Goal: Information Seeking & Learning: Check status

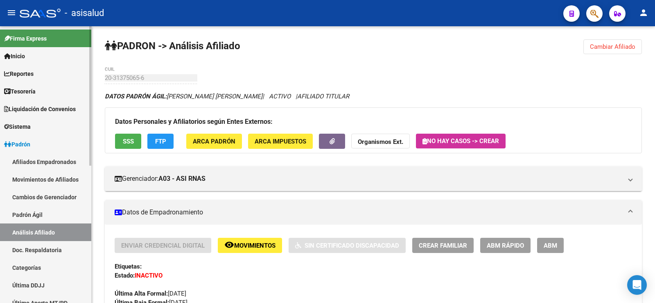
click at [30, 144] on span "Padrón" at bounding box center [17, 144] width 26 height 9
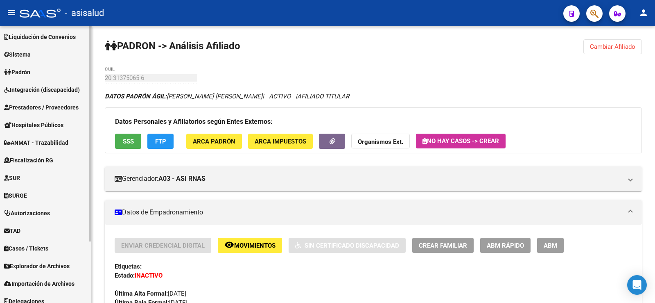
scroll to position [79, 0]
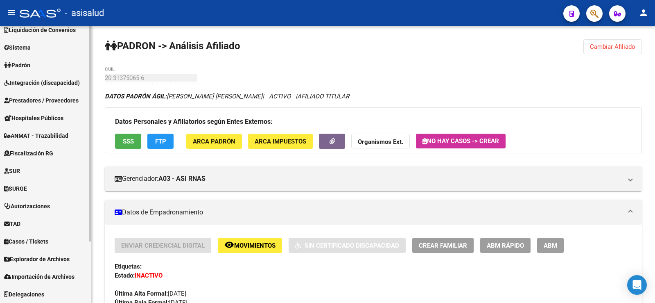
click at [32, 253] on link "Explorador de Archivos" at bounding box center [45, 259] width 91 height 18
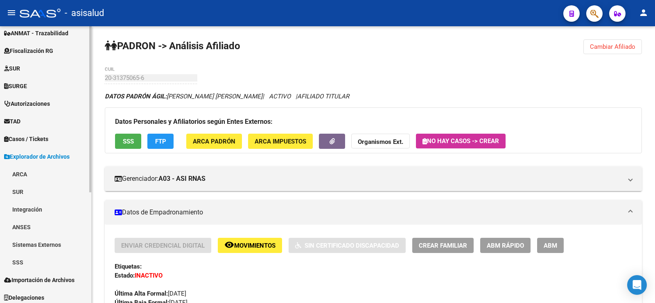
scroll to position [185, 0]
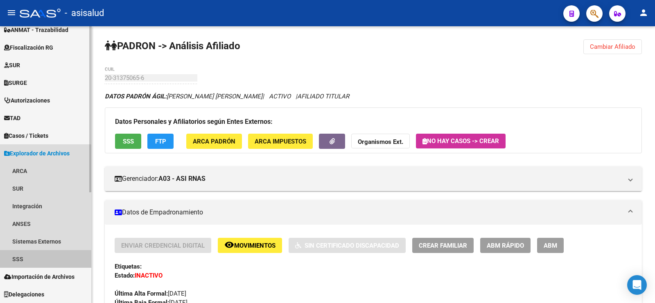
click at [27, 258] on link "SSS" at bounding box center [45, 259] width 91 height 18
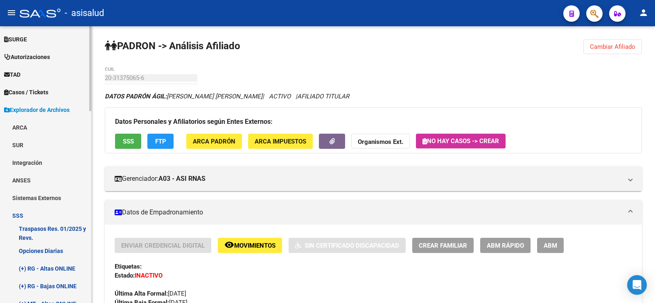
scroll to position [389, 0]
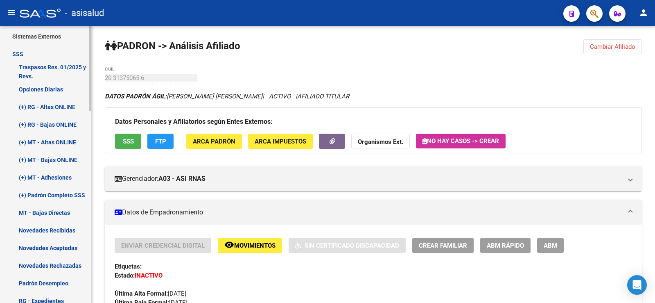
click at [46, 107] on link "(+) RG - Altas ONLINE" at bounding box center [45, 107] width 91 height 18
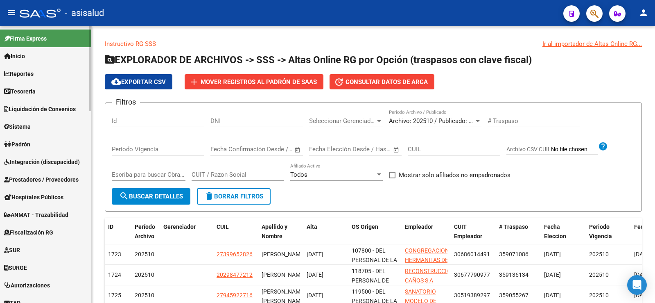
click at [28, 136] on link "Padrón" at bounding box center [45, 144] width 91 height 18
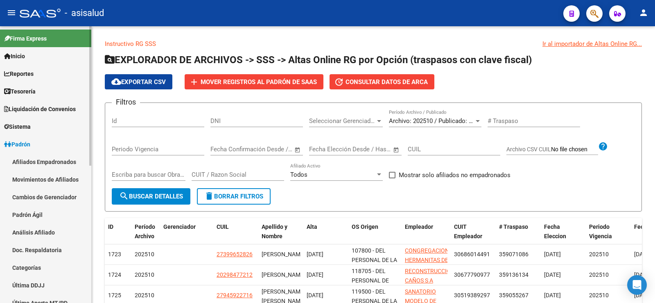
click at [38, 181] on link "Movimientos de Afiliados" at bounding box center [45, 179] width 91 height 18
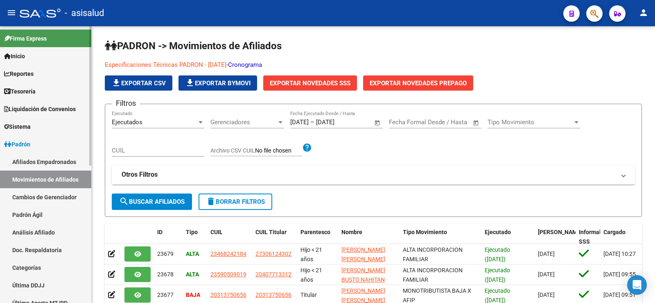
click at [35, 159] on link "Afiliados Empadronados" at bounding box center [45, 162] width 91 height 18
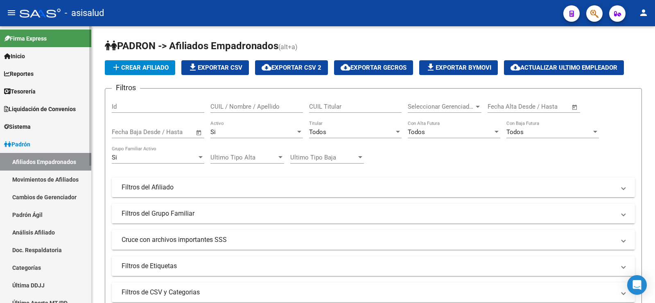
click at [35, 197] on link "Cambios de Gerenciador" at bounding box center [45, 197] width 91 height 18
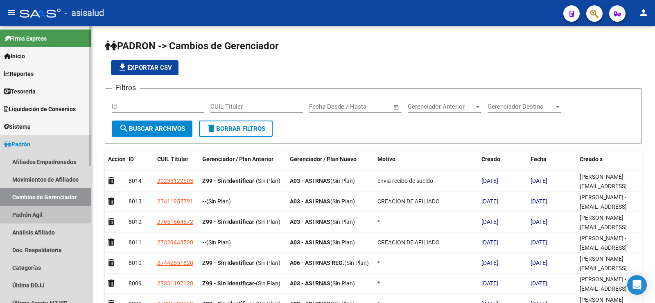
click at [32, 217] on link "Padrón Ágil" at bounding box center [45, 215] width 91 height 18
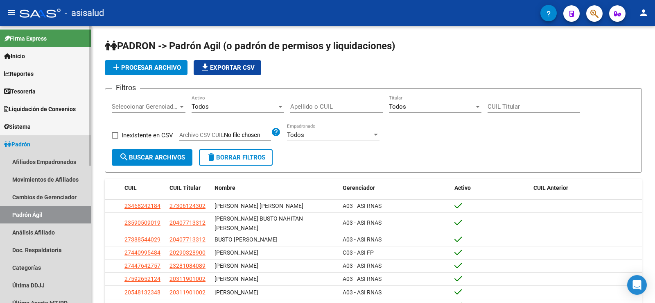
click at [30, 144] on span "Padrón" at bounding box center [17, 144] width 26 height 9
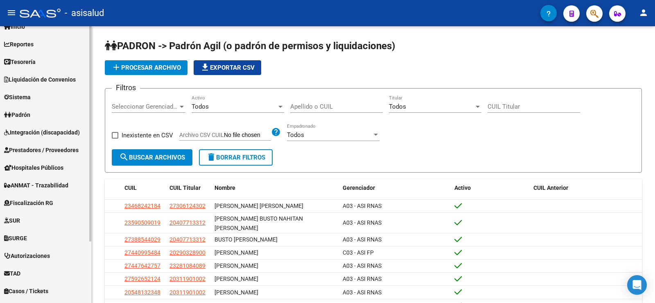
scroll to position [79, 0]
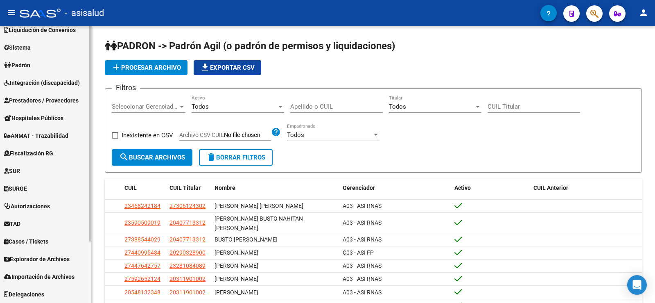
click at [44, 291] on span "Delegaciones" at bounding box center [24, 294] width 40 height 9
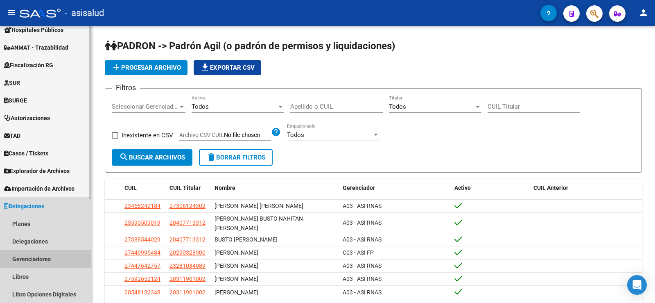
click at [41, 262] on link "Gerenciadores" at bounding box center [45, 259] width 91 height 18
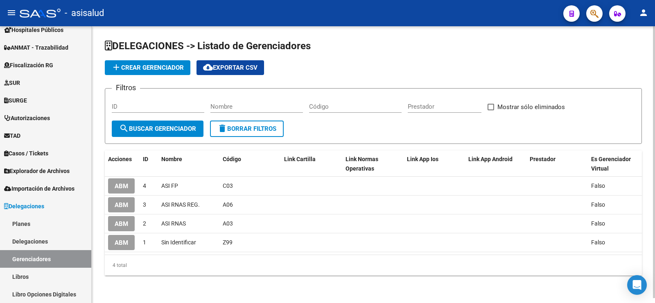
click at [236, 68] on span "cloud_download Exportar CSV" at bounding box center [230, 67] width 54 height 7
click at [26, 205] on span "Delegaciones" at bounding box center [24, 205] width 40 height 9
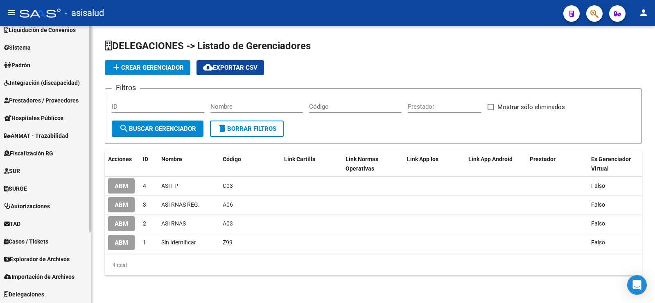
scroll to position [79, 0]
click at [38, 255] on span "Explorador de Archivos" at bounding box center [37, 258] width 66 height 9
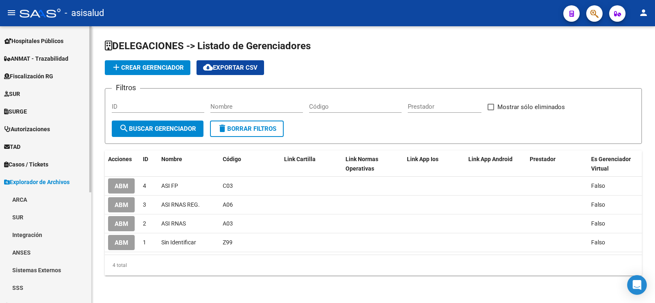
scroll to position [185, 0]
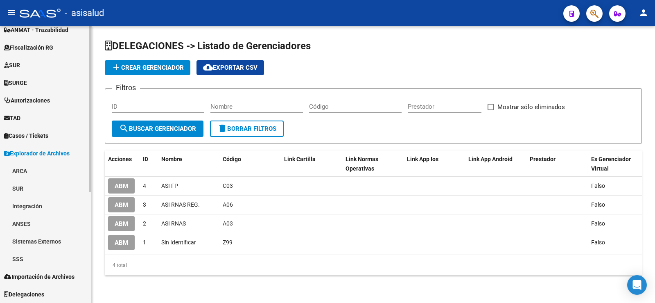
click at [22, 258] on link "SSS" at bounding box center [45, 259] width 91 height 18
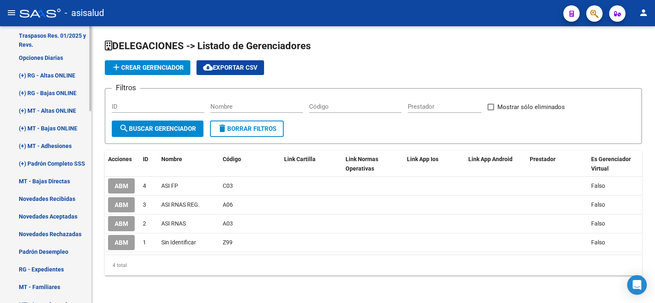
scroll to position [420, 0]
click at [35, 75] on link "(+) RG - Altas ONLINE" at bounding box center [45, 76] width 91 height 18
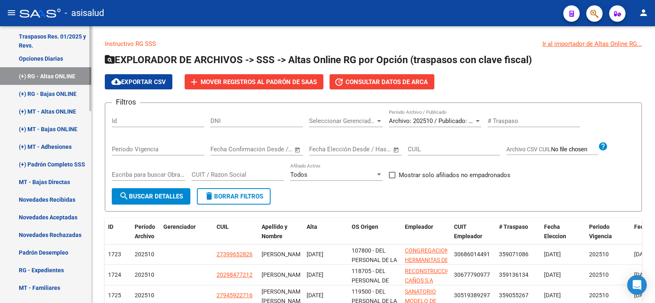
click at [57, 168] on link "(+) Padrón Completo SSS" at bounding box center [45, 164] width 91 height 18
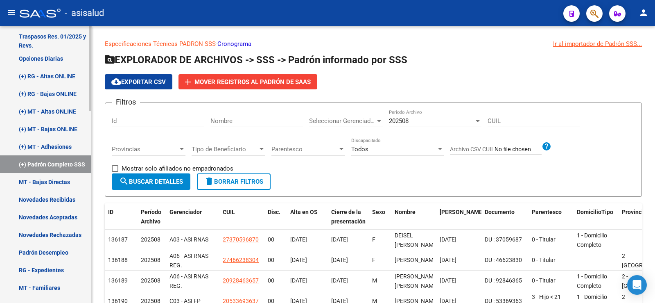
click at [41, 78] on link "(+) RG - Altas ONLINE" at bounding box center [45, 76] width 91 height 18
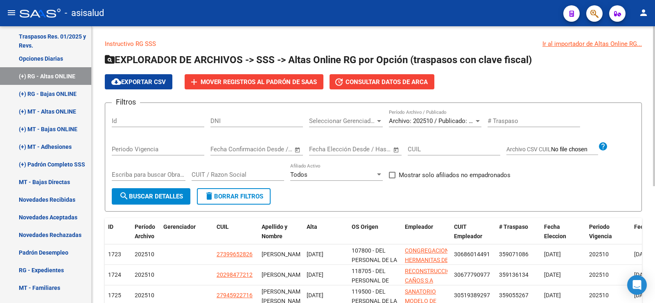
click at [148, 79] on span "cloud_download Exportar CSV" at bounding box center [138, 81] width 54 height 7
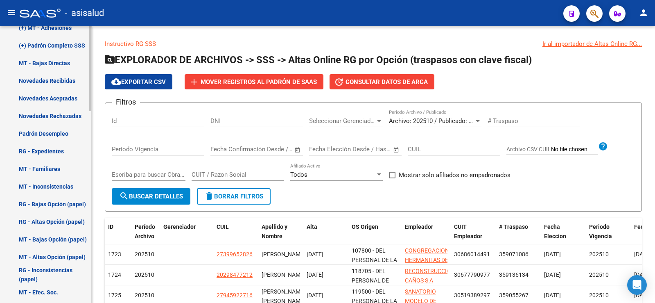
scroll to position [625, 0]
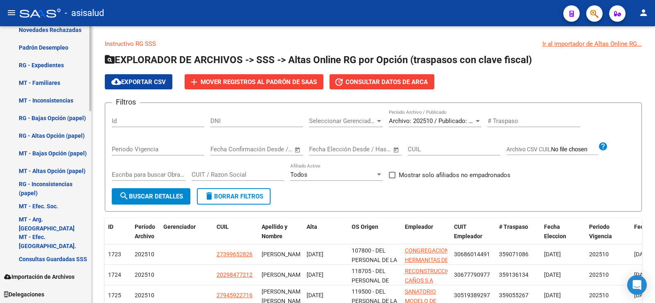
click at [44, 292] on span "Delegaciones" at bounding box center [24, 294] width 40 height 9
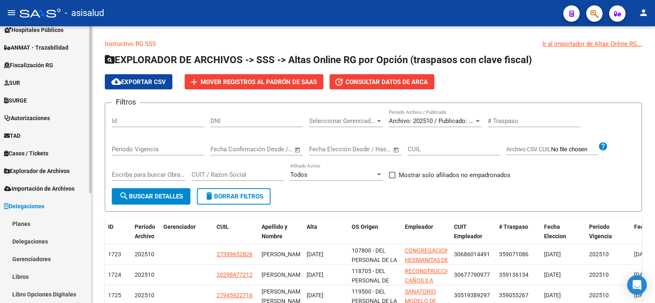
scroll to position [167, 0]
click at [37, 258] on link "Gerenciadores" at bounding box center [45, 259] width 91 height 18
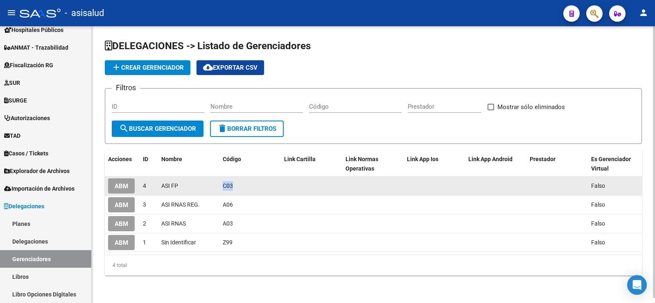
drag, startPoint x: 223, startPoint y: 185, endPoint x: 234, endPoint y: 185, distance: 10.6
click at [234, 185] on div "C03" at bounding box center [250, 185] width 55 height 9
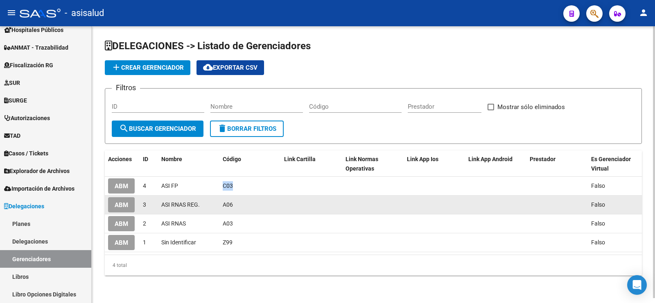
copy span "C03"
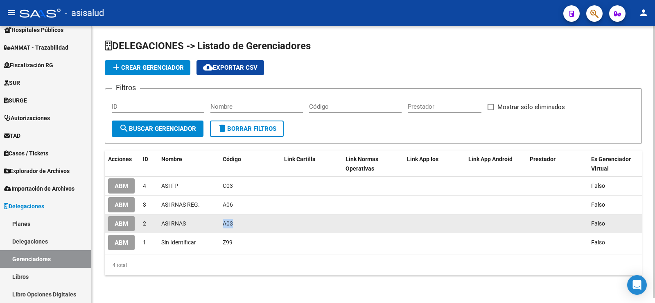
drag, startPoint x: 223, startPoint y: 223, endPoint x: 234, endPoint y: 223, distance: 11.5
click at [234, 223] on div "A03" at bounding box center [250, 223] width 55 height 9
copy span "A03"
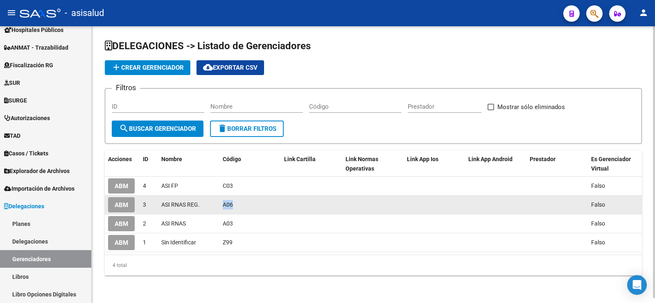
drag, startPoint x: 222, startPoint y: 204, endPoint x: 232, endPoint y: 204, distance: 9.8
click at [232, 204] on datatable-body-cell "A06" at bounding box center [250, 204] width 61 height 18
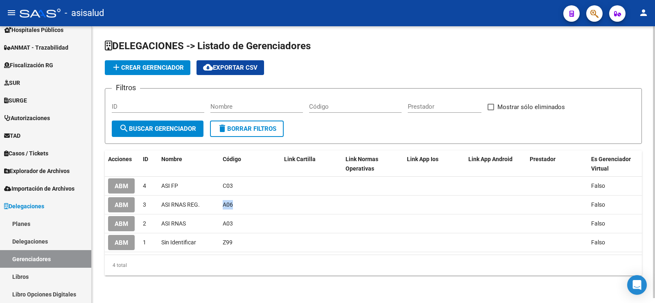
copy span "A06"
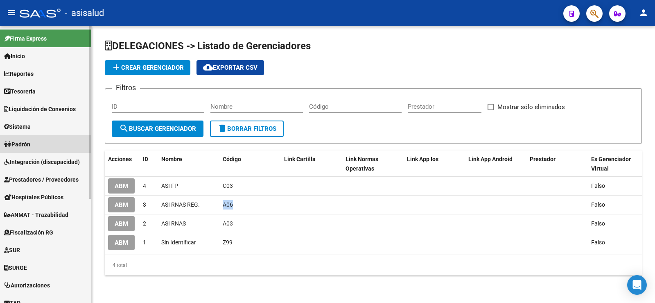
click at [29, 142] on span "Padrón" at bounding box center [17, 144] width 26 height 9
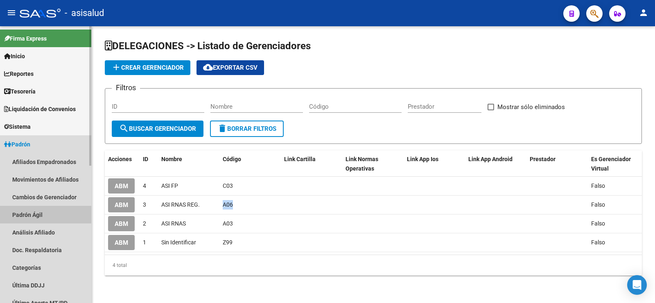
click at [35, 212] on link "Padrón Ágil" at bounding box center [45, 215] width 91 height 18
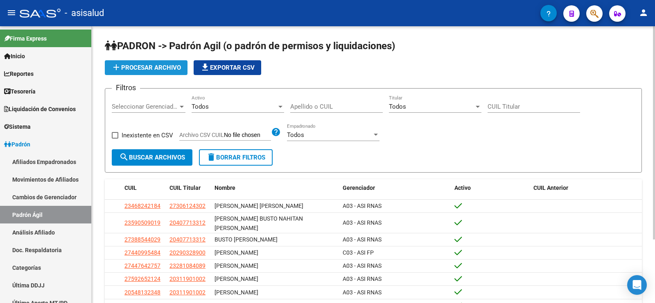
click at [176, 69] on span "add Procesar archivo" at bounding box center [146, 67] width 70 height 7
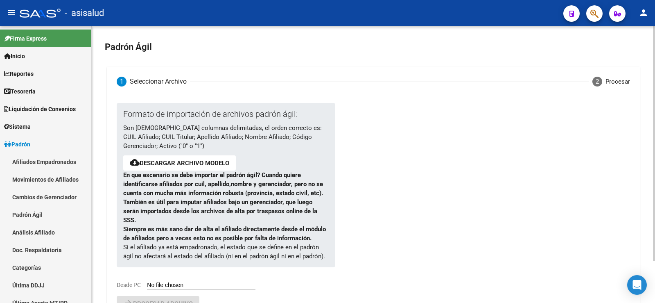
scroll to position [50, 0]
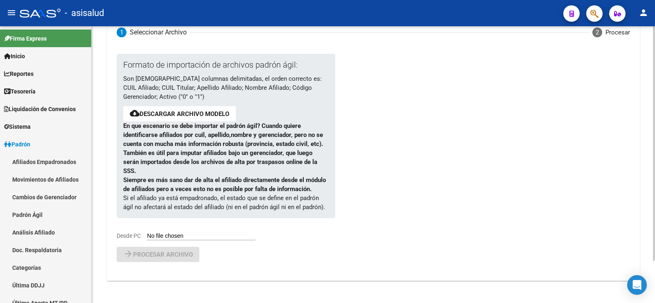
click at [191, 235] on input "Desde PC" at bounding box center [201, 236] width 109 height 8
type input "C:\fakepath\PadronAgil (3).csv"
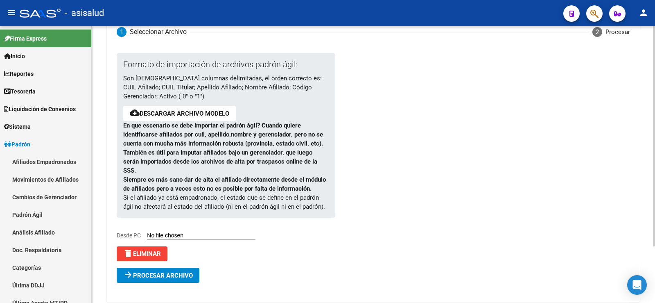
scroll to position [71, 0]
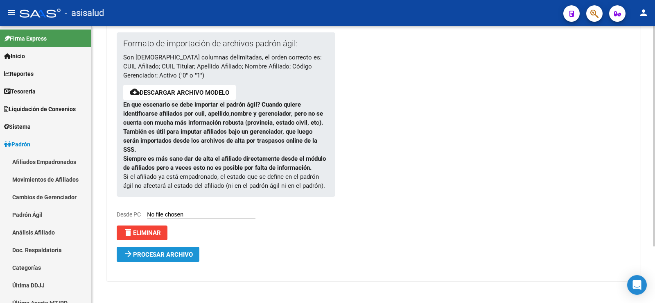
click at [184, 250] on span "arrow_forward Procesar archivo" at bounding box center [158, 253] width 70 height 7
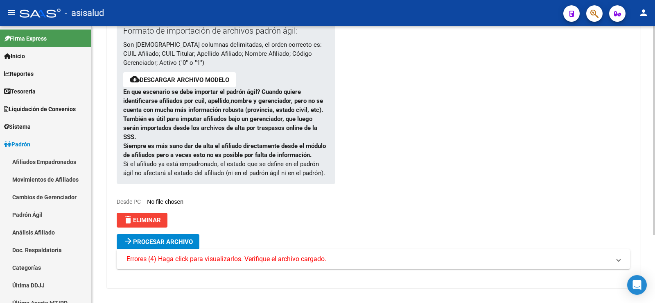
scroll to position [91, 0]
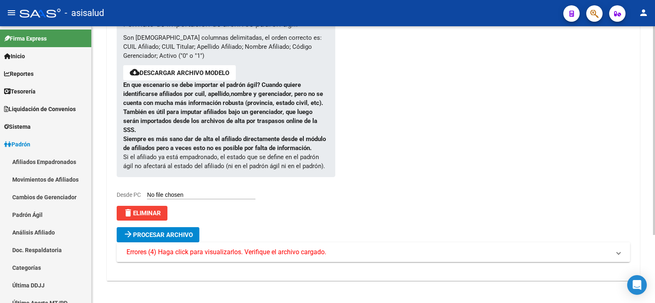
click at [274, 253] on span "Errores (4) Haga click para visualizarlos. Verifique el archivo cargado." at bounding box center [227, 251] width 200 height 9
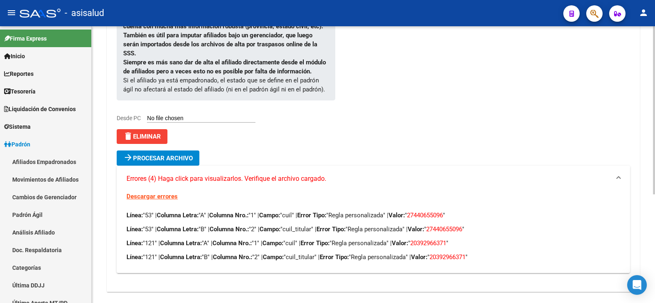
scroll to position [178, 0]
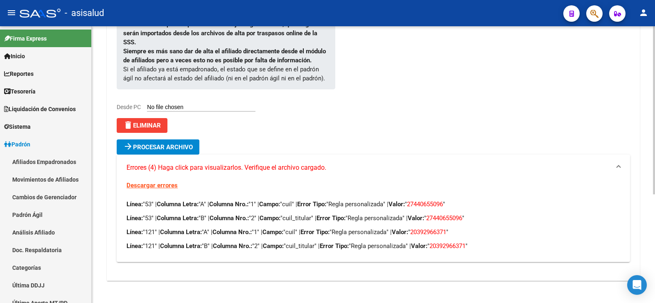
click at [441, 203] on span "27440655096" at bounding box center [425, 203] width 36 height 7
copy span "27440655096"
click at [223, 280] on div "Formato de importación de archivos padrón ágil: Son 6 columnas delimitadas, el …" at bounding box center [373, 100] width 533 height 362
drag, startPoint x: 427, startPoint y: 232, endPoint x: 464, endPoint y: 233, distance: 37.7
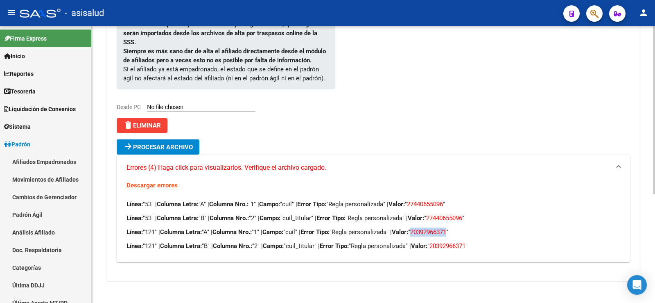
click at [446, 233] on span "20392966371" at bounding box center [428, 231] width 36 height 7
copy span "20392966371"
click at [149, 145] on span "Procesar archivo" at bounding box center [163, 146] width 60 height 7
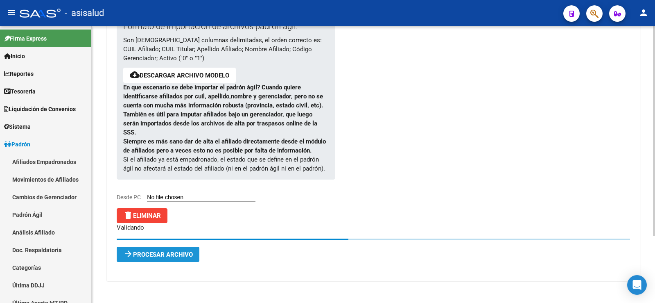
scroll to position [88, 0]
click at [445, 100] on div at bounding box center [465, 122] width 260 height 214
click at [163, 210] on button "delete Eliminar" at bounding box center [142, 215] width 51 height 15
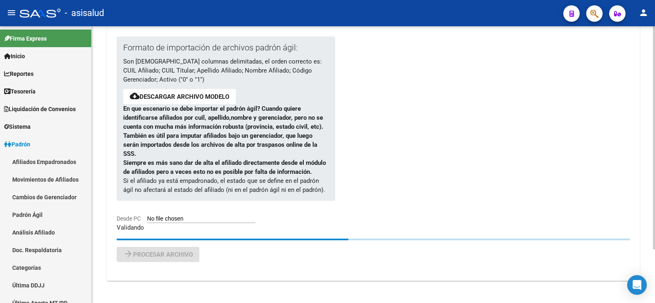
scroll to position [67, 0]
click at [194, 217] on input "Desde PC" at bounding box center [201, 219] width 109 height 8
type input "C:\fakepath\PadronAgil (3).csv"
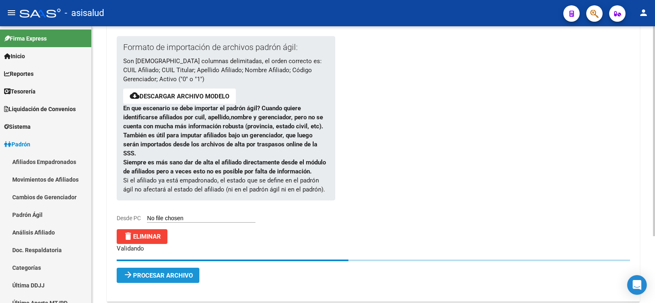
click at [152, 276] on span "Procesar archivo" at bounding box center [163, 275] width 60 height 7
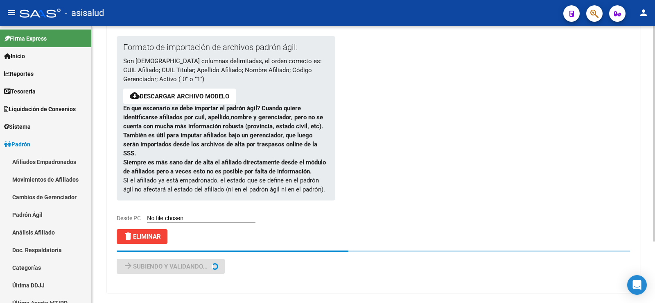
scroll to position [0, 0]
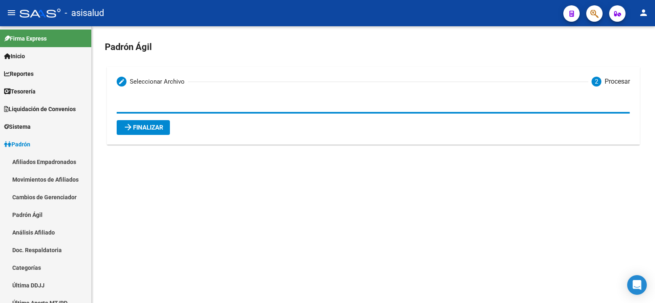
click at [153, 128] on span "arrow_forward Finalizar" at bounding box center [143, 127] width 40 height 7
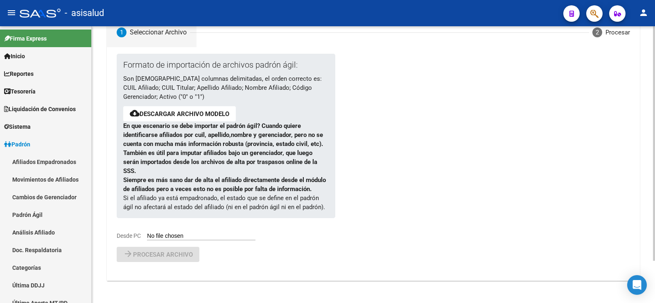
scroll to position [50, 0]
click at [20, 182] on link "Movimientos de Afiliados" at bounding box center [45, 179] width 91 height 18
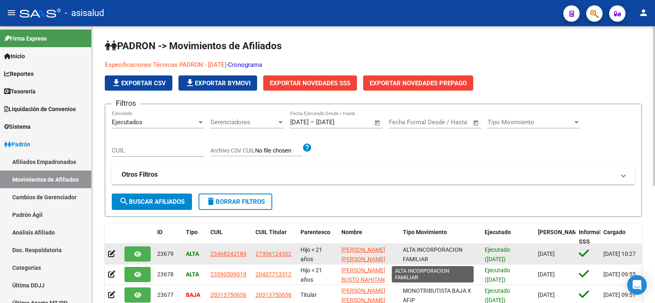
scroll to position [2, 0]
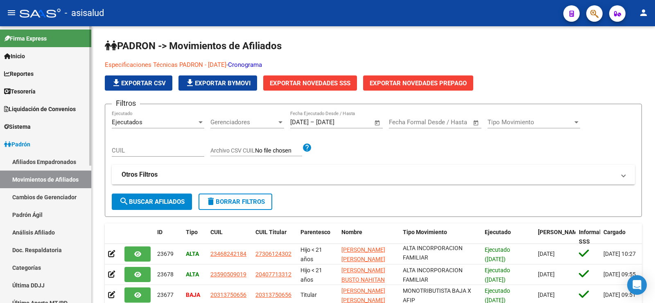
click at [39, 163] on link "Afiliados Empadronados" at bounding box center [45, 162] width 91 height 18
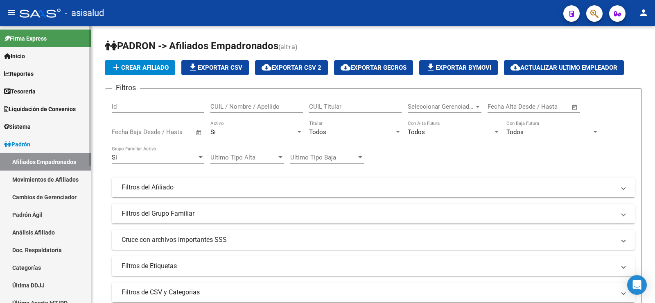
click at [30, 213] on link "Padrón Ágil" at bounding box center [45, 215] width 91 height 18
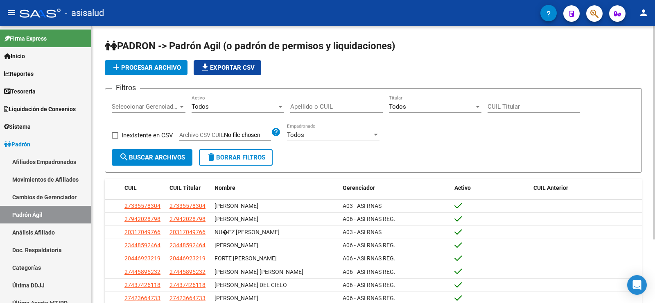
click at [150, 66] on span "add Procesar archivo" at bounding box center [146, 67] width 70 height 7
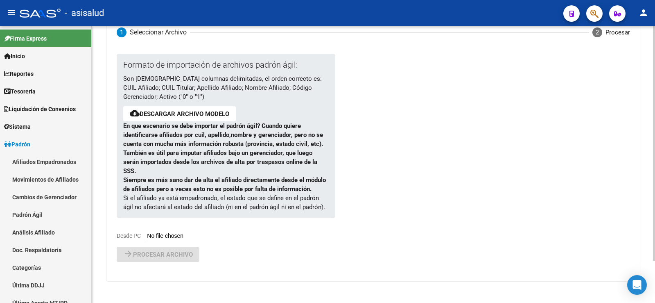
scroll to position [50, 0]
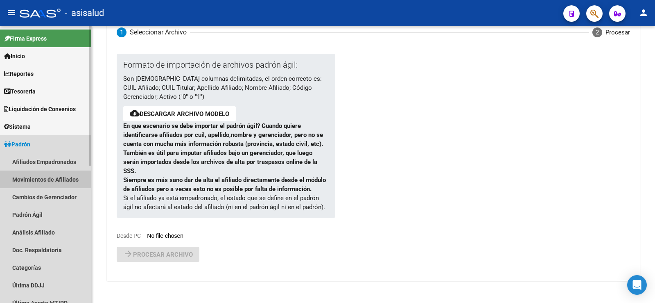
click at [44, 181] on link "Movimientos de Afiliados" at bounding box center [45, 179] width 91 height 18
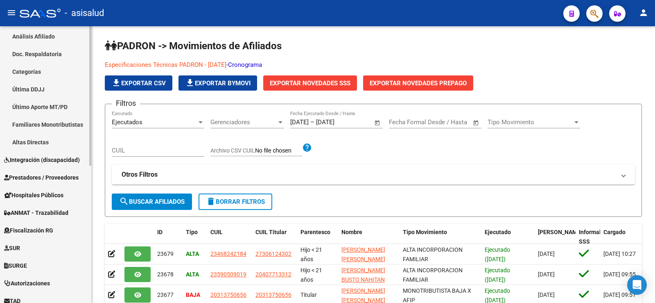
scroll to position [273, 0]
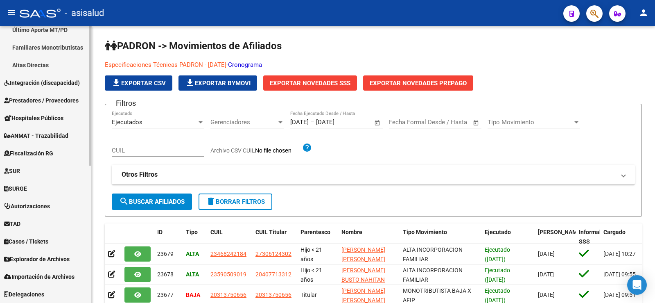
click at [32, 260] on span "Explorador de Archivos" at bounding box center [37, 258] width 66 height 9
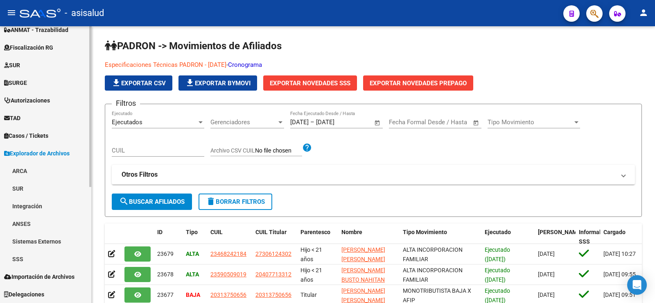
scroll to position [185, 0]
click at [23, 257] on link "SSS" at bounding box center [45, 259] width 91 height 18
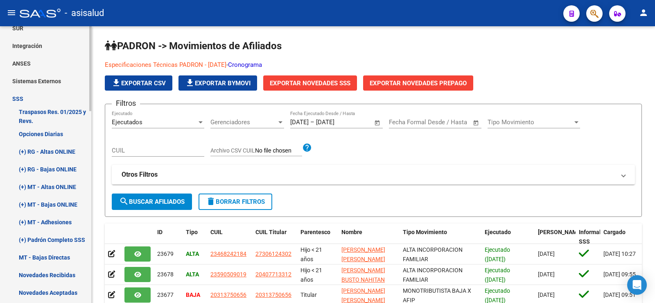
scroll to position [349, 0]
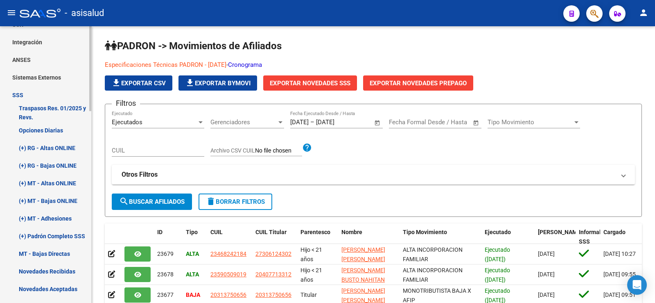
click at [42, 143] on link "(+) RG - Altas ONLINE" at bounding box center [45, 148] width 91 height 18
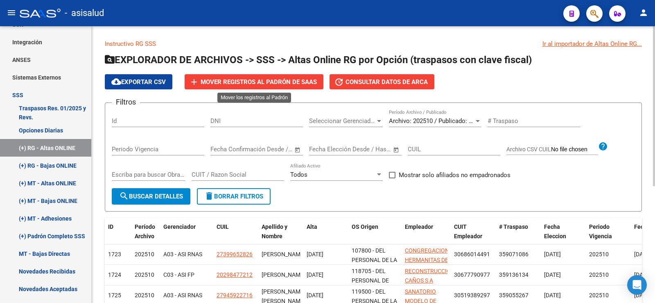
click at [245, 82] on span "Mover registros al PADRÓN de SAAS" at bounding box center [259, 81] width 116 height 7
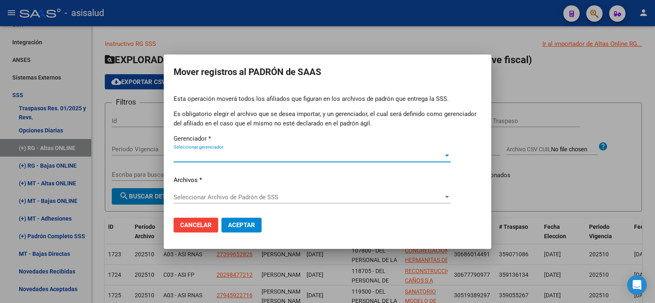
click at [239, 155] on span "Seleccionar gerenciador" at bounding box center [309, 155] width 270 height 7
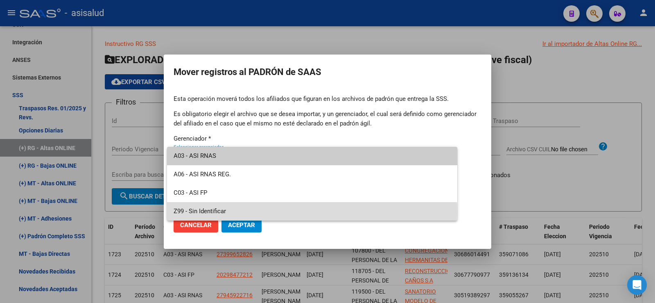
click at [213, 213] on span "Z99 - Sin Identificar" at bounding box center [312, 211] width 277 height 18
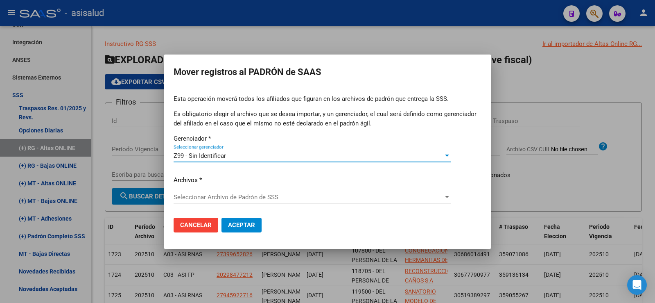
click at [214, 197] on span "Seleccionar Archivo de Padrón de SSS" at bounding box center [309, 196] width 270 height 7
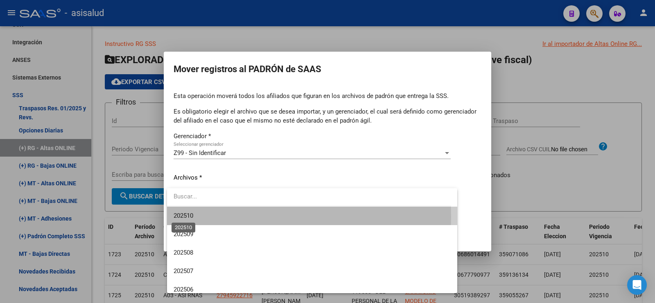
click at [190, 217] on span "202510" at bounding box center [184, 215] width 20 height 7
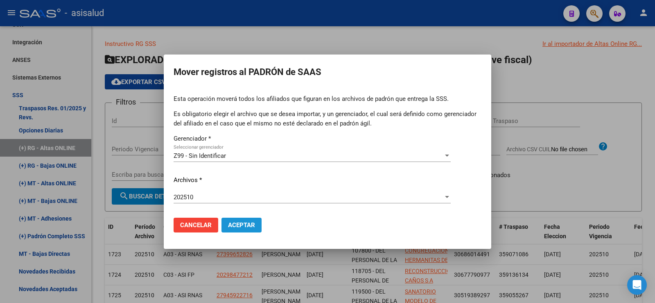
click at [239, 223] on span "Aceptar" at bounding box center [241, 224] width 27 height 7
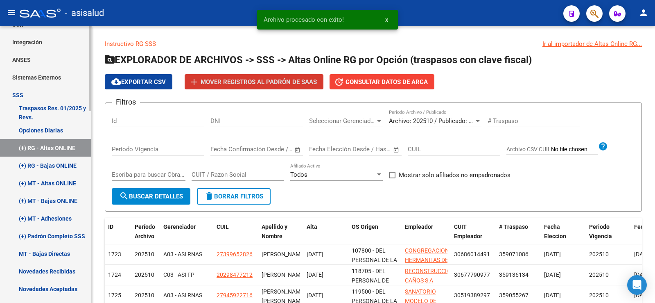
click at [63, 165] on link "(+) RG - Bajas ONLINE" at bounding box center [45, 165] width 91 height 18
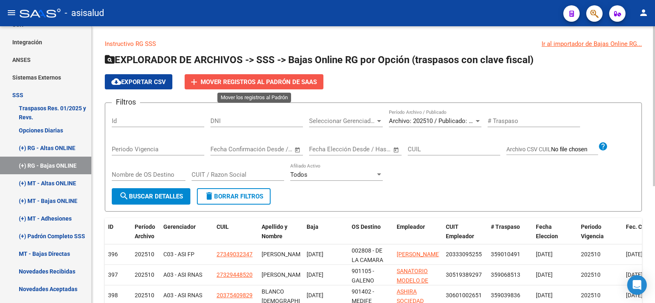
click at [250, 80] on span "Mover registros al PADRÓN de SAAS" at bounding box center [259, 81] width 116 height 7
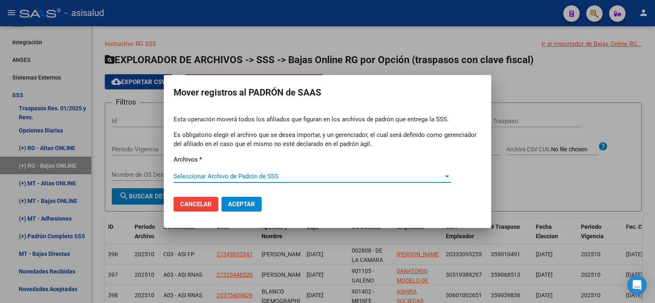
click at [234, 175] on span "Seleccionar Archivo de Padrón de SSS" at bounding box center [309, 175] width 270 height 7
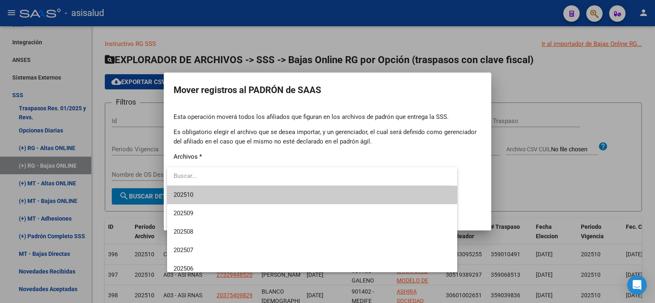
click at [204, 195] on span "202510" at bounding box center [312, 195] width 277 height 18
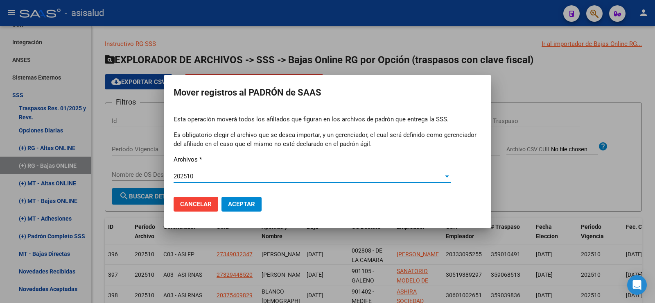
click at [242, 203] on span "Aceptar" at bounding box center [241, 203] width 27 height 7
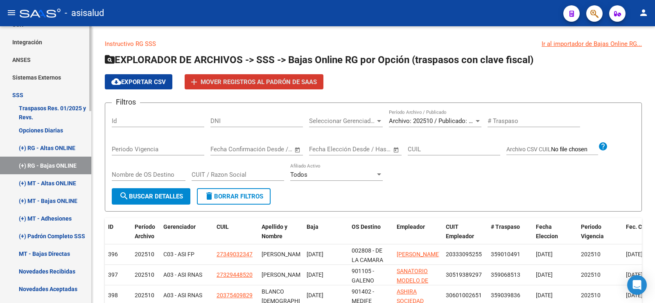
click at [45, 183] on link "(+) MT - Altas ONLINE" at bounding box center [45, 183] width 91 height 18
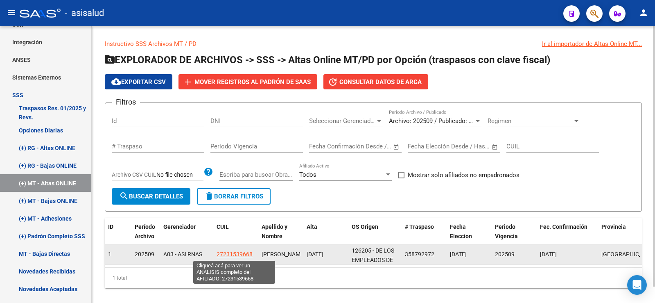
click at [233, 252] on span "27231539668" at bounding box center [235, 254] width 36 height 7
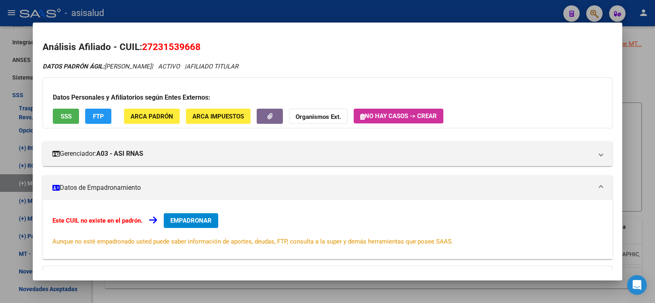
click at [217, 11] on div at bounding box center [327, 151] width 655 height 303
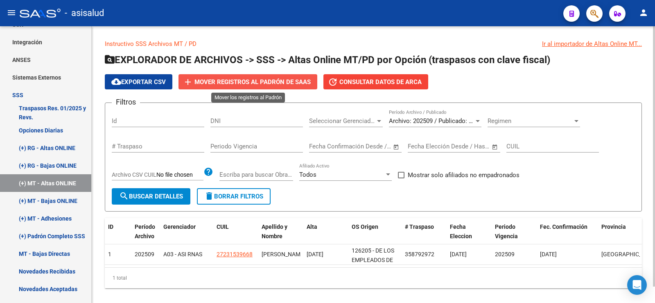
click at [240, 83] on span "Mover registros al PADRÓN de SAAS" at bounding box center [253, 81] width 116 height 7
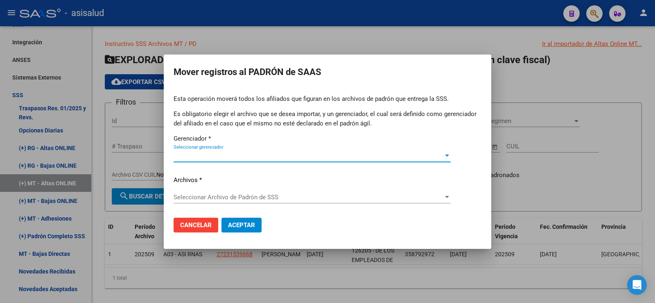
click at [216, 156] on span "Seleccionar gerenciador" at bounding box center [309, 155] width 270 height 7
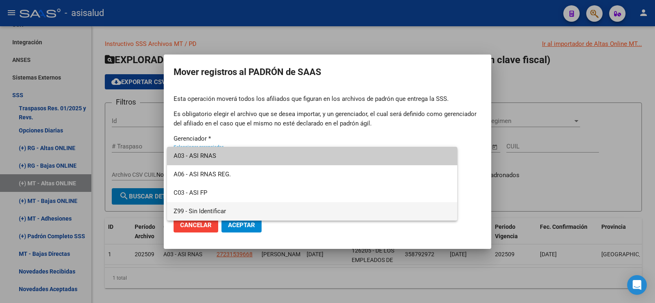
click at [204, 210] on span "Z99 - Sin Identificar" at bounding box center [312, 211] width 277 height 18
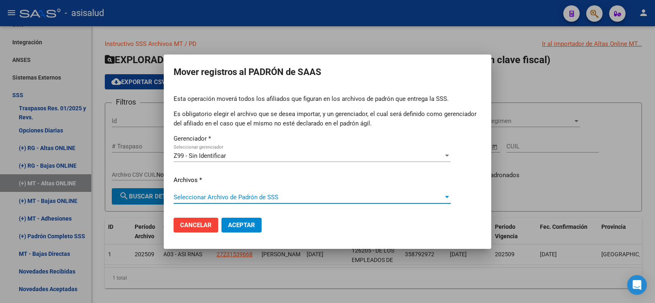
click at [205, 197] on span "Seleccionar Archivo de Padrón de SSS" at bounding box center [309, 196] width 270 height 7
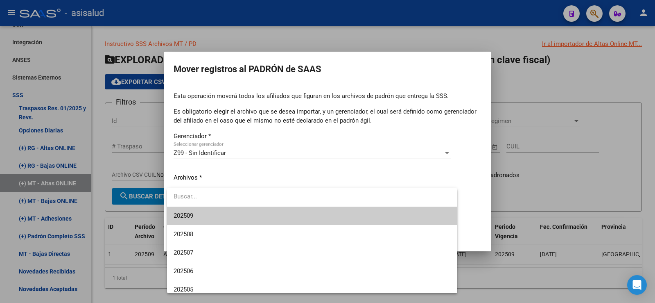
click at [202, 214] on span "202509" at bounding box center [312, 215] width 277 height 18
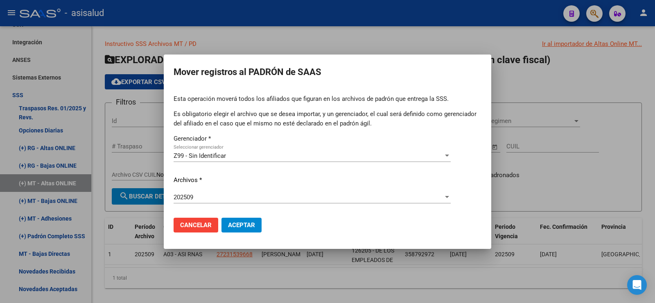
drag, startPoint x: 243, startPoint y: 224, endPoint x: 226, endPoint y: 162, distance: 63.6
click at [226, 162] on form "Esta operación moverá todos los afiliados que figuran en los archivos de padrón…" at bounding box center [328, 166] width 308 height 145
click at [236, 220] on button "Aceptar" at bounding box center [242, 224] width 40 height 15
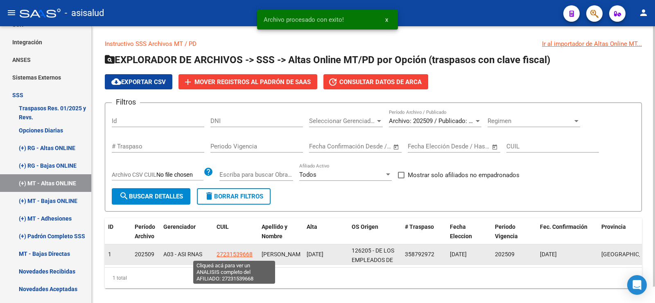
click at [235, 253] on span "27231539668" at bounding box center [235, 254] width 36 height 7
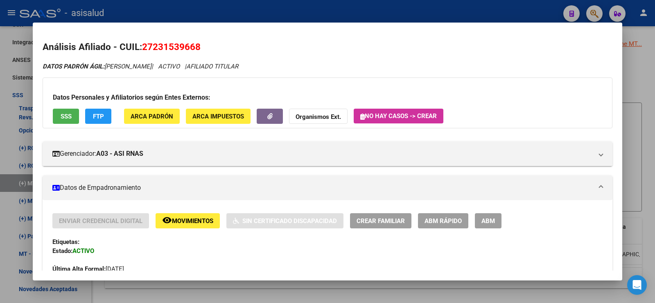
click at [301, 7] on div at bounding box center [327, 151] width 655 height 303
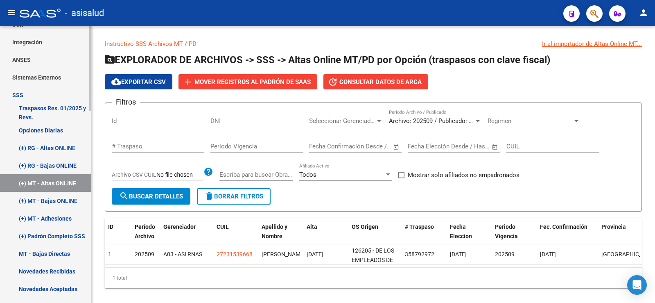
click at [63, 202] on link "(+) MT - Bajas ONLINE" at bounding box center [45, 201] width 91 height 18
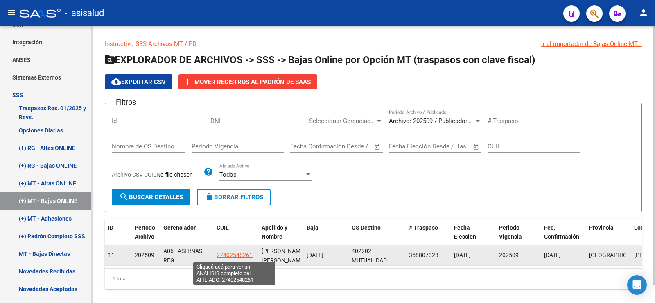
click at [232, 253] on span "27402548261" at bounding box center [235, 254] width 36 height 7
type textarea "27402548261"
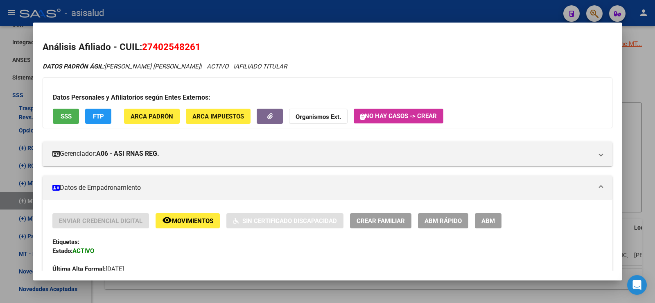
click at [297, 14] on div at bounding box center [327, 151] width 655 height 303
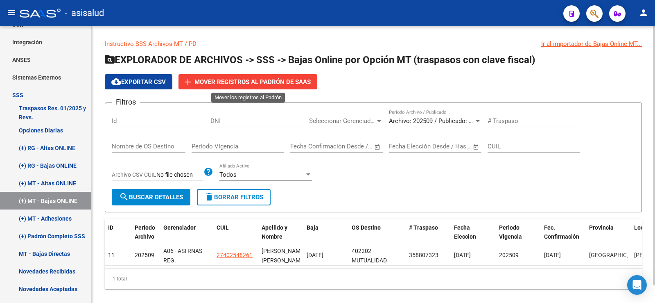
click at [226, 81] on span "Mover registros al PADRÓN de SAAS" at bounding box center [253, 81] width 116 height 7
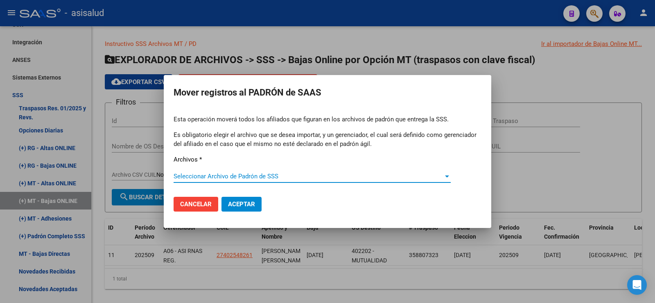
click at [223, 178] on span "Seleccionar Archivo de Padrón de SSS" at bounding box center [309, 175] width 270 height 7
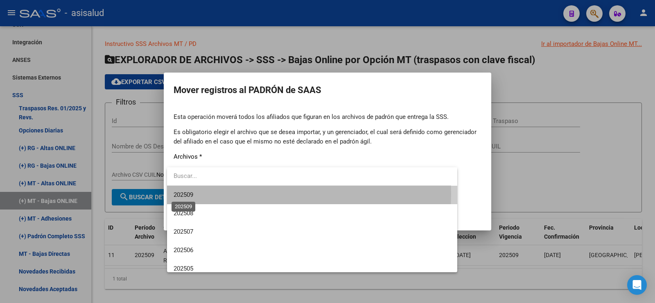
click at [193, 194] on span "202509" at bounding box center [184, 194] width 20 height 7
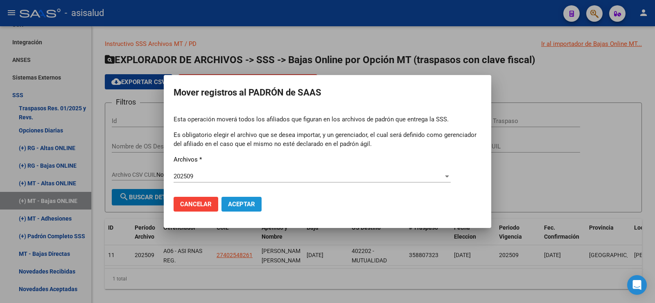
click at [241, 203] on span "Aceptar" at bounding box center [241, 203] width 27 height 7
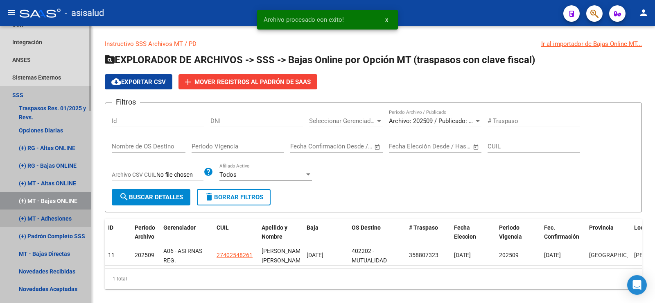
click at [35, 220] on link "(+) MT - Adhesiones" at bounding box center [45, 218] width 91 height 18
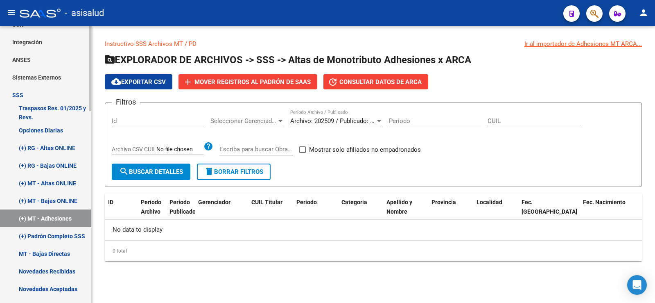
click at [25, 95] on link "SSS" at bounding box center [45, 95] width 91 height 18
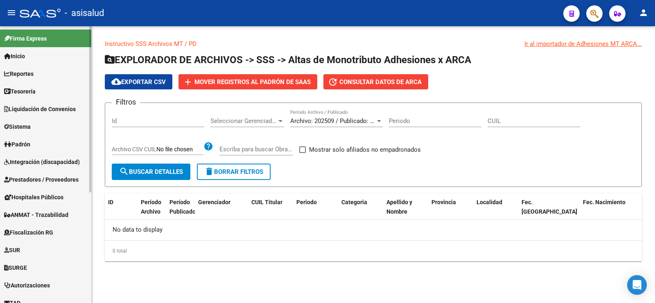
click at [35, 145] on link "Padrón" at bounding box center [45, 144] width 91 height 18
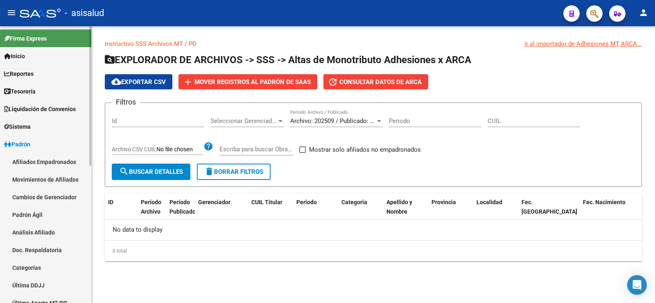
click at [47, 166] on link "Afiliados Empadronados" at bounding box center [45, 162] width 91 height 18
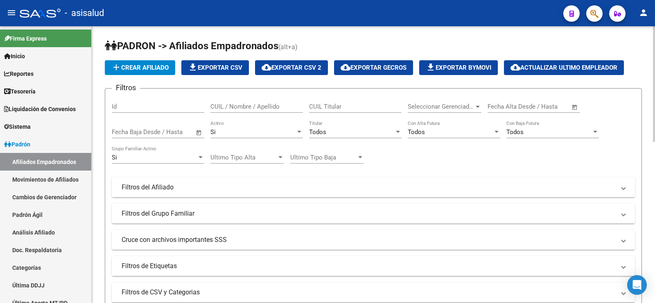
click at [328, 133] on div "Todos" at bounding box center [351, 131] width 85 height 7
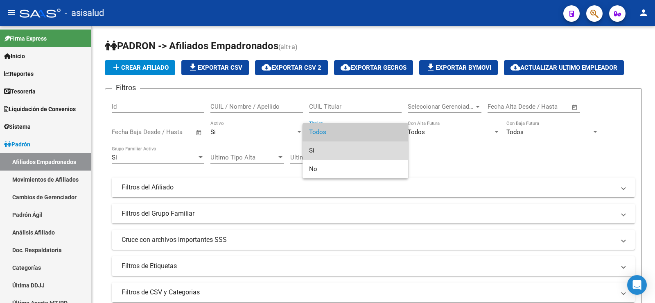
click at [329, 147] on span "Si" at bounding box center [355, 150] width 93 height 18
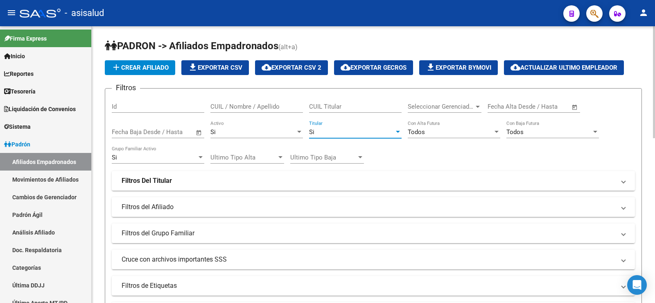
click at [451, 131] on div "Todos" at bounding box center [450, 131] width 85 height 7
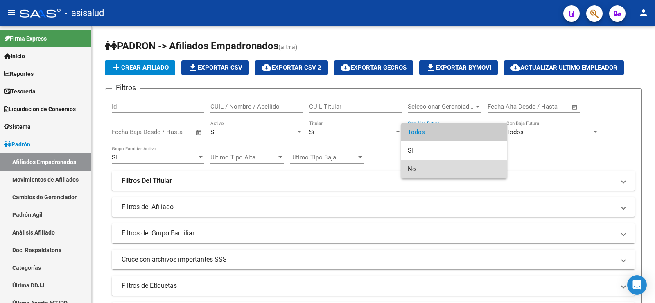
click at [417, 169] on span "No" at bounding box center [454, 169] width 93 height 18
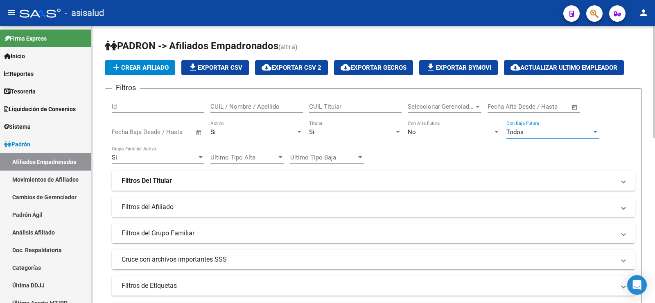
click at [536, 133] on div "Todos" at bounding box center [549, 131] width 85 height 7
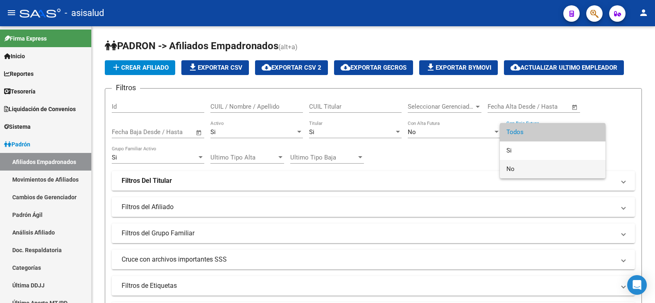
click at [516, 167] on span "No" at bounding box center [553, 169] width 93 height 18
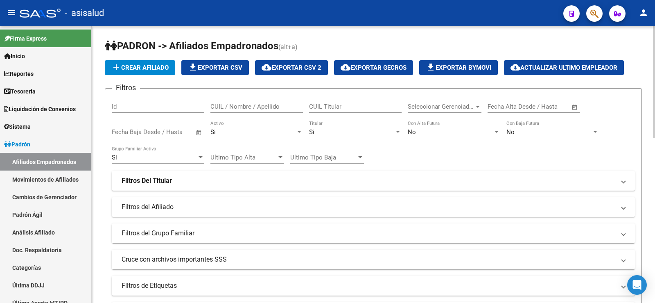
click at [435, 151] on div "Filtros Id CUIL / Nombre / Apellido CUIL Titular Seleccionar Gerenciador Selecc…" at bounding box center [373, 195] width 523 height 200
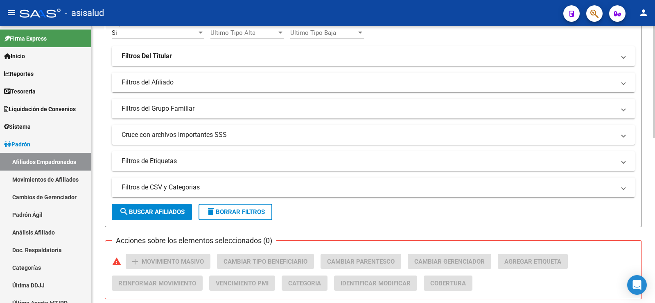
scroll to position [123, 0]
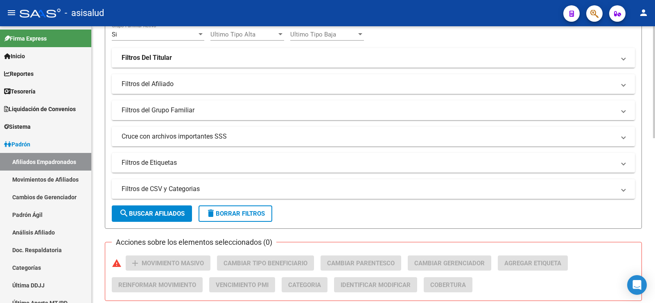
click at [162, 61] on strong "Filtros Del Titular" at bounding box center [147, 57] width 50 height 9
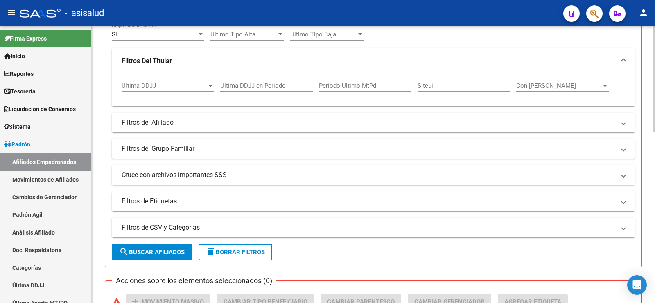
scroll to position [0, 0]
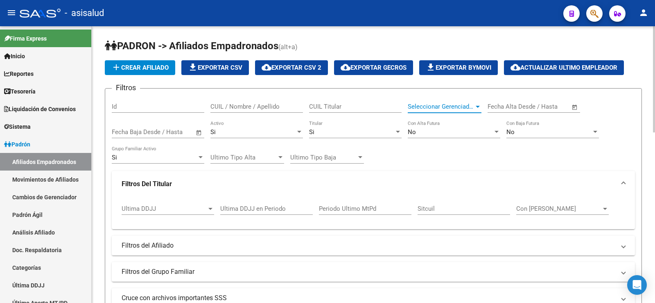
click at [458, 104] on span "Seleccionar Gerenciador" at bounding box center [441, 106] width 66 height 7
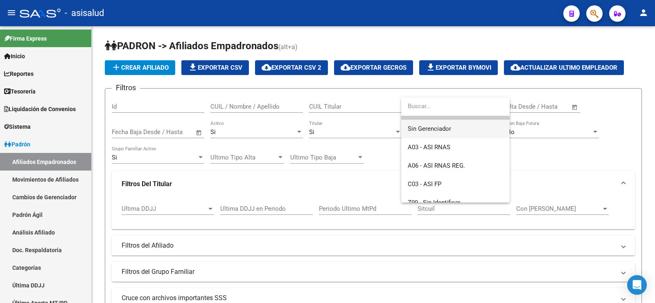
scroll to position [24, 0]
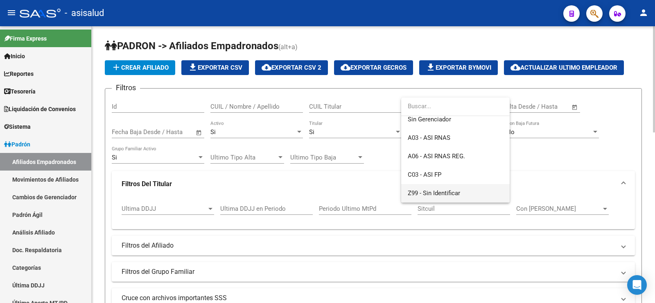
drag, startPoint x: 435, startPoint y: 197, endPoint x: 437, endPoint y: 186, distance: 10.8
click at [435, 197] on span "Z99 - Sin Identificar" at bounding box center [455, 193] width 95 height 18
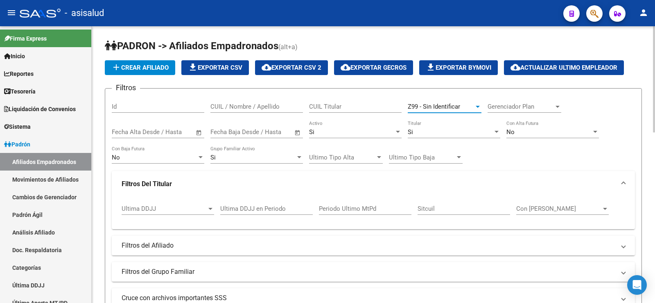
scroll to position [205, 0]
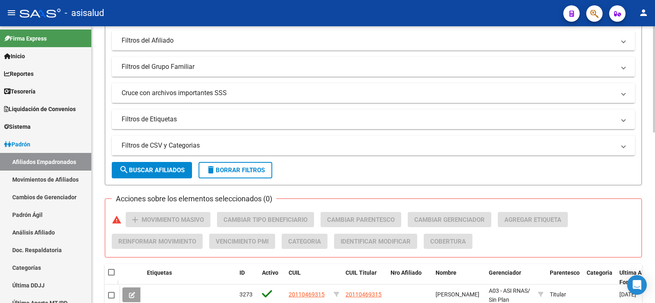
click at [158, 172] on span "search Buscar Afiliados" at bounding box center [152, 169] width 66 height 7
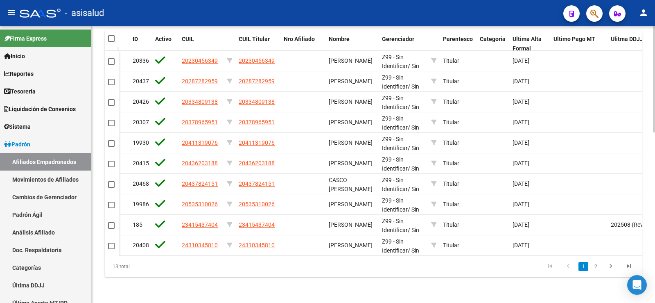
scroll to position [0, 110]
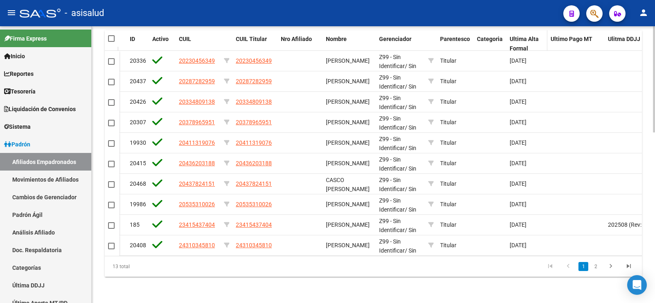
click at [529, 36] on span "Ultima Alta Formal" at bounding box center [524, 44] width 29 height 16
click at [596, 266] on link "2" at bounding box center [596, 266] width 10 height 9
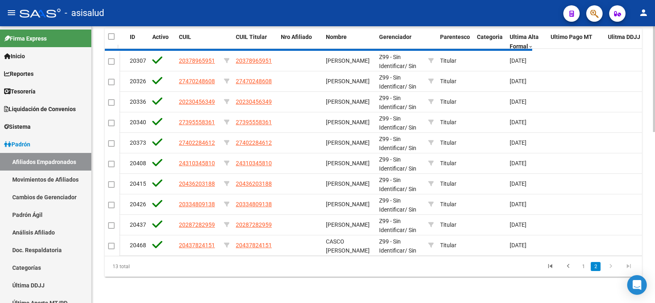
scroll to position [301, 0]
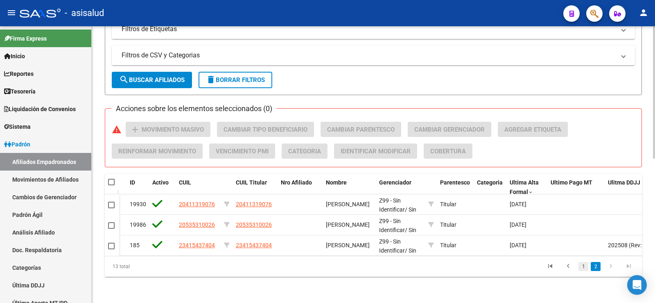
click at [583, 267] on link "1" at bounding box center [584, 266] width 10 height 9
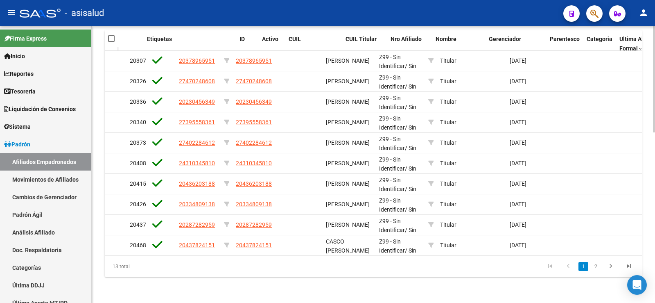
scroll to position [0, 0]
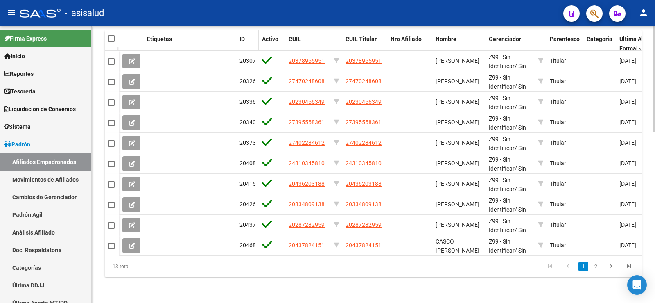
click at [236, 37] on datatable-header-cell "ID" at bounding box center [247, 43] width 23 height 27
click at [236, 38] on span at bounding box center [235, 43] width 4 height 27
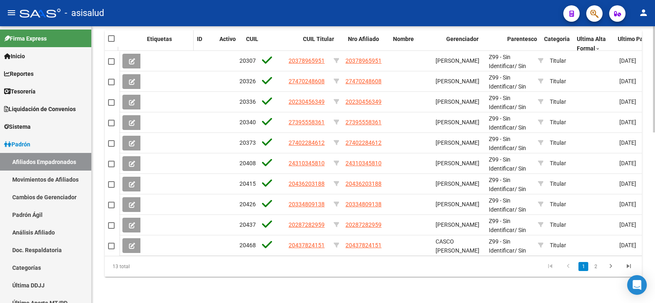
drag, startPoint x: 233, startPoint y: 38, endPoint x: 191, endPoint y: 44, distance: 43.0
click at [191, 44] on span at bounding box center [192, 43] width 4 height 27
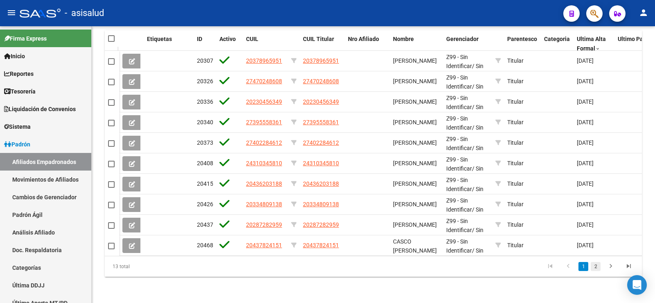
click at [597, 267] on link "2" at bounding box center [596, 266] width 10 height 9
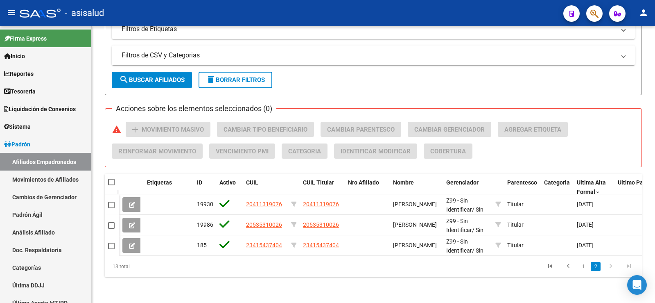
scroll to position [301, 0]
click at [582, 269] on link "1" at bounding box center [584, 266] width 10 height 9
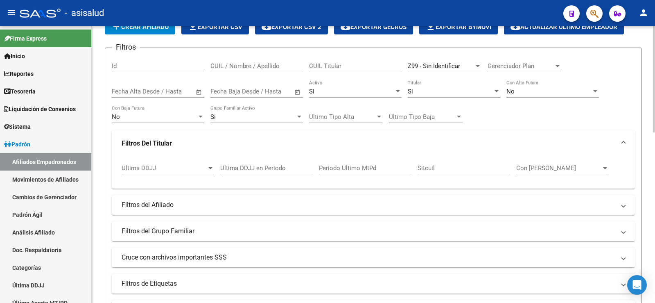
scroll to position [0, 0]
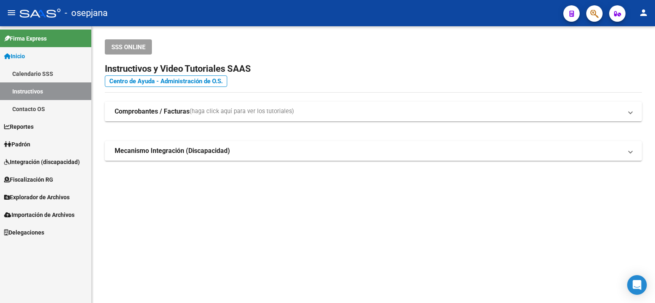
click at [33, 190] on link "Explorador de Archivos" at bounding box center [45, 197] width 91 height 18
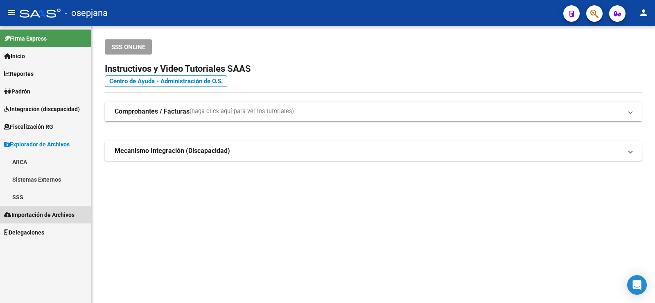
click at [30, 216] on span "Importación de Archivos" at bounding box center [39, 214] width 70 height 9
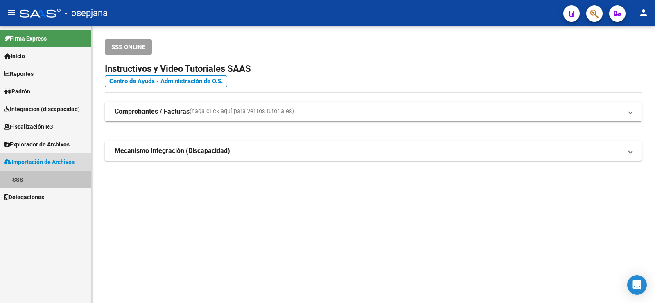
click at [20, 180] on link "SSS" at bounding box center [45, 179] width 91 height 18
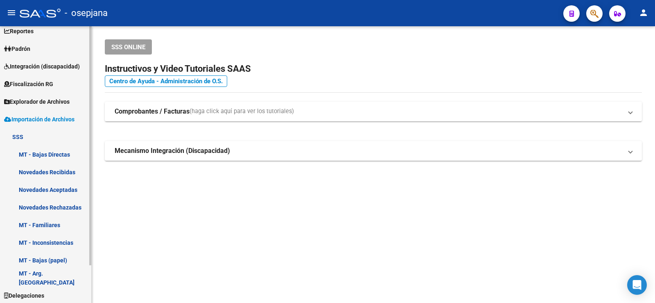
scroll to position [44, 0]
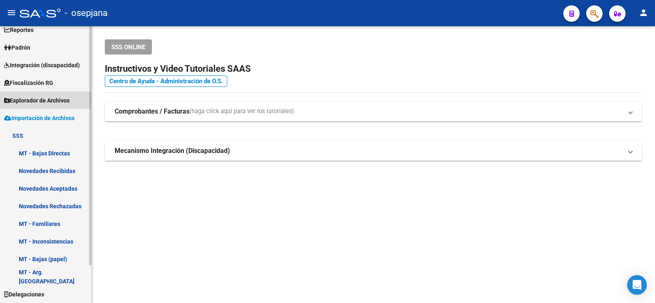
click at [32, 100] on span "Explorador de Archivos" at bounding box center [37, 100] width 66 height 9
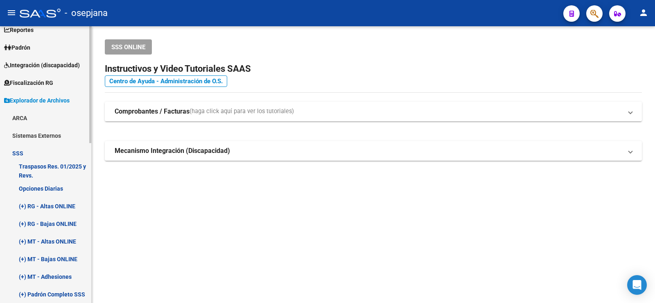
click at [62, 207] on link "(+) RG - Altas ONLINE" at bounding box center [45, 206] width 91 height 18
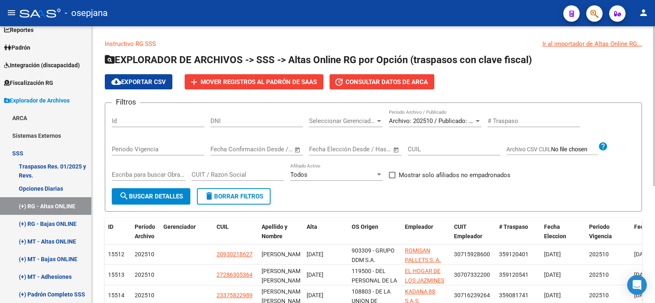
click at [140, 82] on span "cloud_download Exportar CSV" at bounding box center [138, 81] width 54 height 7
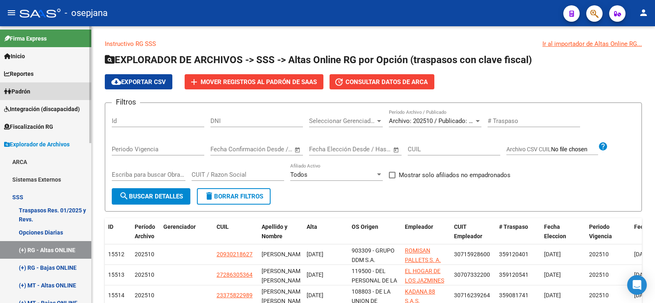
click at [25, 89] on span "Padrón" at bounding box center [17, 91] width 26 height 9
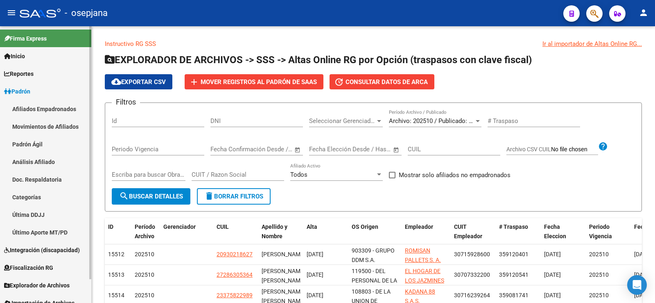
click at [36, 162] on link "Análisis Afiliado" at bounding box center [45, 162] width 91 height 18
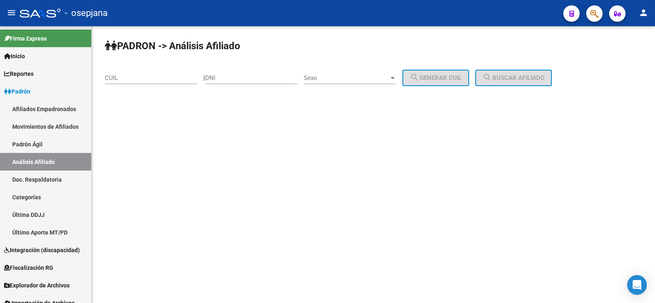
click at [122, 84] on div "CUIL" at bounding box center [151, 78] width 93 height 25
click at [123, 80] on input "CUIL" at bounding box center [151, 77] width 93 height 7
paste input "27-26338319-8"
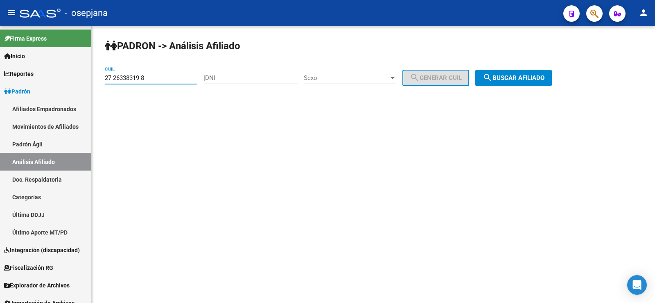
type input "27-26338319-8"
click at [500, 83] on button "search Buscar afiliado" at bounding box center [513, 78] width 77 height 16
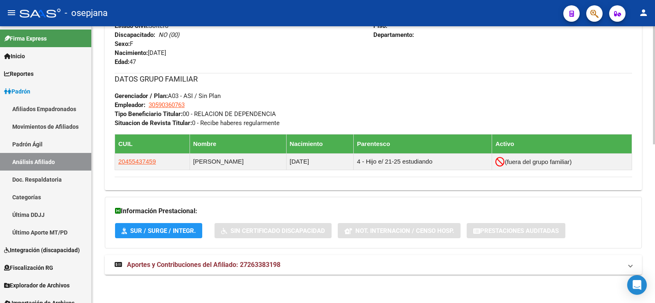
scroll to position [371, 0]
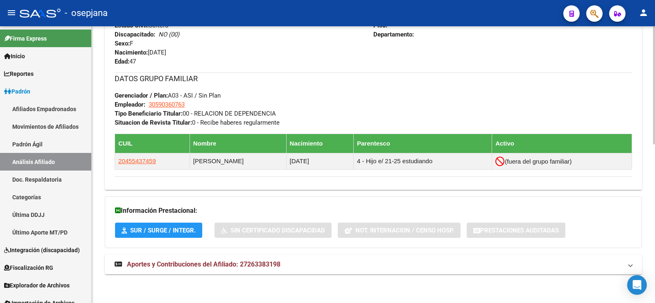
click at [252, 265] on span "Aportes y Contribuciones del Afiliado: 27263383198" at bounding box center [204, 264] width 154 height 8
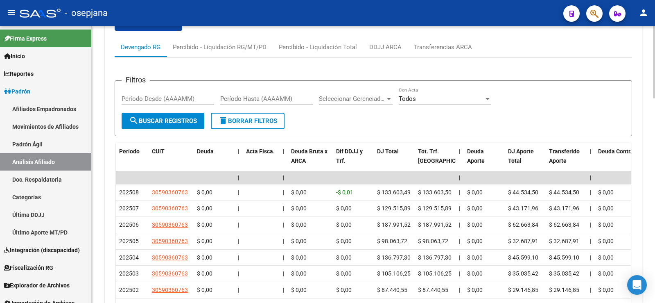
scroll to position [624, 0]
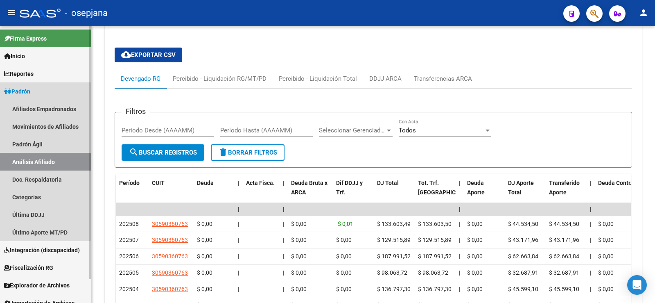
click at [22, 87] on span "Padrón" at bounding box center [17, 91] width 26 height 9
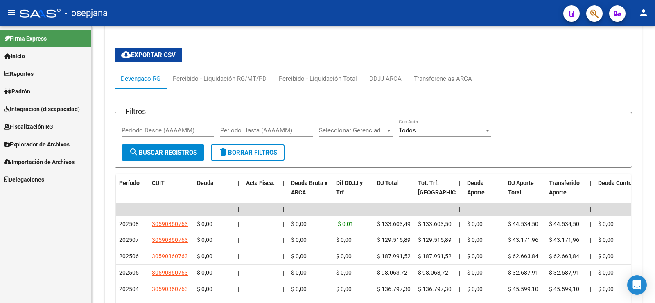
click at [39, 180] on span "Delegaciones" at bounding box center [24, 179] width 40 height 9
click at [35, 197] on link "Gerenciadores" at bounding box center [45, 197] width 91 height 18
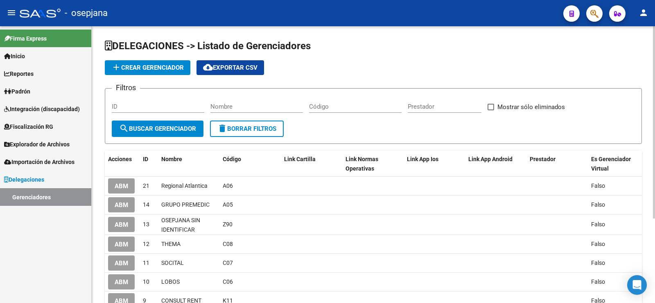
click at [237, 68] on span "cloud_download Exportar CSV" at bounding box center [230, 67] width 54 height 7
click at [28, 85] on link "Padrón" at bounding box center [45, 91] width 91 height 18
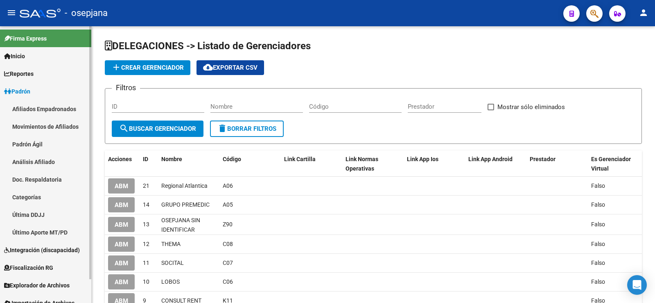
click at [37, 127] on link "Movimientos de Afiliados" at bounding box center [45, 127] width 91 height 18
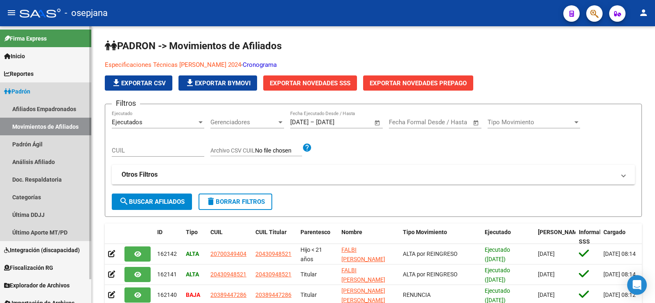
click at [25, 92] on span "Padrón" at bounding box center [17, 91] width 26 height 9
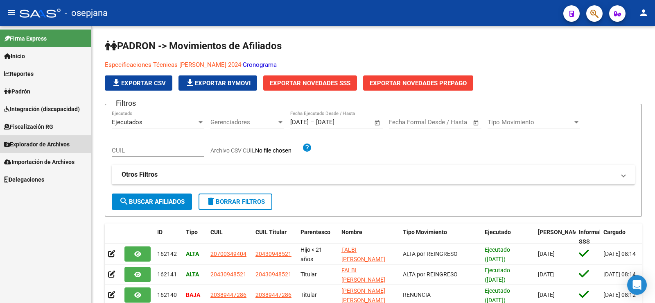
click at [36, 143] on span "Explorador de Archivos" at bounding box center [37, 144] width 66 height 9
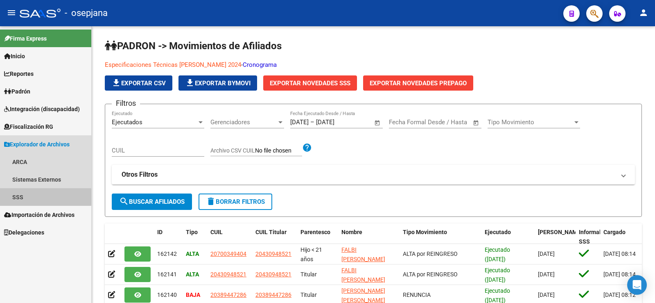
click at [22, 197] on link "SSS" at bounding box center [45, 197] width 91 height 18
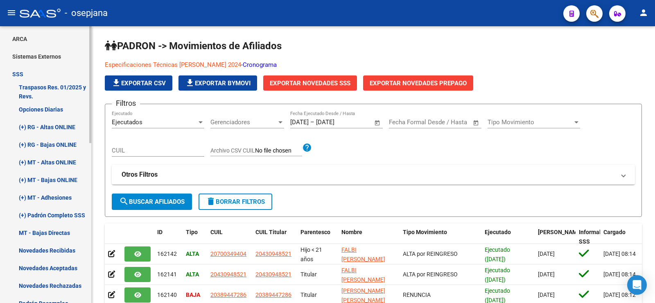
scroll to position [164, 0]
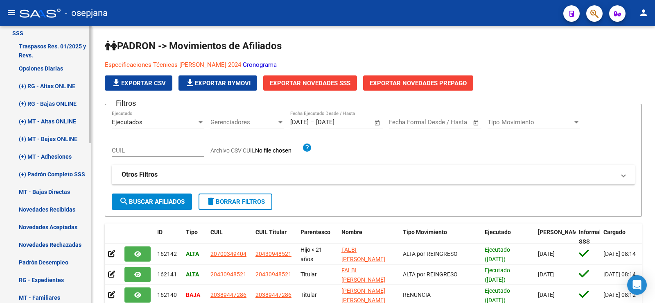
click at [45, 86] on link "(+) RG - Altas ONLINE" at bounding box center [45, 86] width 91 height 18
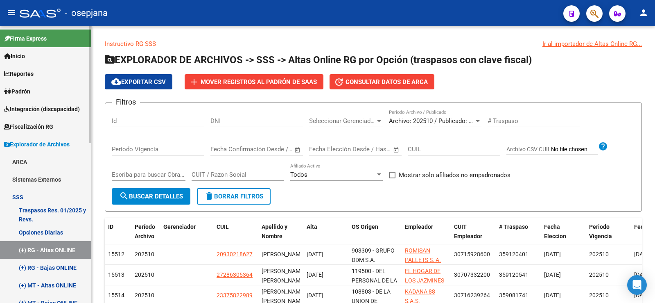
click at [34, 93] on link "Padrón" at bounding box center [45, 91] width 91 height 18
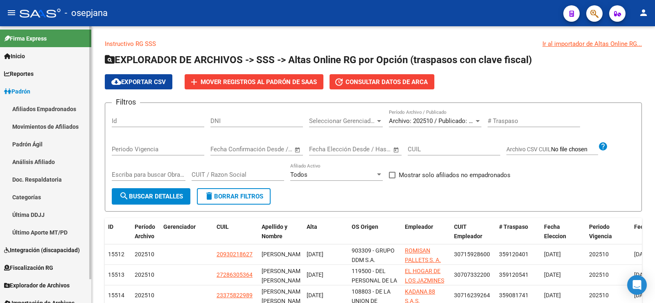
click at [38, 144] on link "Padrón Ágil" at bounding box center [45, 144] width 91 height 18
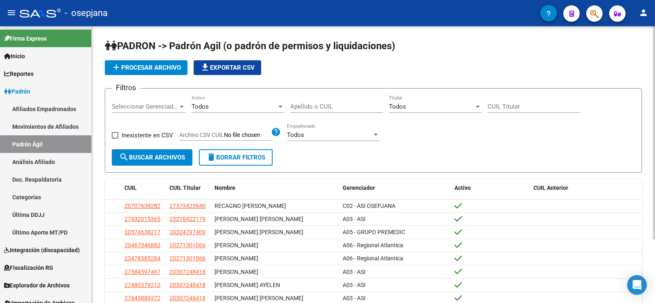
click at [147, 67] on span "add Procesar archivo" at bounding box center [146, 67] width 70 height 7
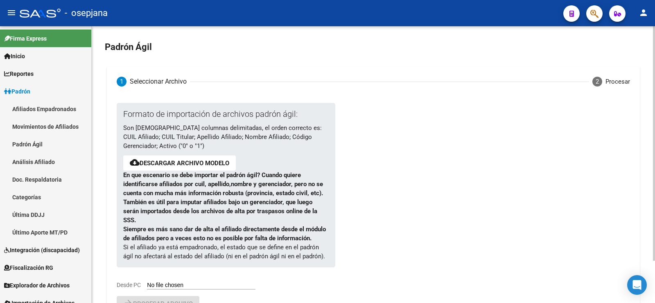
click at [213, 163] on link "Descargar archivo modelo" at bounding box center [185, 162] width 90 height 7
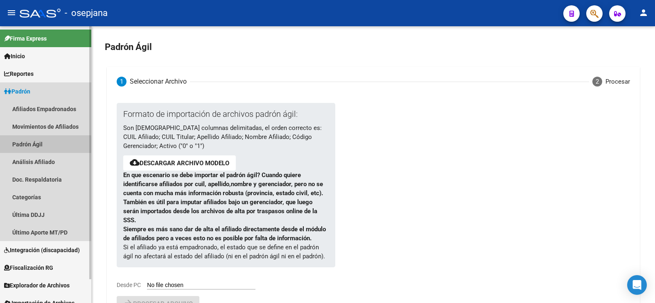
click at [36, 146] on link "Padrón Ágil" at bounding box center [45, 144] width 91 height 18
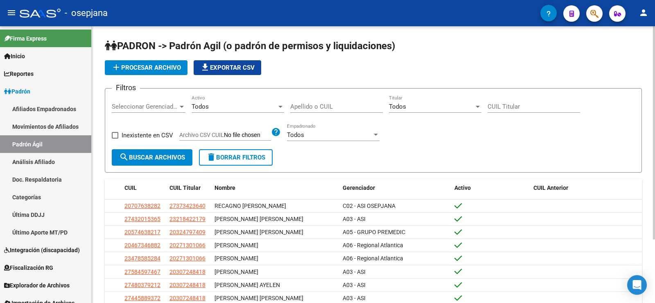
click at [154, 68] on span "add Procesar archivo" at bounding box center [146, 67] width 70 height 7
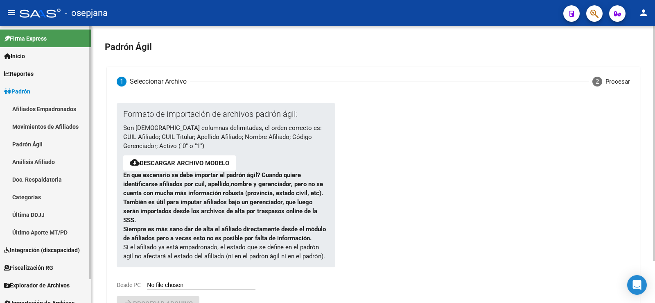
click at [36, 145] on link "Padrón Ágil" at bounding box center [45, 144] width 91 height 18
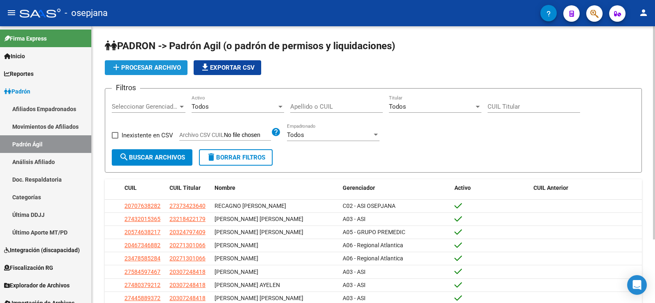
click at [146, 71] on button "add Procesar archivo" at bounding box center [146, 67] width 83 height 15
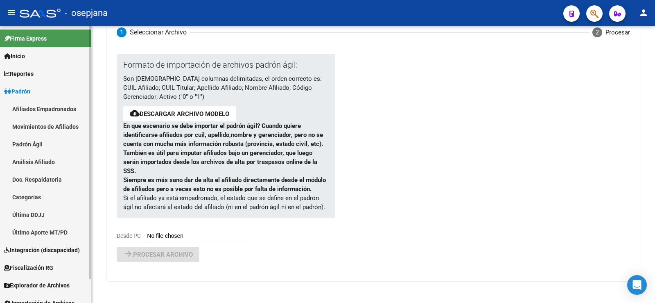
scroll to position [26, 0]
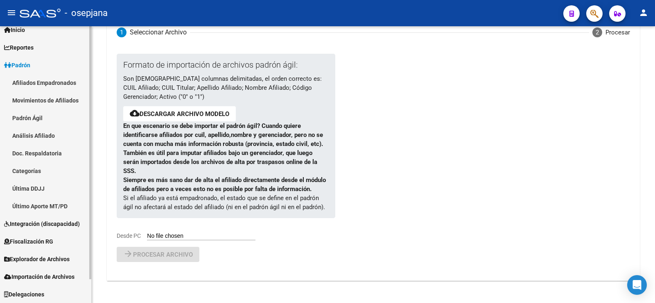
click at [29, 291] on span "Delegaciones" at bounding box center [24, 294] width 40 height 9
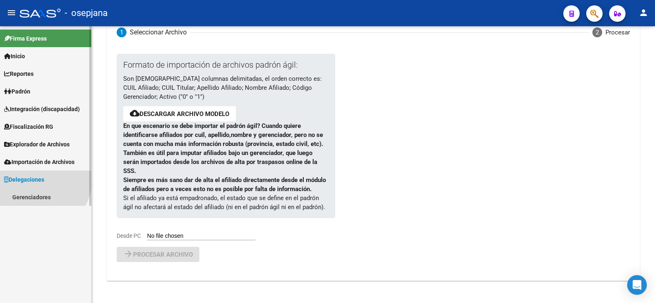
scroll to position [0, 0]
click at [29, 191] on link "Gerenciadores" at bounding box center [45, 197] width 91 height 18
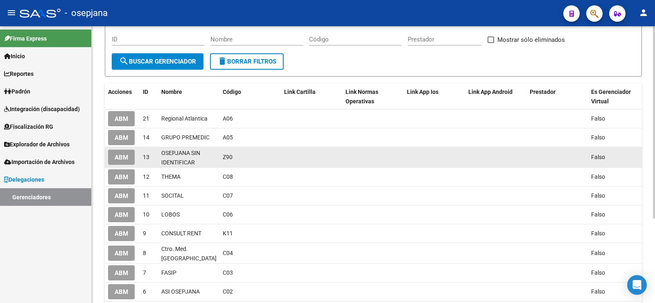
scroll to position [82, 0]
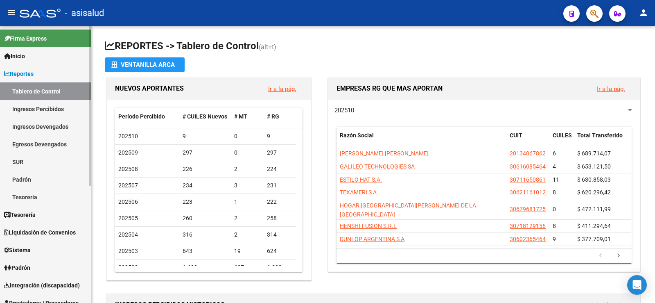
click at [30, 75] on span "Reportes" at bounding box center [18, 73] width 29 height 9
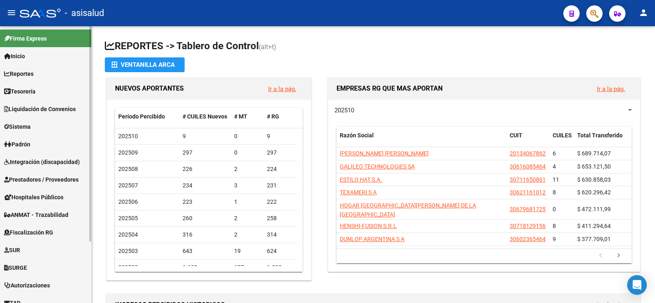
click at [29, 144] on span "Padrón" at bounding box center [17, 144] width 26 height 9
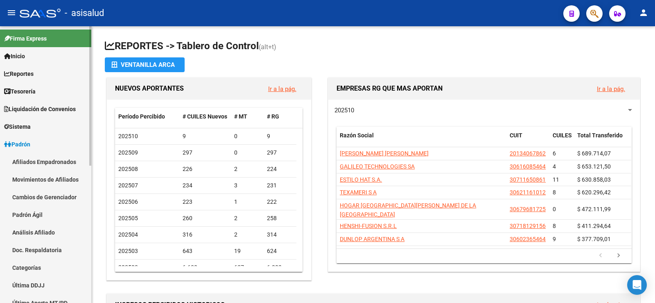
click at [29, 229] on link "Análisis Afiliado" at bounding box center [45, 232] width 91 height 18
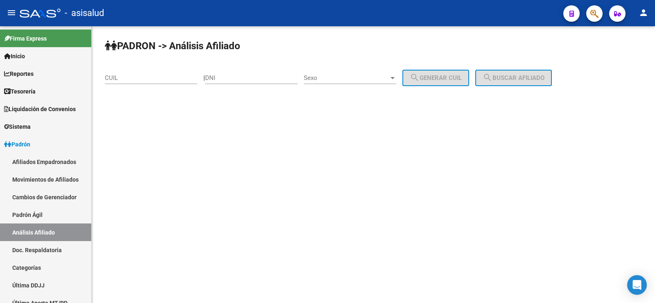
click at [130, 75] on input "CUIL" at bounding box center [151, 77] width 93 height 7
paste input "27-44065509-6"
type input "27-44065509-6"
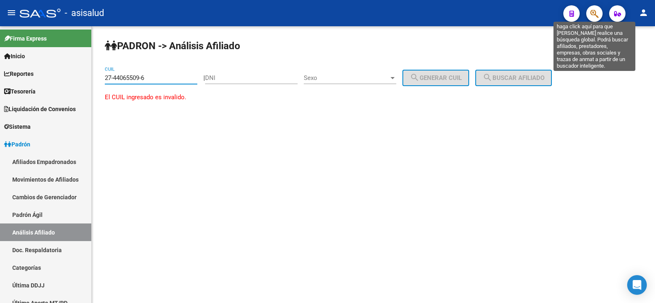
click at [596, 14] on icon "button" at bounding box center [595, 13] width 8 height 9
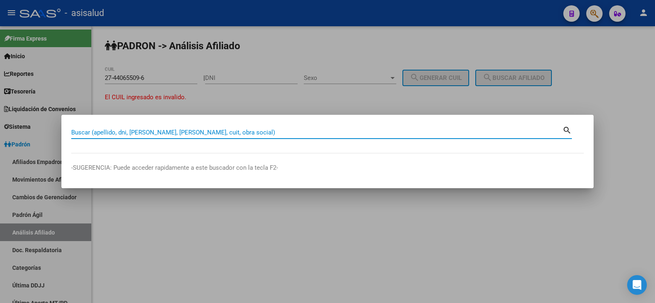
paste input "44006509"
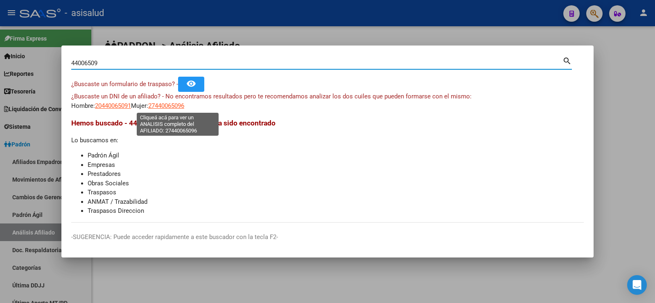
click at [184, 105] on span "27440065096" at bounding box center [166, 105] width 36 height 7
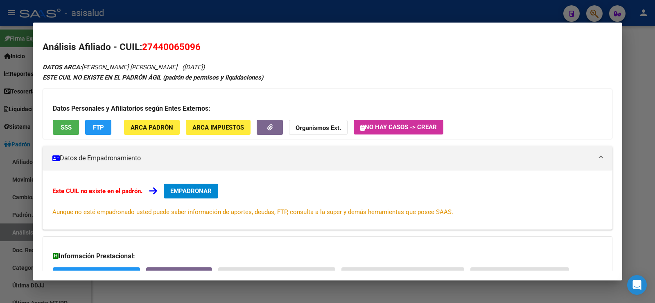
drag, startPoint x: 144, startPoint y: 46, endPoint x: 204, endPoint y: 48, distance: 60.3
click at [204, 48] on h2 "Análisis Afiliado - CUIL: 27440065096" at bounding box center [328, 47] width 570 height 14
copy span "27440065096"
click at [204, 52] on h2 "Análisis Afiliado - CUIL: 27440065096" at bounding box center [328, 47] width 570 height 14
drag, startPoint x: 155, startPoint y: 46, endPoint x: 193, endPoint y: 47, distance: 38.1
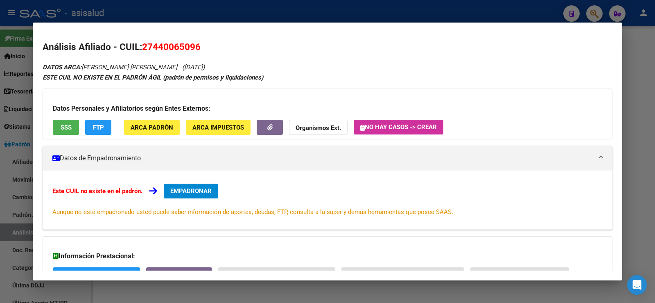
click at [193, 47] on span "27440065096" at bounding box center [171, 46] width 59 height 11
copy span "44006509"
click at [355, 4] on div at bounding box center [327, 151] width 655 height 303
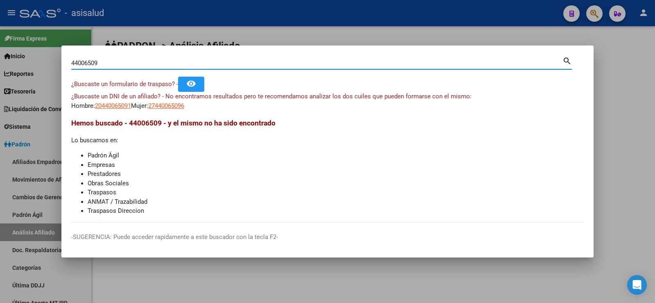
drag, startPoint x: 111, startPoint y: 59, endPoint x: 54, endPoint y: 59, distance: 56.5
click at [54, 59] on div "44006509 Buscar (apellido, dni, cuil, nro traspaso, cuit, obra social) search ¿…" at bounding box center [327, 151] width 655 height 303
paste input "20-39296637-1"
click at [79, 61] on input "20-39296637-1" at bounding box center [316, 62] width 491 height 7
click at [106, 61] on input "2039296637-1" at bounding box center [316, 62] width 491 height 7
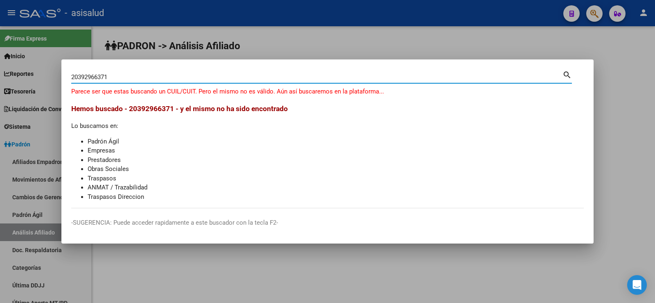
drag, startPoint x: 79, startPoint y: 78, endPoint x: 104, endPoint y: 79, distance: 25.8
click at [104, 79] on input "20392966371" at bounding box center [316, 76] width 491 height 7
drag, startPoint x: 115, startPoint y: 77, endPoint x: 63, endPoint y: 77, distance: 51.2
click at [63, 77] on mat-dialog-content "20392966371 Buscar (apellido, dni, cuil, nro traspaso, cuit, obra social) searc…" at bounding box center [327, 138] width 532 height 139
paste input "39296637"
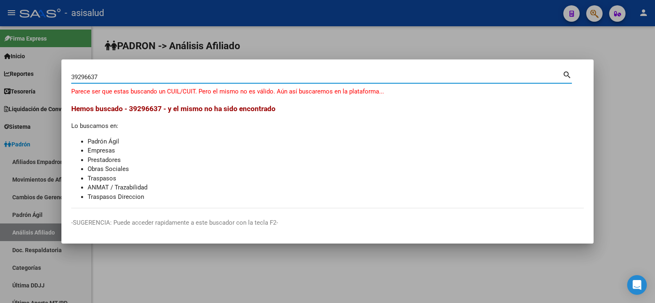
type input "39296637"
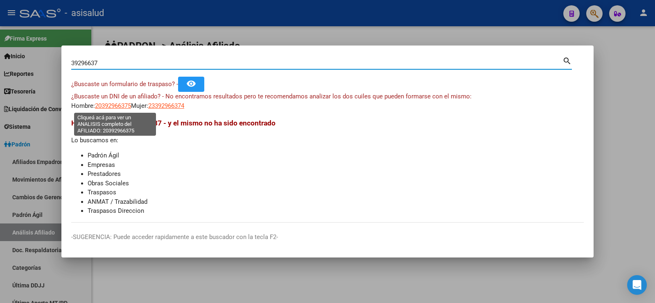
click at [115, 106] on span "20392966375" at bounding box center [113, 105] width 36 height 7
type textarea "20392966375"
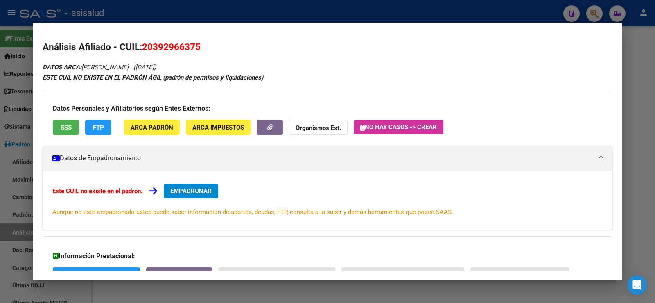
click at [219, 11] on div at bounding box center [327, 151] width 655 height 303
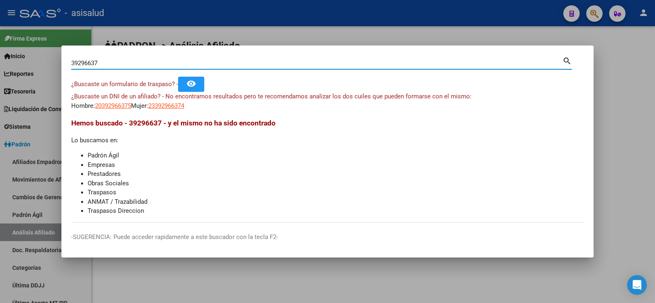
drag, startPoint x: 103, startPoint y: 63, endPoint x: 22, endPoint y: 63, distance: 81.5
click at [22, 63] on div "39296637 Buscar (apellido, dni, cuil, nro traspaso, cuit, obra social) search ¿…" at bounding box center [327, 151] width 655 height 303
paste input "293"
type input "29396637"
click at [117, 104] on span "20293966371" at bounding box center [113, 105] width 36 height 7
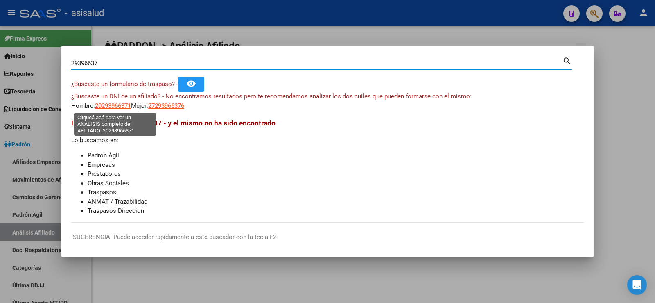
type textarea "20293966371"
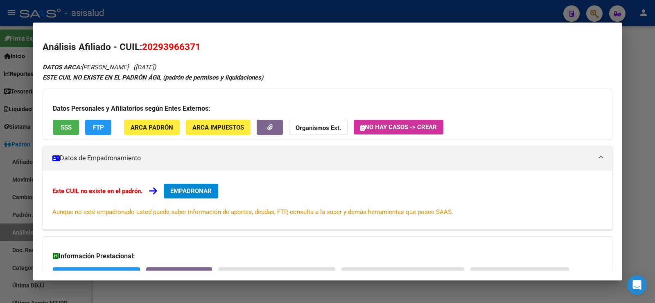
drag, startPoint x: 143, startPoint y: 45, endPoint x: 201, endPoint y: 47, distance: 58.2
click at [201, 47] on span "20293966371" at bounding box center [171, 46] width 59 height 11
copy span "20293966371"
click at [153, 44] on span "20293966371" at bounding box center [171, 46] width 59 height 11
drag, startPoint x: 145, startPoint y: 46, endPoint x: 189, endPoint y: 46, distance: 43.4
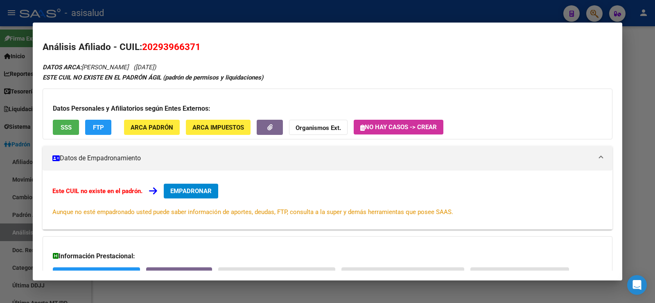
click at [189, 46] on span "20293966371" at bounding box center [171, 46] width 59 height 11
click at [177, 45] on span "20293966371" at bounding box center [171, 46] width 59 height 11
drag, startPoint x: 145, startPoint y: 45, endPoint x: 201, endPoint y: 45, distance: 56.5
click at [201, 45] on h2 "Análisis Afiliado - CUIL: 20293966371" at bounding box center [328, 47] width 570 height 14
copy span "20293966371"
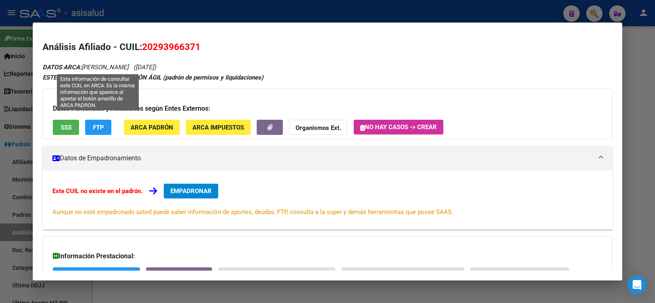
copy span "20293966371"
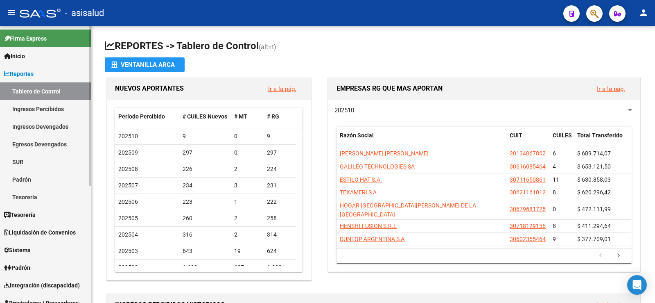
click at [27, 74] on span "Reportes" at bounding box center [18, 73] width 29 height 9
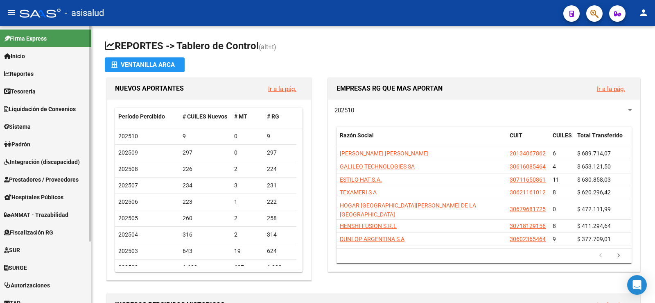
click at [19, 140] on span "Padrón" at bounding box center [17, 144] width 26 height 9
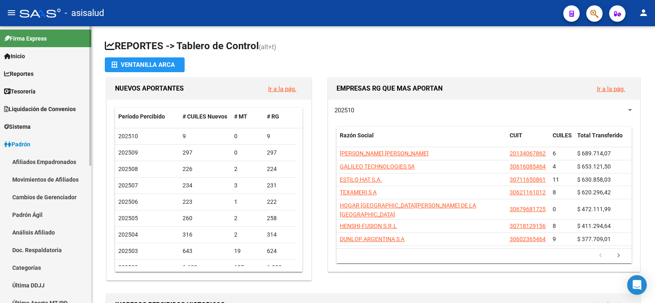
click at [38, 230] on link "Análisis Afiliado" at bounding box center [45, 232] width 91 height 18
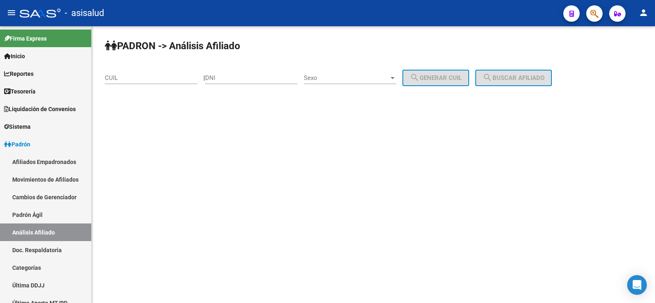
click at [127, 83] on div "CUIL" at bounding box center [151, 75] width 93 height 18
paste input "20-44319793-2"
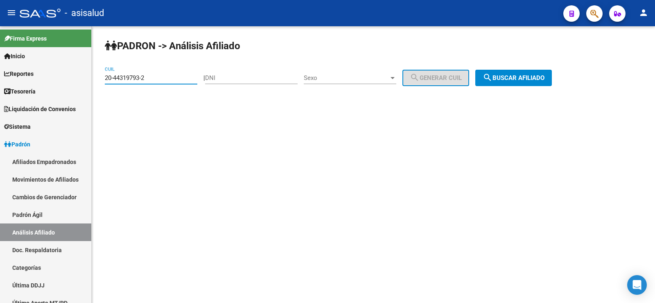
type input "20-44319793-2"
click at [523, 78] on span "search Buscar afiliado" at bounding box center [514, 77] width 62 height 7
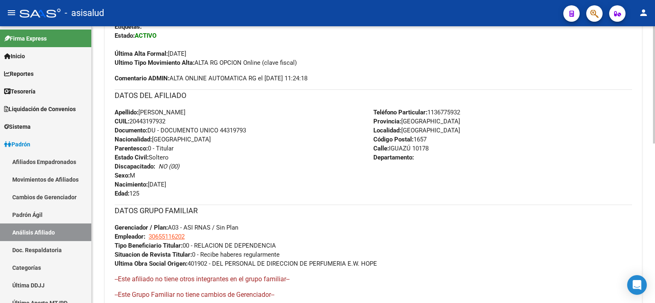
scroll to position [246, 0]
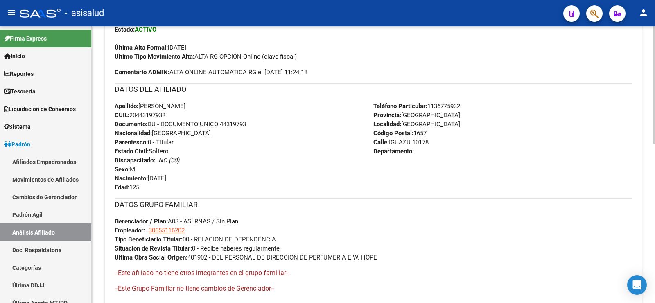
click at [237, 124] on span "Documento: DU - DOCUMENTO UNICO 44319793" at bounding box center [180, 123] width 131 height 7
copy span "44319793"
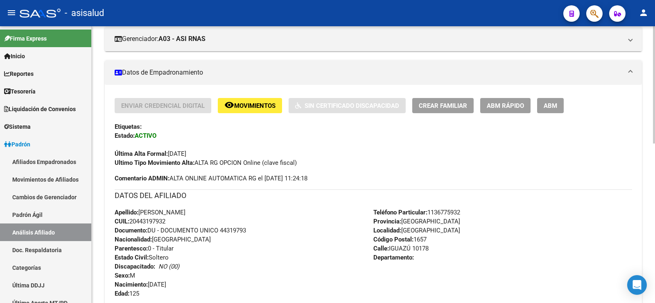
scroll to position [123, 0]
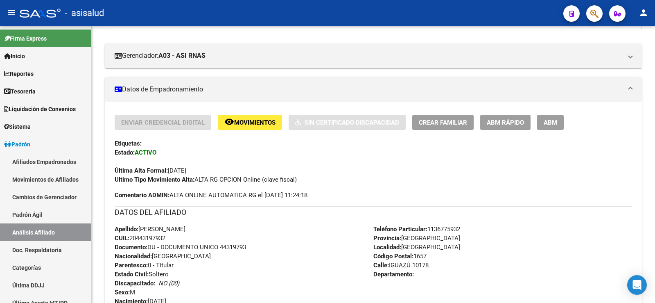
click at [589, 16] on button "button" at bounding box center [594, 13] width 16 height 16
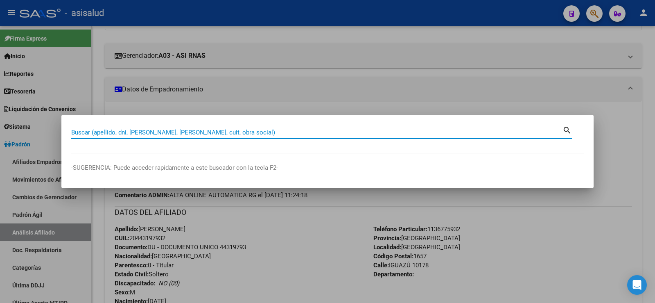
paste input "29396637"
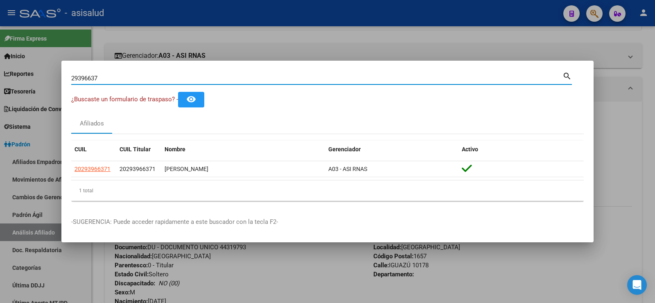
drag, startPoint x: 106, startPoint y: 75, endPoint x: 54, endPoint y: 74, distance: 51.2
click at [54, 74] on div "29396637 Buscar (apellido, dni, cuil, nro traspaso, cuit, obra social) search ¿…" at bounding box center [327, 151] width 655 height 303
paste input "44319793"
type input "44319793"
click at [278, 39] on div at bounding box center [327, 151] width 655 height 303
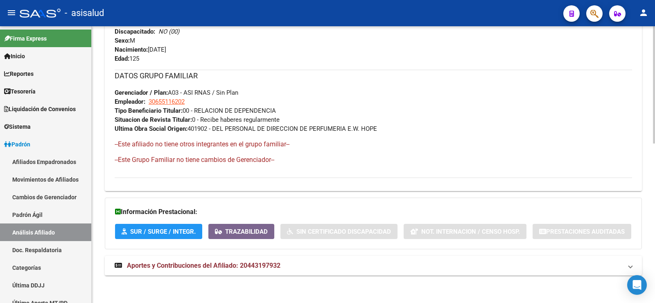
scroll to position [376, 0]
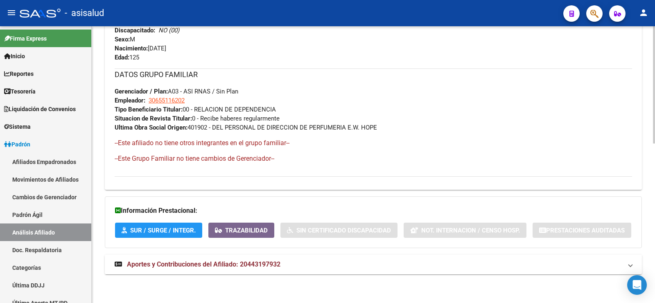
click at [267, 265] on span "Aportes y Contribuciones del Afiliado: 20443197932" at bounding box center [204, 264] width 154 height 8
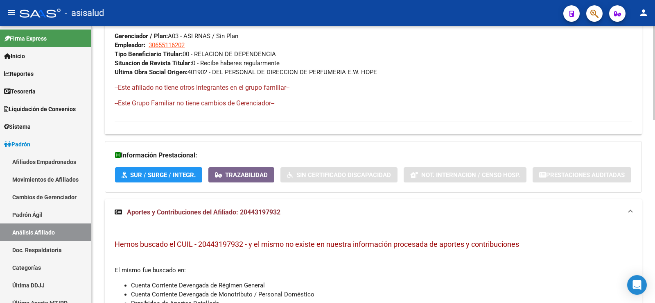
scroll to position [375, 0]
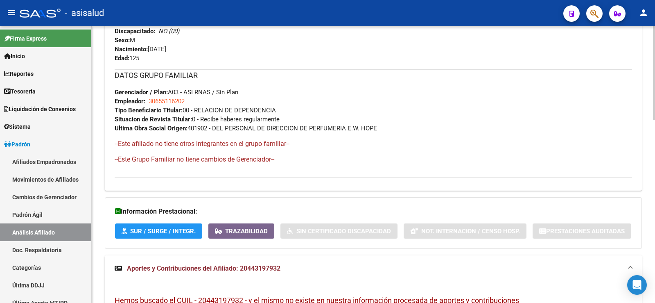
click at [240, 266] on span "Aportes y Contribuciones del Afiliado: 20443197932" at bounding box center [204, 268] width 154 height 8
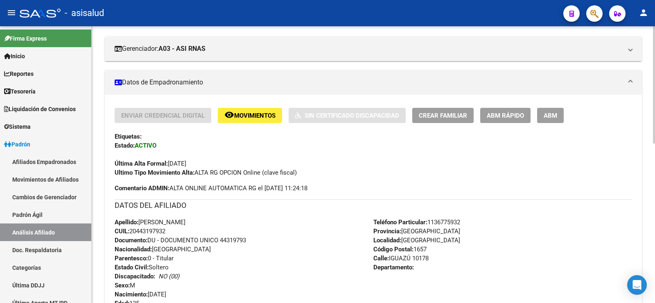
scroll to position [0, 0]
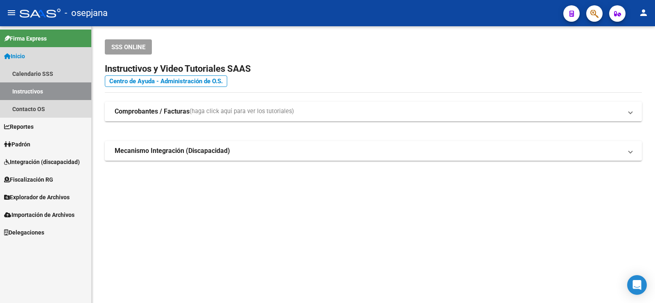
click at [24, 52] on span "Inicio" at bounding box center [14, 56] width 21 height 9
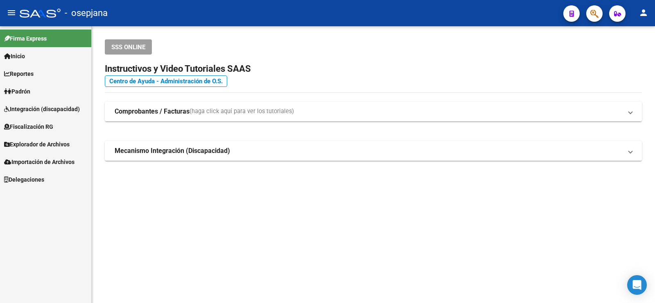
click at [27, 91] on span "Padrón" at bounding box center [17, 91] width 26 height 9
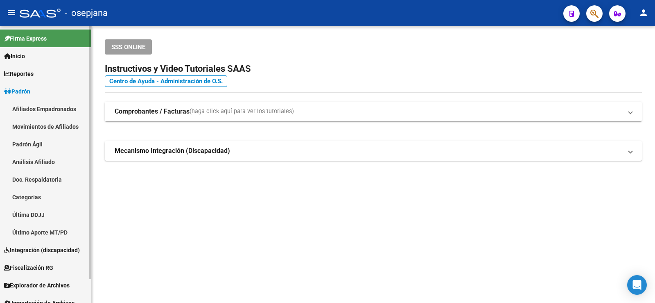
click at [44, 145] on link "Padrón Ágil" at bounding box center [45, 144] width 91 height 18
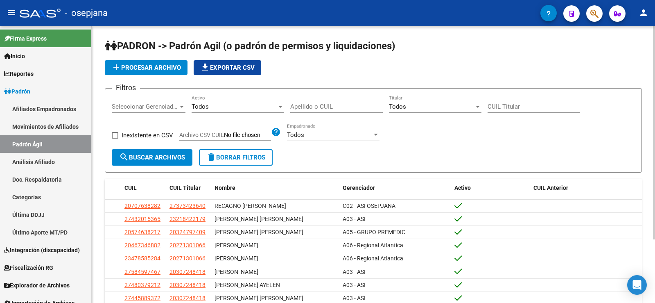
click at [137, 68] on span "add Procesar archivo" at bounding box center [146, 67] width 70 height 7
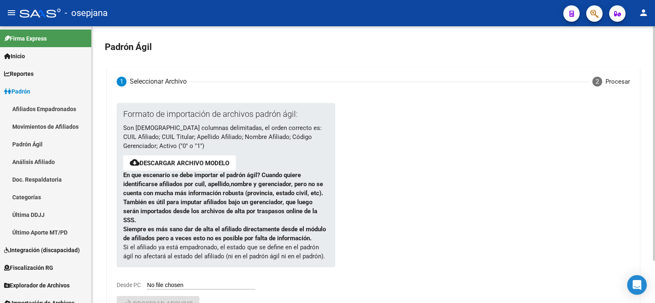
click at [202, 161] on link "Descargar archivo modelo" at bounding box center [185, 162] width 90 height 7
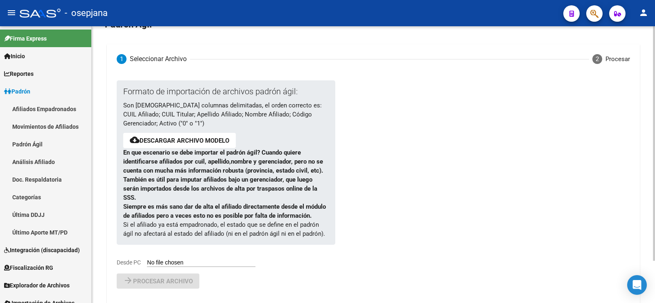
scroll to position [50, 0]
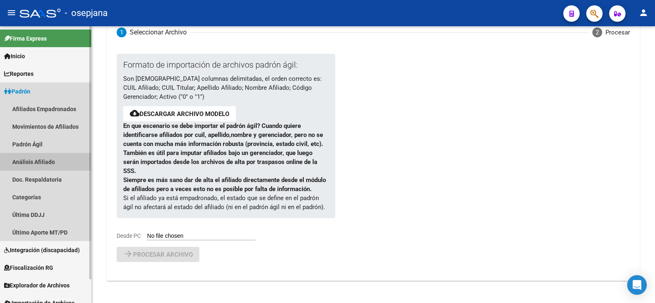
click at [29, 162] on link "Análisis Afiliado" at bounding box center [45, 162] width 91 height 18
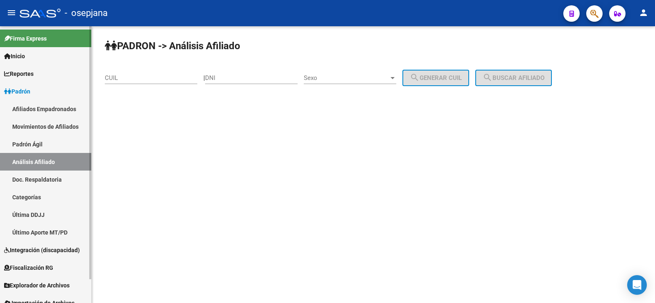
click at [36, 128] on link "Movimientos de Afiliados" at bounding box center [45, 127] width 91 height 18
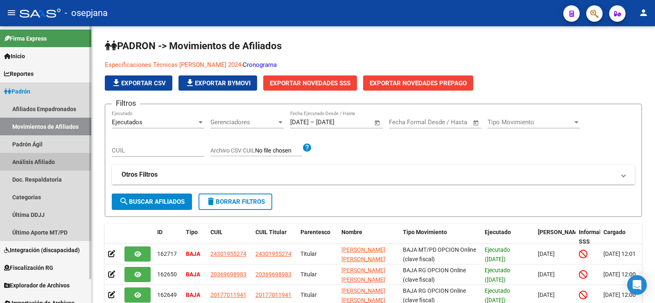
click at [27, 163] on link "Análisis Afiliado" at bounding box center [45, 162] width 91 height 18
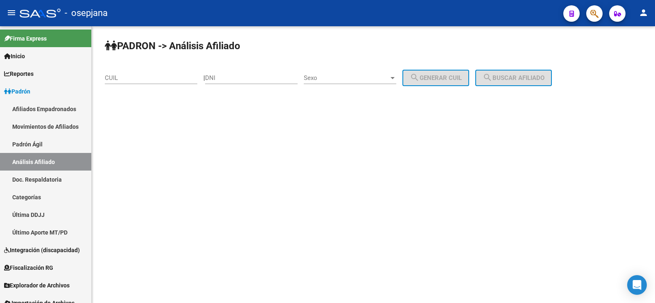
click at [122, 78] on input "CUIL" at bounding box center [151, 77] width 93 height 7
paste input "27-34930493-2"
click at [532, 77] on span "search Buscar afiliado" at bounding box center [514, 77] width 62 height 7
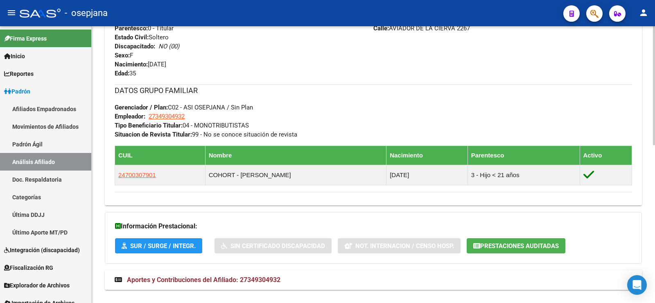
scroll to position [366, 0]
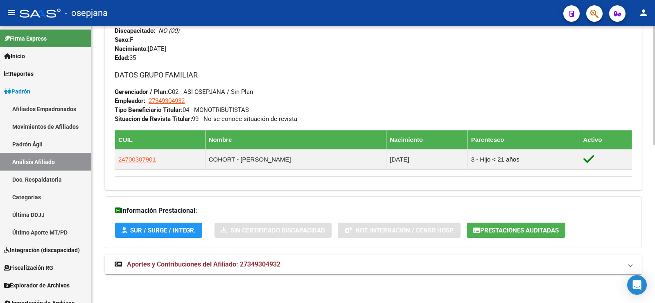
click at [186, 266] on span "Aportes y Contribuciones del Afiliado: 27349304932" at bounding box center [204, 264] width 154 height 8
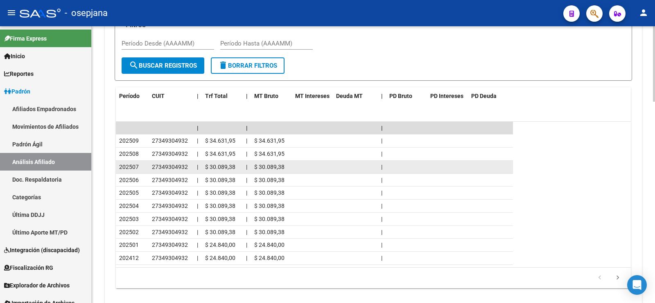
scroll to position [665, 0]
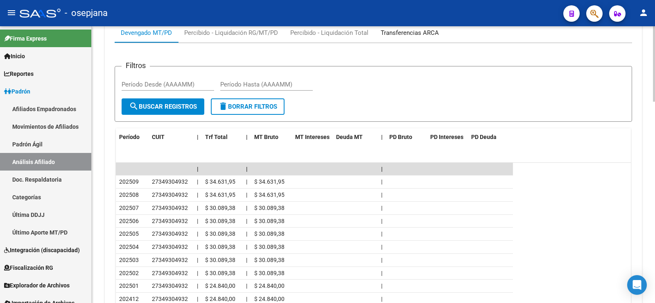
click at [410, 29] on div "Transferencias ARCA" at bounding box center [410, 32] width 58 height 9
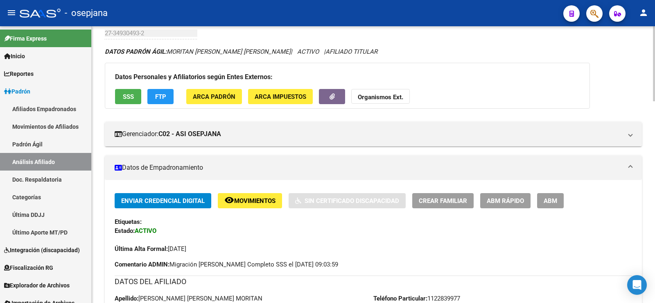
scroll to position [0, 0]
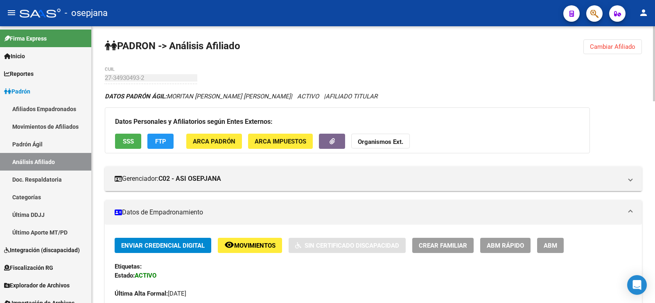
click at [621, 48] on span "Cambiar Afiliado" at bounding box center [612, 46] width 45 height 7
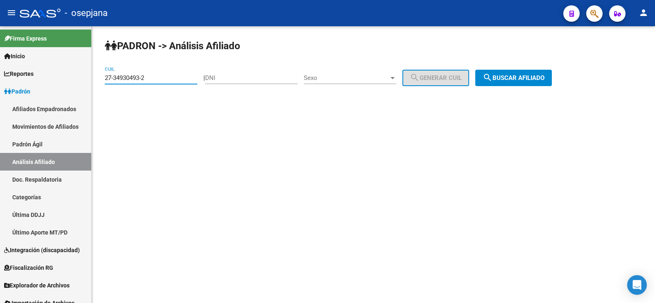
drag, startPoint x: 152, startPoint y: 78, endPoint x: 100, endPoint y: 75, distance: 52.1
click at [100, 75] on div "PADRON -> Análisis Afiliado 27-34930493-2 CUIL | DNI Sexo Sexo search Generar C…" at bounding box center [374, 69] width 564 height 86
paste input "29022308-9"
click at [536, 71] on button "search Buscar afiliado" at bounding box center [513, 78] width 77 height 16
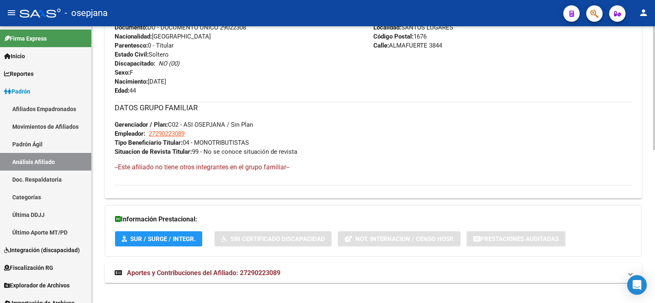
scroll to position [342, 0]
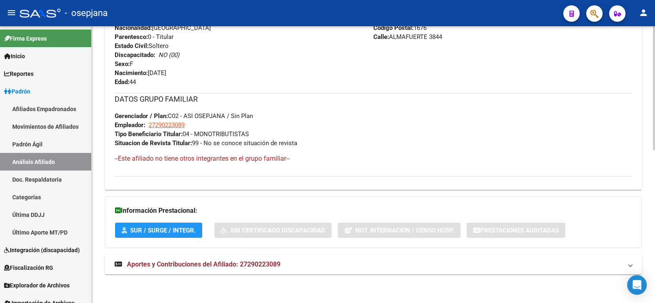
click at [268, 262] on span "Aportes y Contribuciones del Afiliado: 27290223089" at bounding box center [204, 264] width 154 height 8
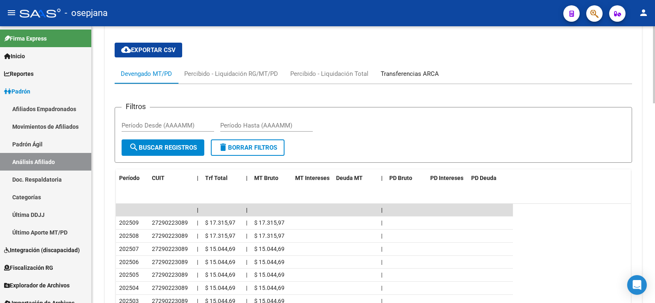
click at [415, 72] on div "Transferencias ARCA" at bounding box center [410, 73] width 58 height 9
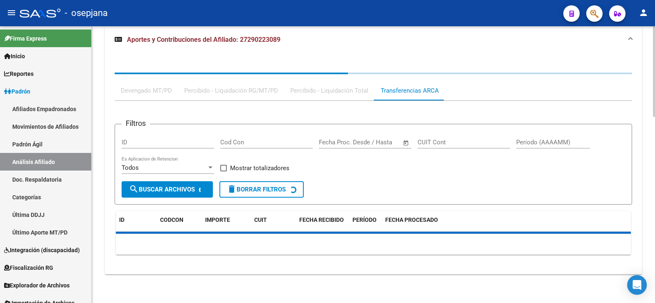
scroll to position [600, 0]
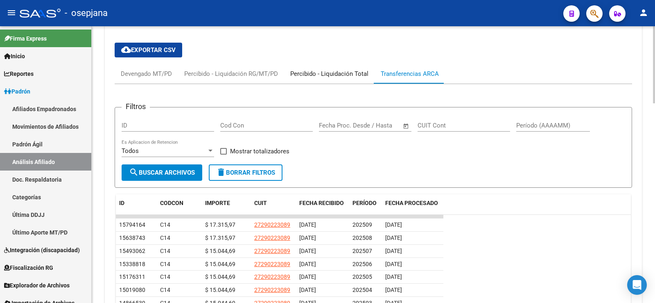
click at [342, 75] on div "Percibido - Liquidación Total" at bounding box center [329, 73] width 78 height 9
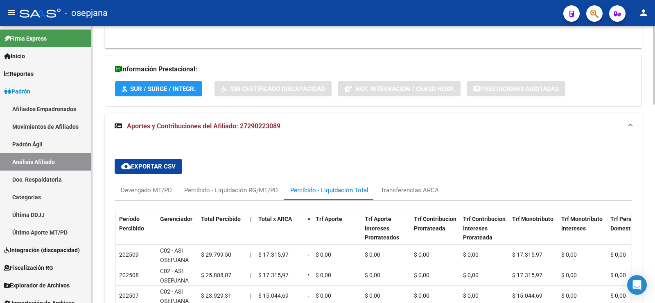
scroll to position [521, 0]
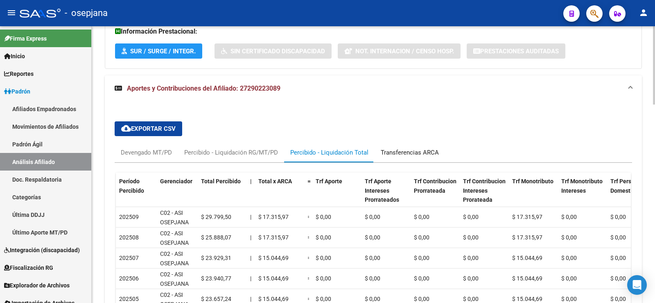
click at [427, 146] on div "Transferencias ARCA" at bounding box center [410, 153] width 70 height 20
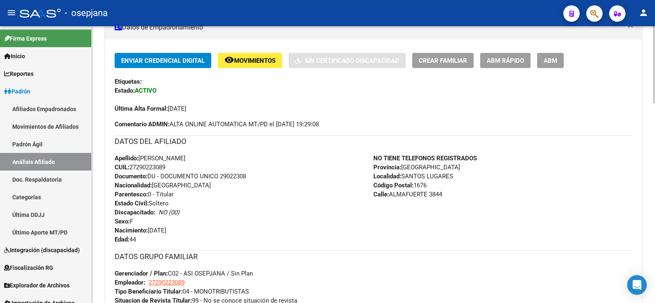
scroll to position [0, 0]
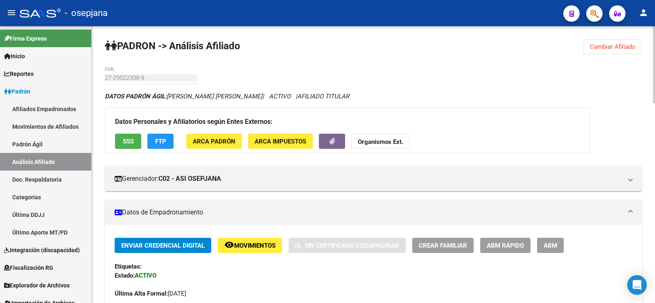
click at [610, 43] on span "Cambiar Afiliado" at bounding box center [612, 46] width 45 height 7
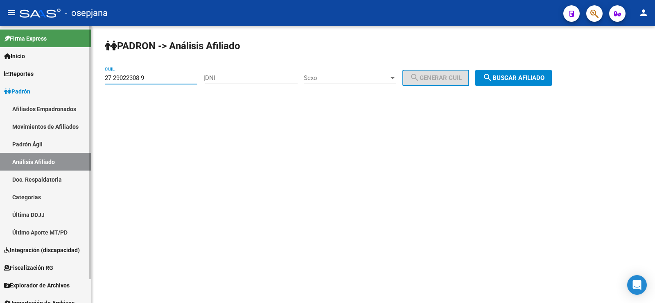
drag, startPoint x: 111, startPoint y: 79, endPoint x: 88, endPoint y: 79, distance: 23.3
click at [88, 79] on mat-sidenav-container "Firma Express Inicio Calendario SSS Instructivos Contacto OS Reportes Ingresos …" at bounding box center [327, 164] width 655 height 276
paste input "257899-2"
click at [545, 81] on span "search Buscar afiliado" at bounding box center [514, 77] width 62 height 7
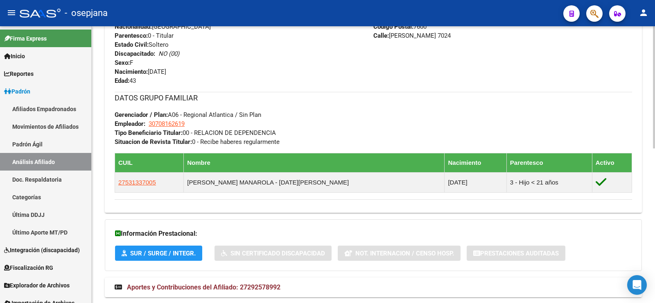
scroll to position [351, 0]
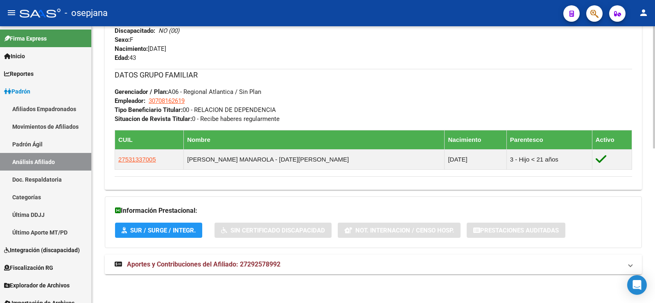
click at [242, 260] on strong "Aportes y Contribuciones del Afiliado: 27292578992" at bounding box center [198, 264] width 166 height 9
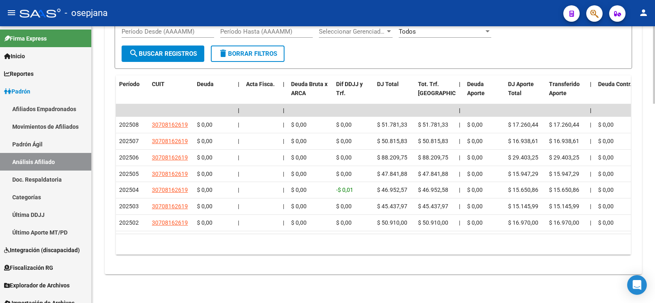
scroll to position [711, 0]
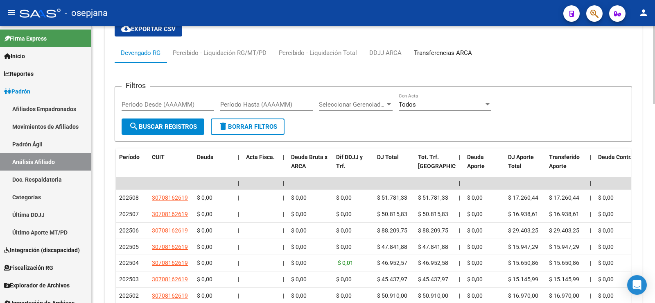
click at [452, 57] on div "Transferencias ARCA" at bounding box center [443, 53] width 70 height 20
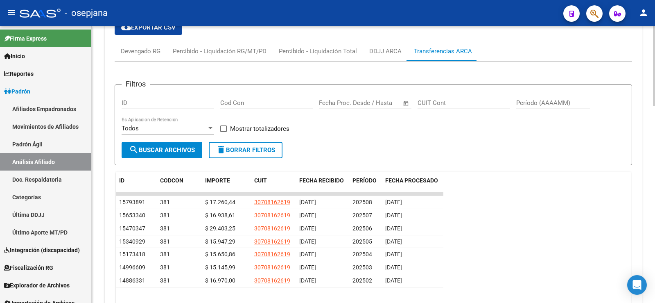
scroll to position [616, 0]
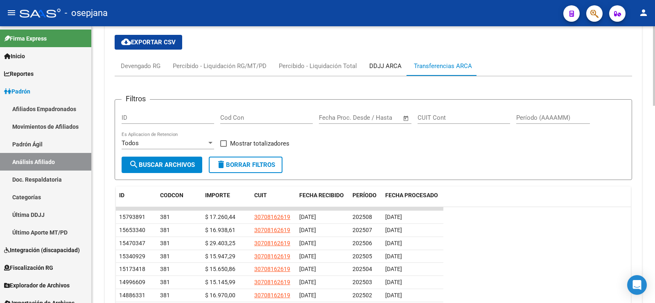
click at [386, 68] on div "DDJJ ARCA" at bounding box center [385, 65] width 32 height 9
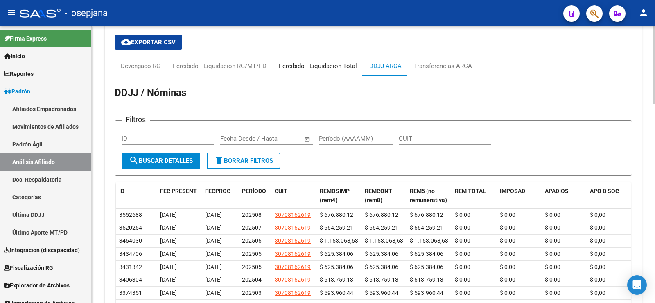
click at [327, 66] on div "Percibido - Liquidación Total" at bounding box center [318, 65] width 78 height 9
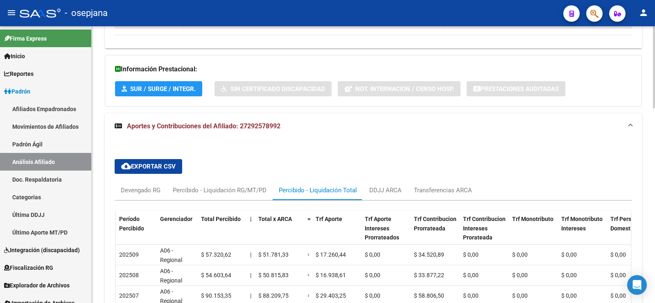
scroll to position [530, 0]
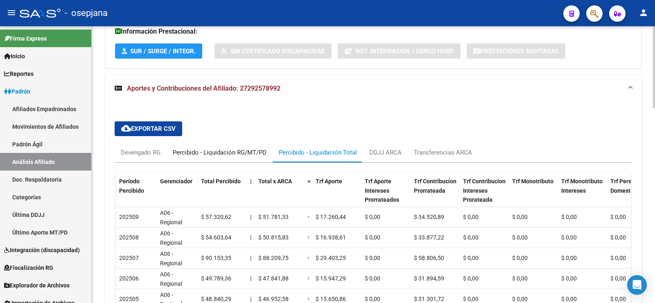
click at [226, 149] on div "Percibido - Liquidación RG/MT/PD" at bounding box center [220, 152] width 94 height 9
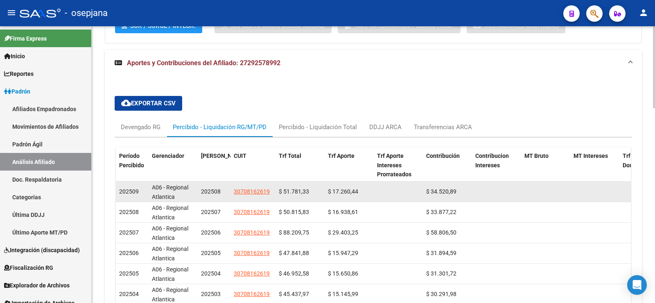
scroll to position [570, 0]
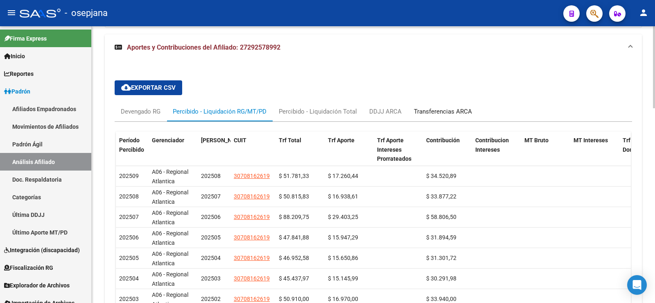
click at [446, 109] on div "Transferencias ARCA" at bounding box center [443, 111] width 58 height 9
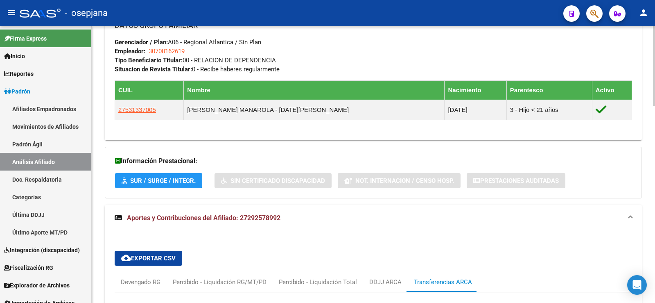
scroll to position [646, 0]
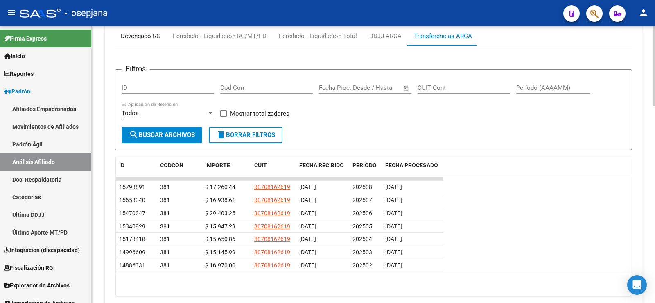
click at [147, 35] on div "Devengado RG" at bounding box center [141, 36] width 40 height 9
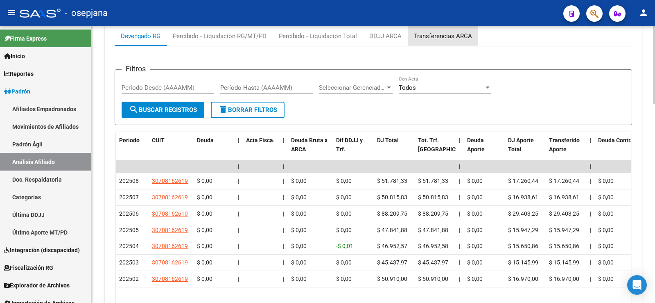
click at [432, 38] on div "Transferencias ARCA" at bounding box center [443, 36] width 58 height 9
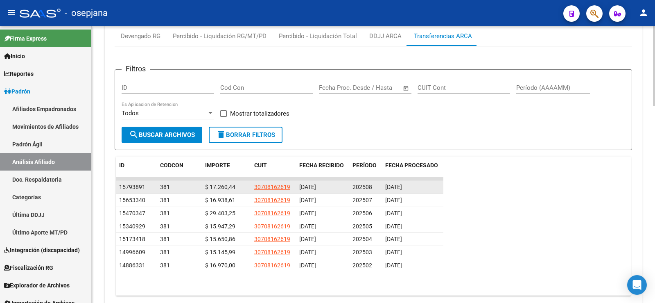
drag, startPoint x: 385, startPoint y: 185, endPoint x: 424, endPoint y: 186, distance: 38.5
click at [424, 186] on div "[DATE]" at bounding box center [412, 186] width 55 height 9
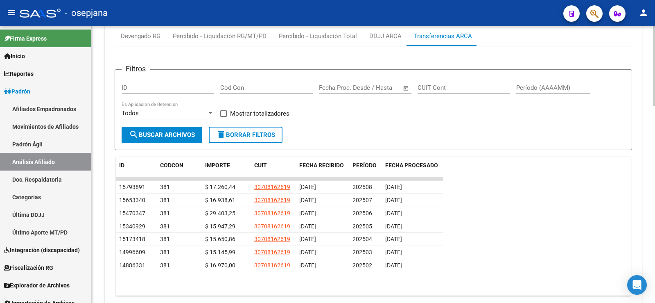
click at [484, 207] on datatable-row-wrapper "15470347 381 $ 29.403,25 30708162619 21/07/2025 202506 23/07/2025" at bounding box center [373, 213] width 515 height 13
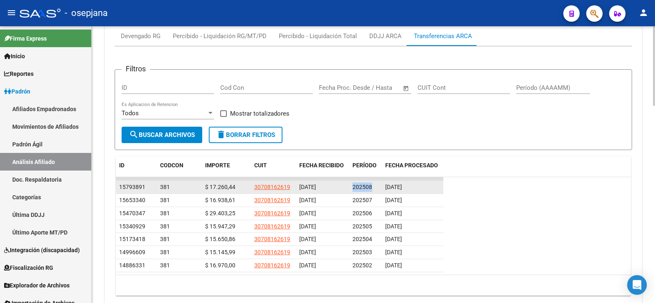
drag, startPoint x: 352, startPoint y: 185, endPoint x: 376, endPoint y: 186, distance: 23.8
click at [376, 186] on datatable-body-cell "202508" at bounding box center [365, 187] width 33 height 13
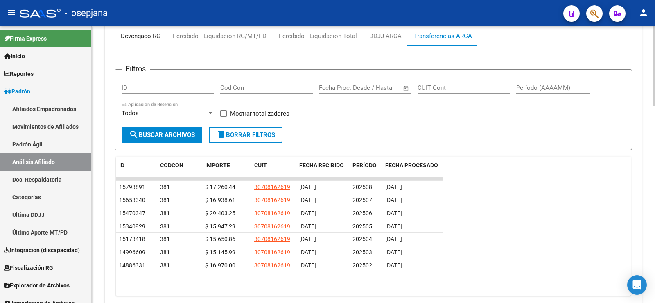
click at [132, 35] on div "Devengado RG" at bounding box center [141, 36] width 40 height 9
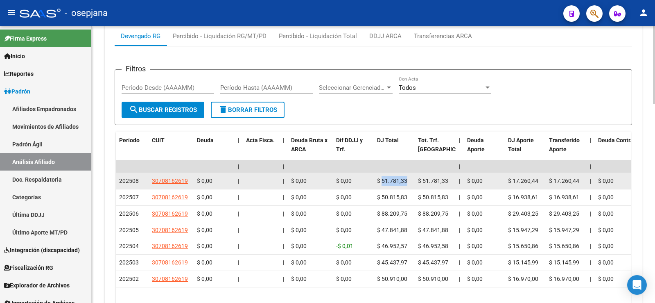
drag, startPoint x: 383, startPoint y: 179, endPoint x: 412, endPoint y: 181, distance: 29.6
click at [412, 181] on datatable-body-cell "$ 51.781,33" at bounding box center [394, 181] width 41 height 16
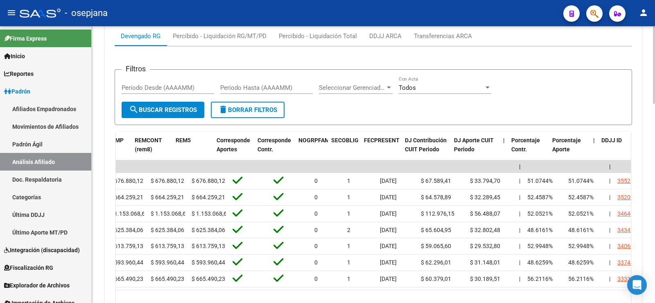
scroll to position [0, 1221]
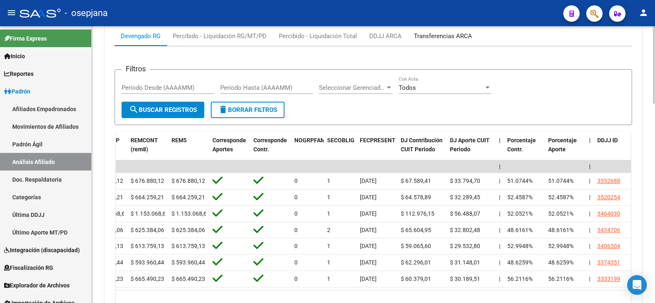
click at [437, 36] on div "Transferencias ARCA" at bounding box center [443, 36] width 58 height 9
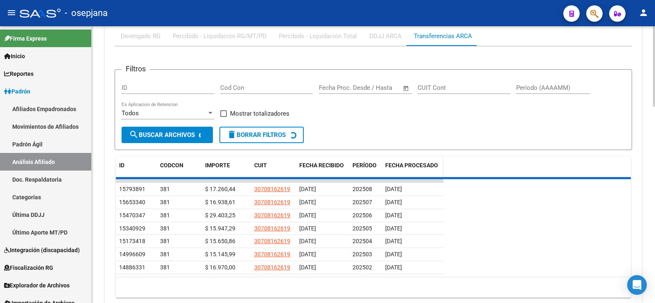
scroll to position [646, 0]
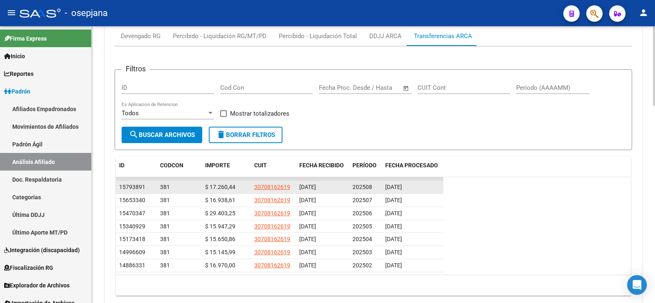
drag, startPoint x: 385, startPoint y: 186, endPoint x: 429, endPoint y: 186, distance: 44.2
click at [429, 186] on datatable-body-cell "24/09/2025" at bounding box center [412, 187] width 61 height 13
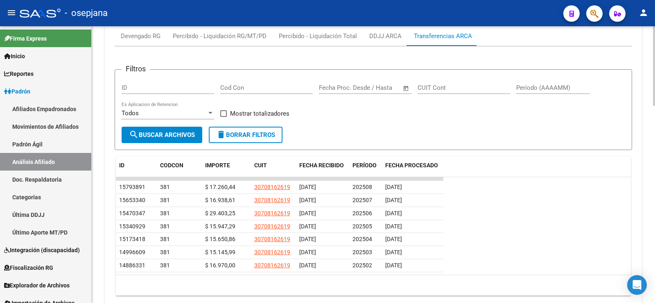
click at [476, 284] on div "10 total 1" at bounding box center [373, 285] width 515 height 20
click at [381, 36] on div "DDJJ ARCA" at bounding box center [385, 36] width 32 height 9
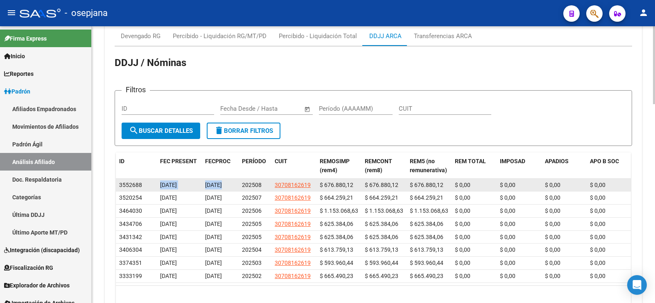
drag, startPoint x: 195, startPoint y: 184, endPoint x: 240, endPoint y: 186, distance: 45.1
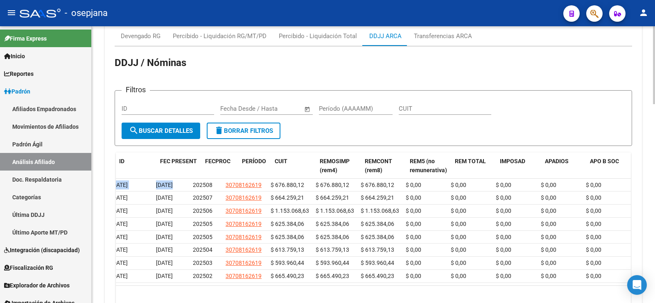
scroll to position [0, 0]
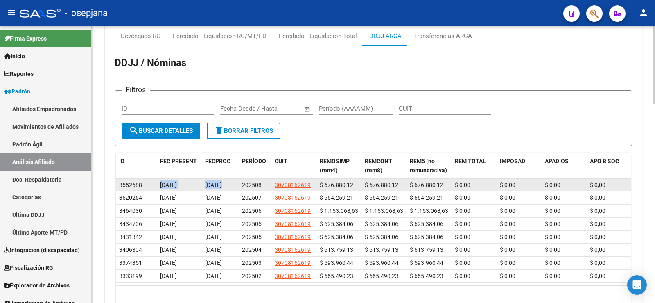
click at [193, 184] on div "15/09/2025" at bounding box center [179, 184] width 38 height 9
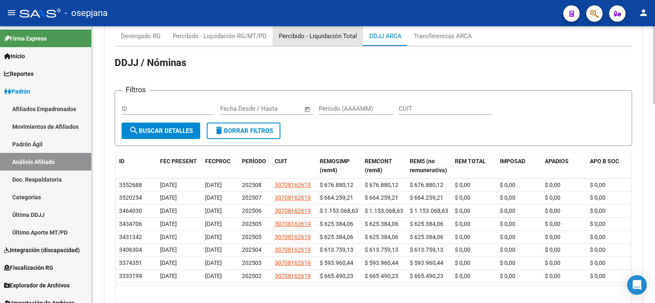
click at [326, 38] on div "Percibido - Liquidación Total" at bounding box center [318, 36] width 78 height 9
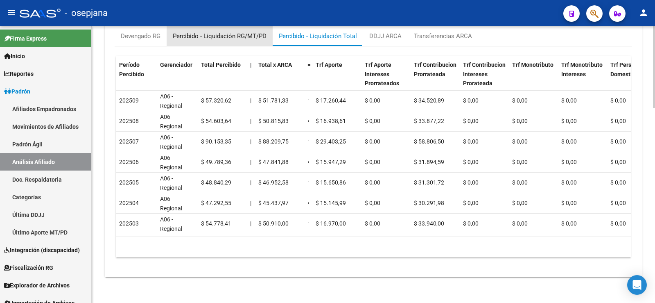
click at [238, 39] on div "Percibido - Liquidación RG/MT/PD" at bounding box center [220, 36] width 94 height 9
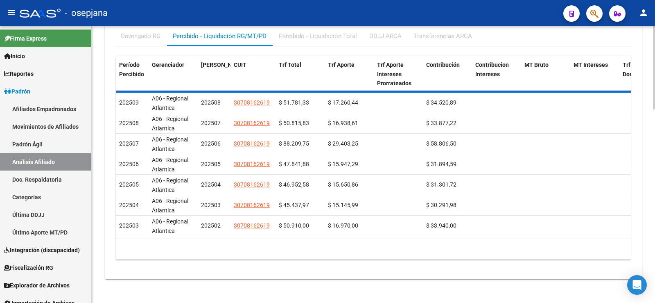
scroll to position [646, 0]
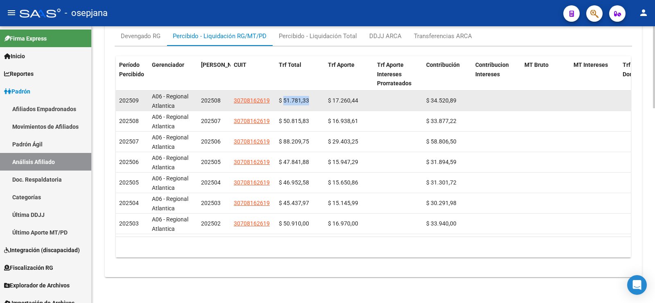
drag, startPoint x: 283, startPoint y: 100, endPoint x: 328, endPoint y: 102, distance: 45.1
click at [328, 102] on div "202509 A06 - Regional Atlantica 202508 30708162619 $ 51.781,33 $ 17.260,44 $ 34…" at bounding box center [564, 101] width 897 height 20
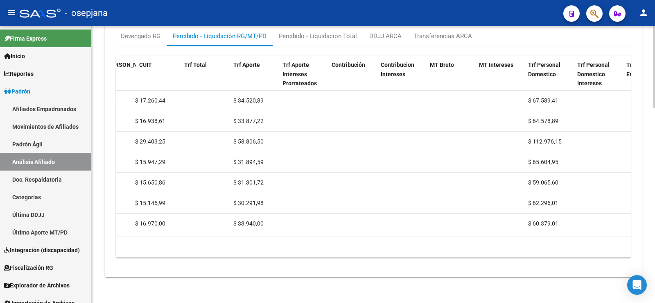
scroll to position [0, 0]
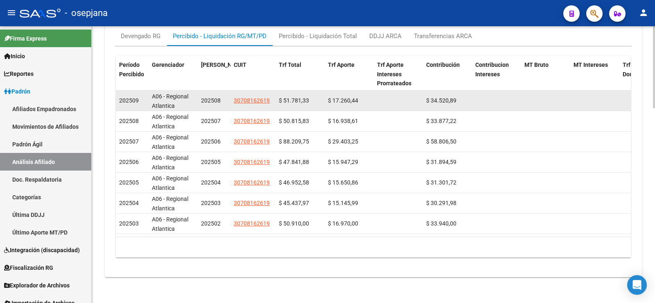
click at [213, 102] on span "202508" at bounding box center [211, 100] width 20 height 7
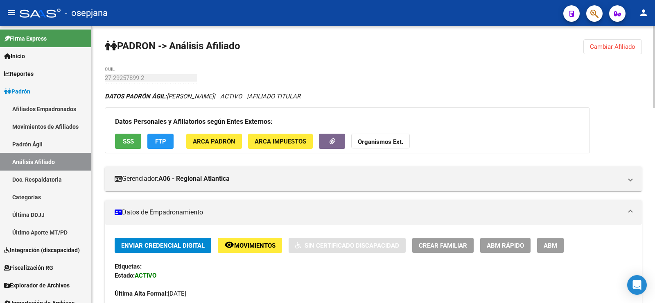
click at [214, 142] on span "ARCA Padrón" at bounding box center [214, 141] width 43 height 7
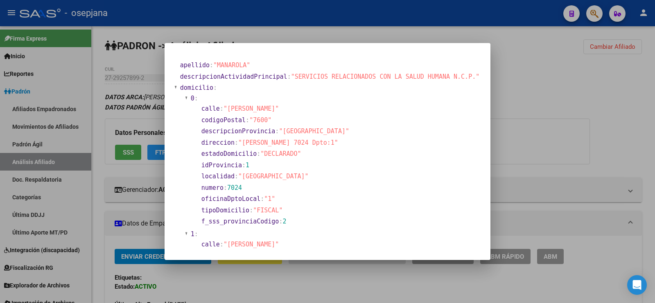
click at [525, 85] on div at bounding box center [327, 151] width 655 height 303
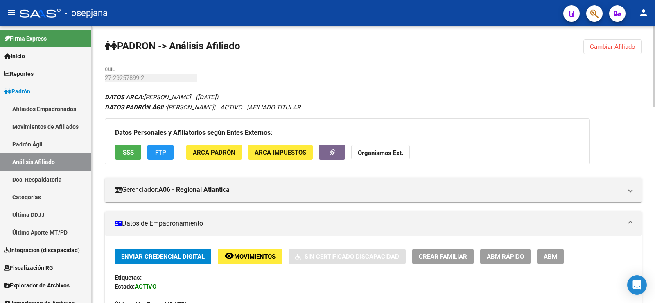
click at [619, 47] on span "Cambiar Afiliado" at bounding box center [612, 46] width 45 height 7
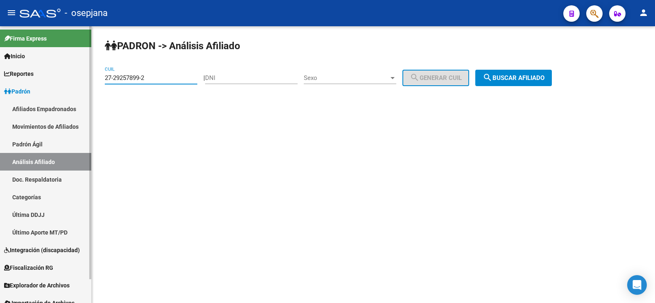
drag, startPoint x: 111, startPoint y: 76, endPoint x: 67, endPoint y: 76, distance: 44.2
click at [67, 76] on mat-sidenav-container "Firma Express Inicio Calendario SSS Instructivos Contacto OS Reportes Ingresos …" at bounding box center [327, 164] width 655 height 276
paste input "3553618-3"
click at [558, 77] on app-analisis-afiliado "PADRON -> Análisis Afiliado 27-23553618-3 CUIL | DNI Sexo Sexo search Generar C…" at bounding box center [331, 77] width 453 height 7
click at [527, 77] on span "search Buscar afiliado" at bounding box center [514, 77] width 62 height 7
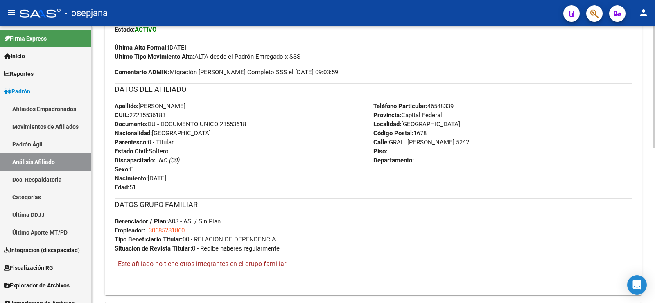
scroll to position [351, 0]
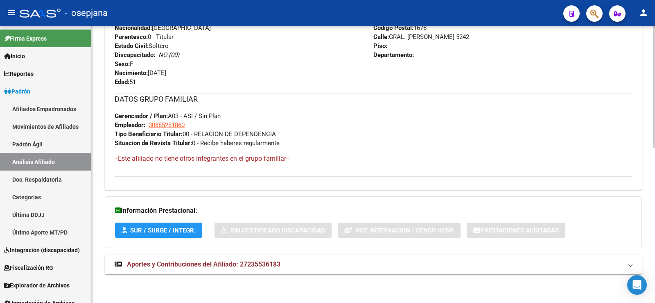
click at [189, 272] on mat-expansion-panel-header "Aportes y Contribuciones del Afiliado: 27235536183" at bounding box center [373, 264] width 537 height 20
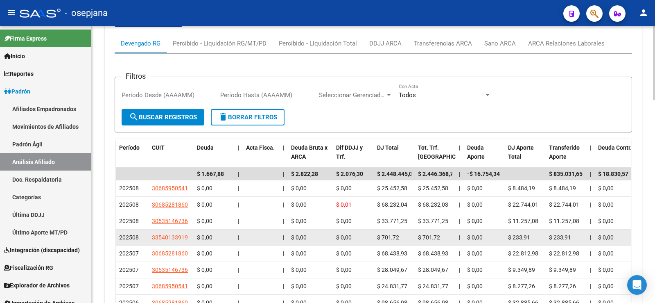
scroll to position [638, 0]
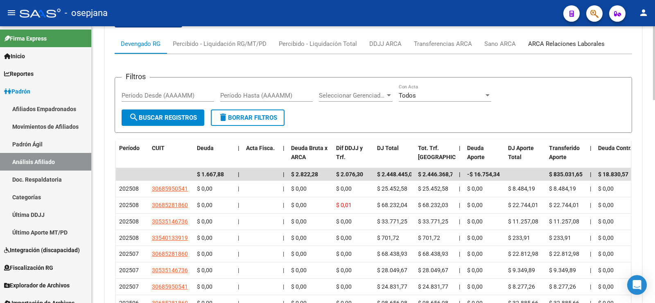
click at [558, 38] on div "ARCA Relaciones Laborales" at bounding box center [566, 44] width 89 height 20
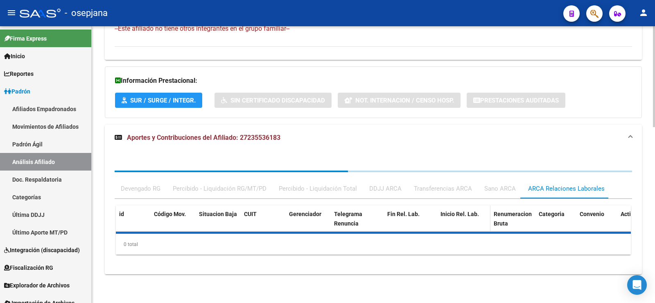
scroll to position [518, 0]
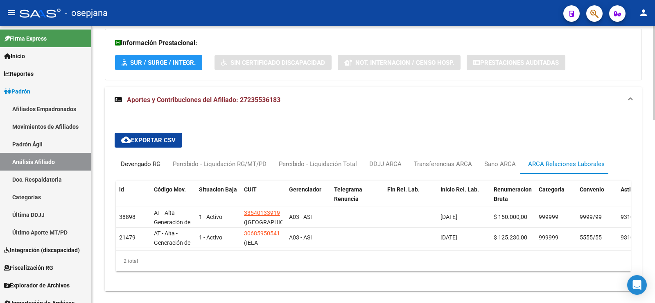
click at [145, 165] on div "Devengado RG" at bounding box center [141, 163] width 40 height 9
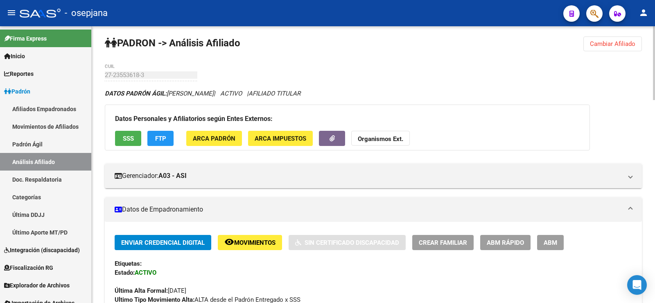
scroll to position [0, 0]
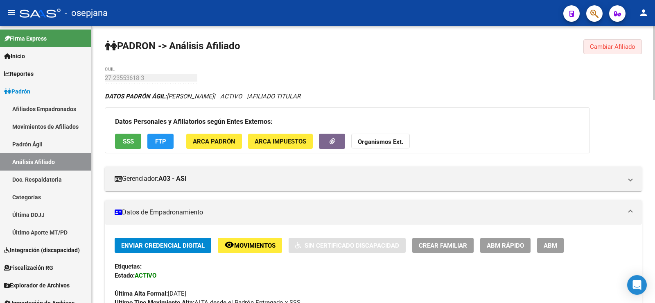
click at [619, 47] on span "Cambiar Afiliado" at bounding box center [612, 46] width 45 height 7
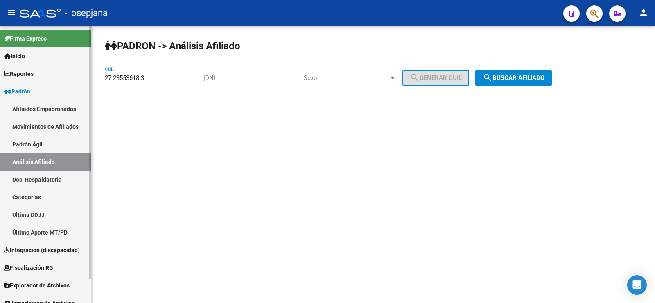
drag, startPoint x: 121, startPoint y: 79, endPoint x: 88, endPoint y: 78, distance: 32.4
click at [88, 78] on mat-sidenav-container "Firma Express Inicio Calendario SSS Instructivos Contacto OS Reportes Ingresos …" at bounding box center [327, 164] width 655 height 276
paste input "0-23720705-0"
type input "20-23720705-0"
click at [547, 84] on button "search Buscar afiliado" at bounding box center [513, 78] width 77 height 16
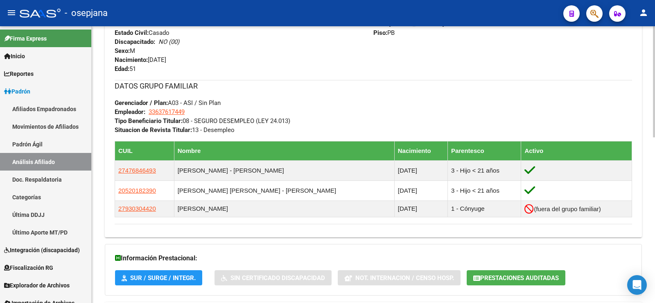
scroll to position [412, 0]
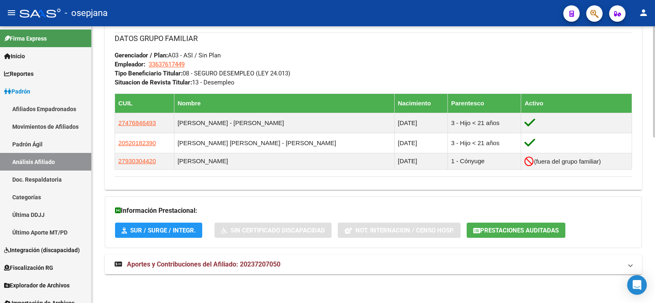
click at [207, 267] on span "Aportes y Contribuciones del Afiliado: 20237207050" at bounding box center [204, 264] width 154 height 8
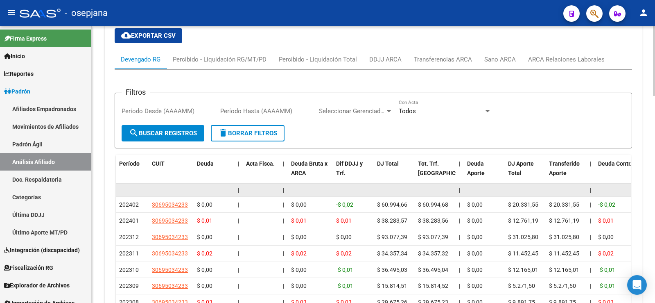
scroll to position [698, 0]
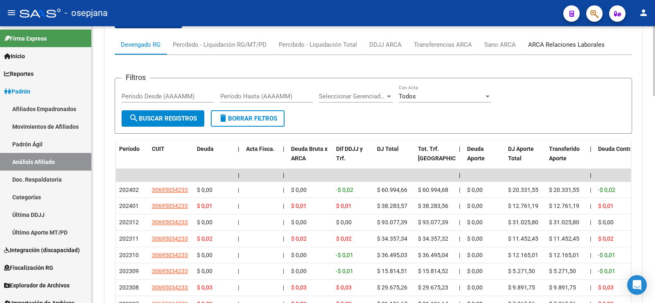
click at [551, 50] on div "ARCA Relaciones Laborales" at bounding box center [566, 45] width 89 height 20
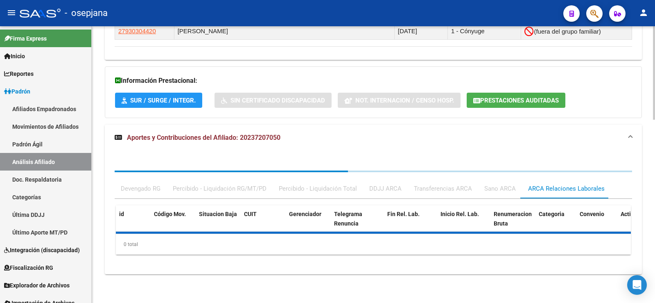
scroll to position [579, 0]
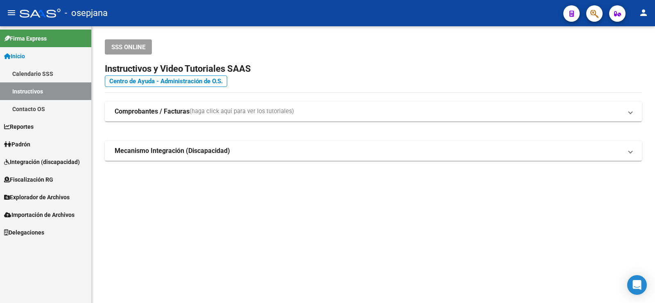
click at [43, 139] on link "Padrón" at bounding box center [45, 144] width 91 height 18
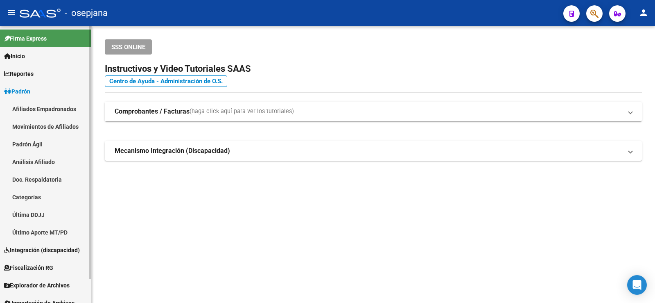
click at [35, 163] on link "Análisis Afiliado" at bounding box center [45, 162] width 91 height 18
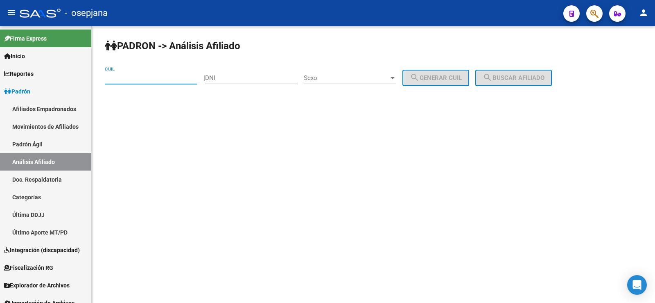
click at [135, 81] on input "CUIL" at bounding box center [151, 77] width 93 height 7
paste input "20-39469078-4"
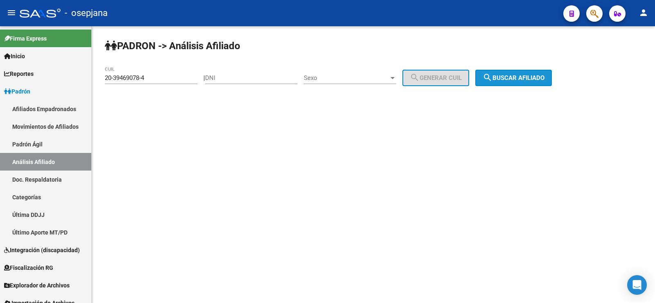
click at [520, 78] on span "search Buscar afiliado" at bounding box center [514, 77] width 62 height 7
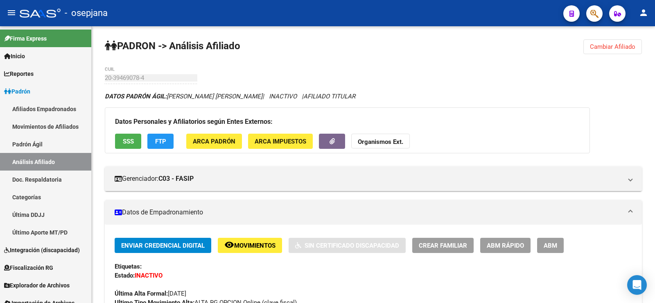
click at [612, 50] on span "Cambiar Afiliado" at bounding box center [612, 46] width 45 height 7
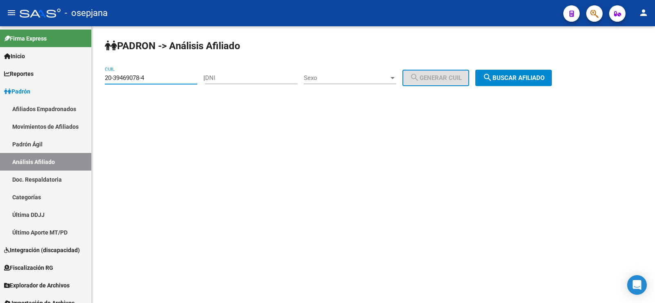
drag, startPoint x: 159, startPoint y: 80, endPoint x: 97, endPoint y: 80, distance: 62.3
click at [97, 80] on div "PADRON -> Análisis Afiliado 20-39469078-4 CUIL | DNI Sexo Sexo search Generar C…" at bounding box center [374, 69] width 564 height 86
paste input "43782415-1"
type input "20-43782415-1"
click at [514, 78] on span "search Buscar afiliado" at bounding box center [514, 77] width 62 height 7
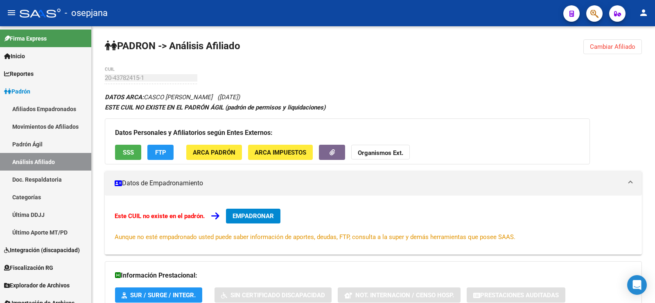
click at [160, 154] on span "FTP" at bounding box center [160, 152] width 11 height 7
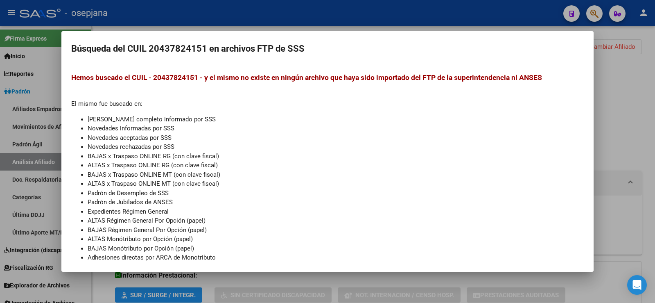
click at [303, 25] on div at bounding box center [327, 151] width 655 height 303
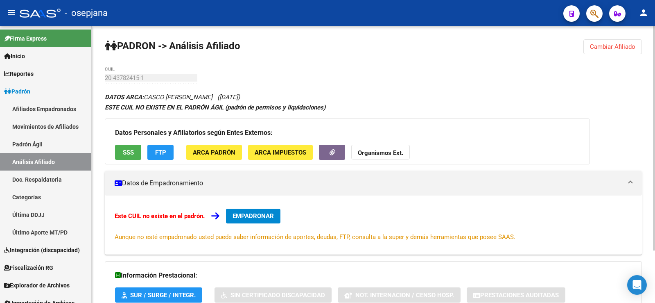
click at [130, 155] on span "SSS" at bounding box center [128, 152] width 11 height 7
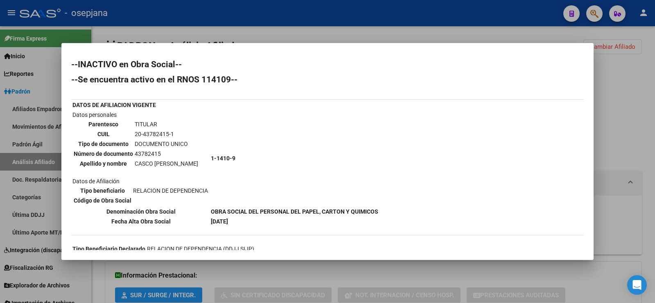
click at [332, 34] on div at bounding box center [327, 151] width 655 height 303
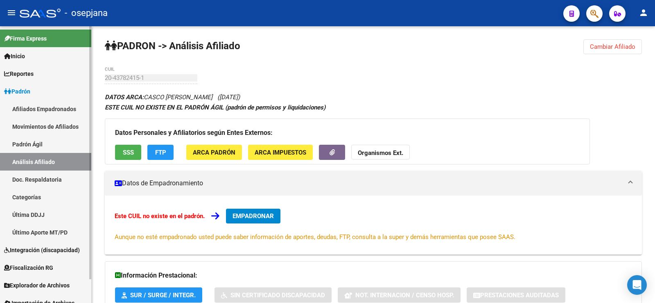
click at [26, 93] on span "Padrón" at bounding box center [17, 91] width 26 height 9
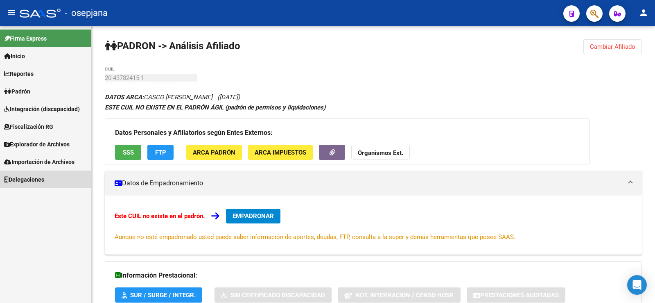
click at [29, 182] on span "Delegaciones" at bounding box center [24, 179] width 40 height 9
click at [31, 193] on link "Gerenciadores" at bounding box center [45, 197] width 91 height 18
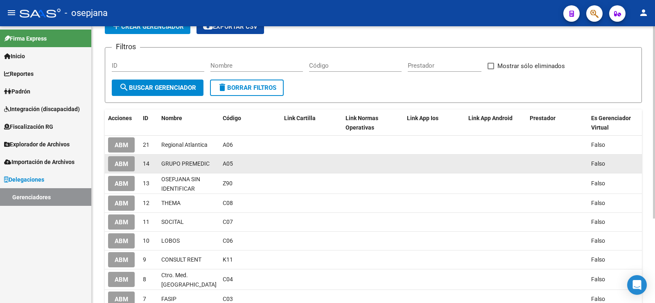
scroll to position [82, 0]
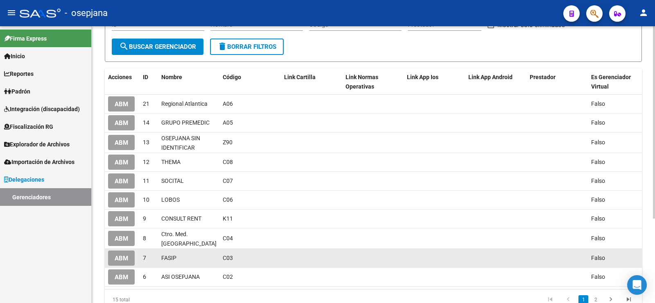
drag, startPoint x: 224, startPoint y: 257, endPoint x: 234, endPoint y: 257, distance: 10.6
click at [234, 257] on div "C03" at bounding box center [250, 257] width 55 height 9
copy span "C03"
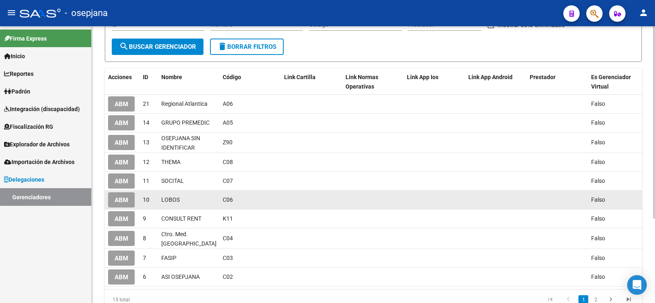
scroll to position [121, 0]
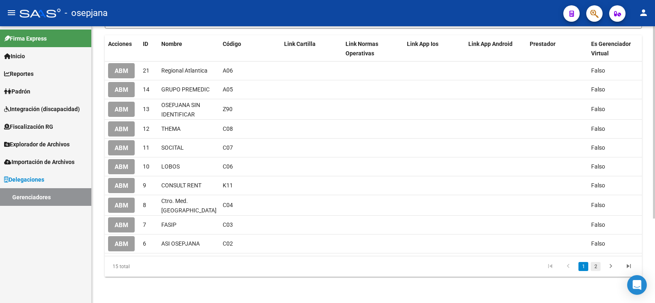
click at [594, 266] on link "2" at bounding box center [596, 266] width 10 height 9
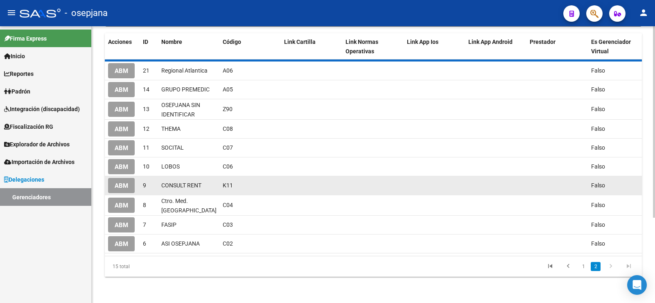
scroll to position [25, 0]
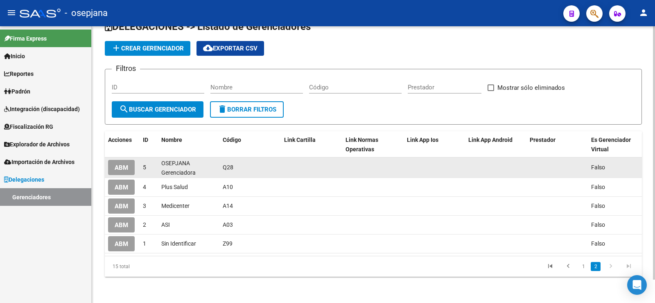
drag, startPoint x: 224, startPoint y: 159, endPoint x: 233, endPoint y: 160, distance: 9.0
click at [233, 163] on div "Q28" at bounding box center [250, 167] width 55 height 9
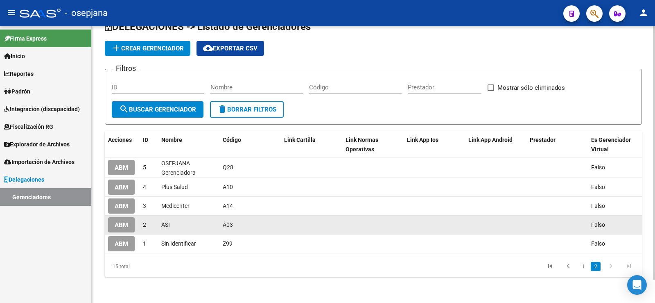
copy span "Q28"
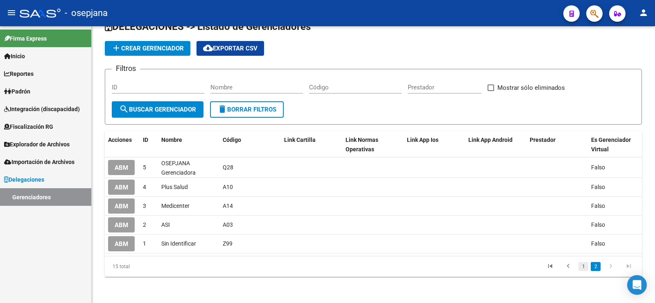
click at [584, 266] on link "1" at bounding box center [584, 266] width 10 height 9
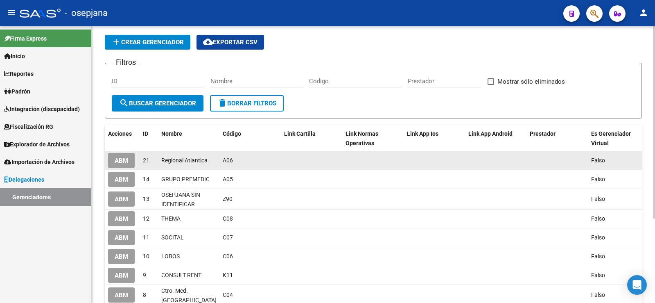
drag, startPoint x: 222, startPoint y: 159, endPoint x: 237, endPoint y: 160, distance: 14.4
click at [237, 160] on datatable-body-cell "A06" at bounding box center [250, 160] width 61 height 18
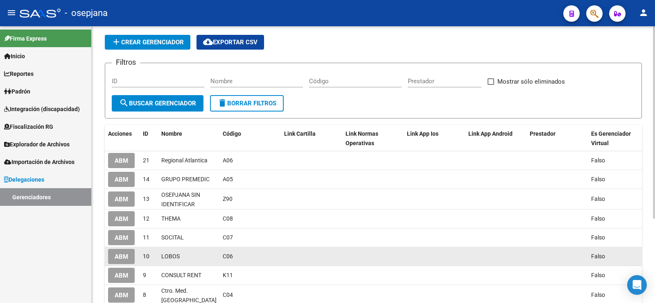
copy span "A06"
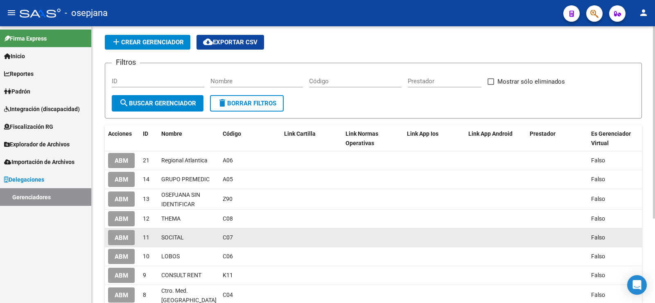
drag, startPoint x: 222, startPoint y: 237, endPoint x: 235, endPoint y: 236, distance: 12.3
click at [235, 236] on datatable-body-cell "C07" at bounding box center [250, 237] width 61 height 18
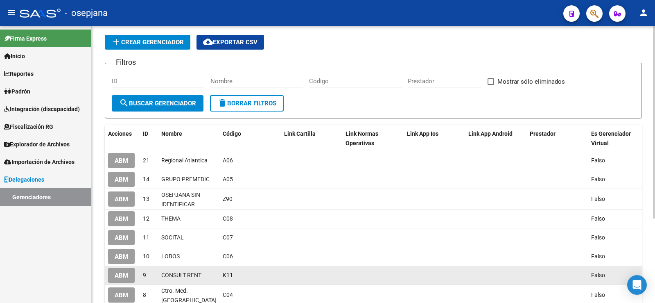
copy span "C07"
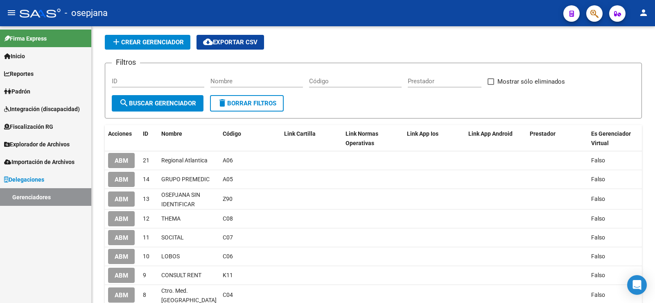
click at [34, 90] on link "Padrón" at bounding box center [45, 91] width 91 height 18
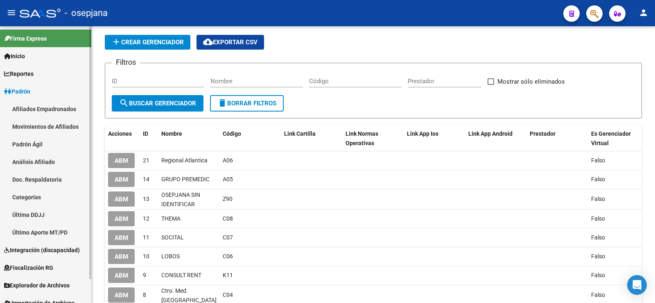
click at [39, 144] on link "Padrón Ágil" at bounding box center [45, 144] width 91 height 18
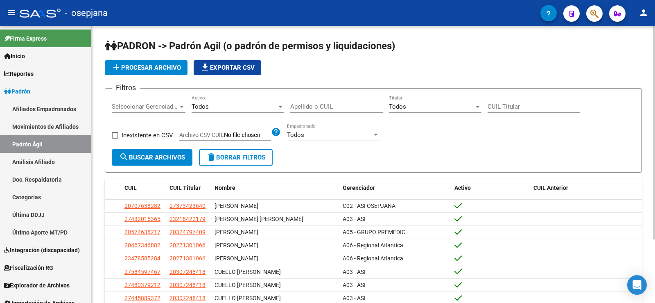
click at [151, 66] on span "add Procesar archivo" at bounding box center [146, 67] width 70 height 7
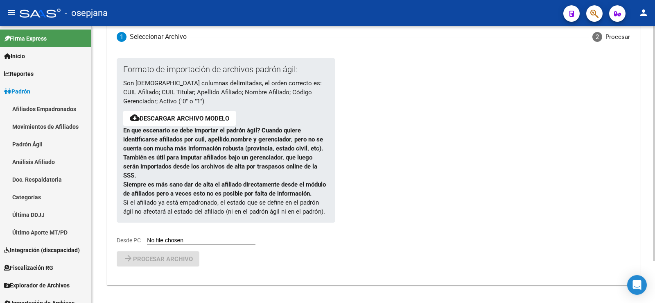
scroll to position [50, 0]
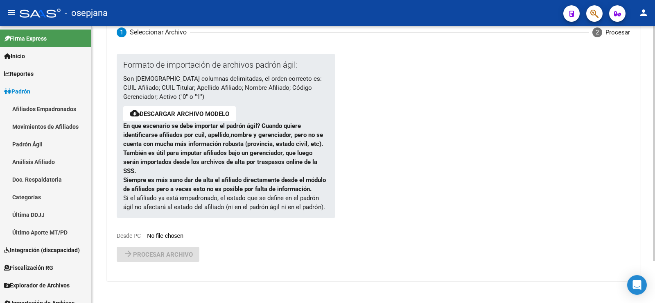
click at [177, 233] on input "Desde PC" at bounding box center [201, 236] width 109 height 8
type input "C:\fakepath\PadronAgil (4).csv"
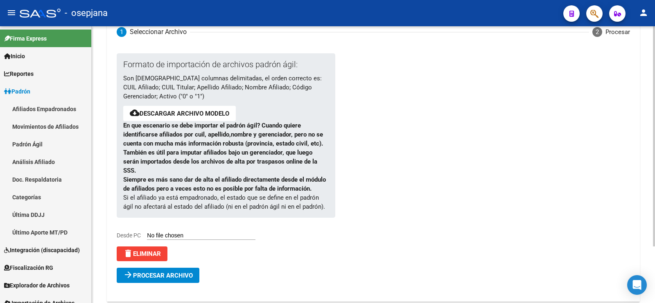
click at [176, 275] on span "Procesar archivo" at bounding box center [163, 275] width 60 height 7
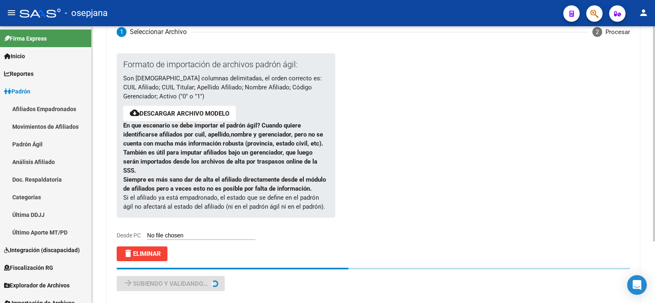
scroll to position [0, 0]
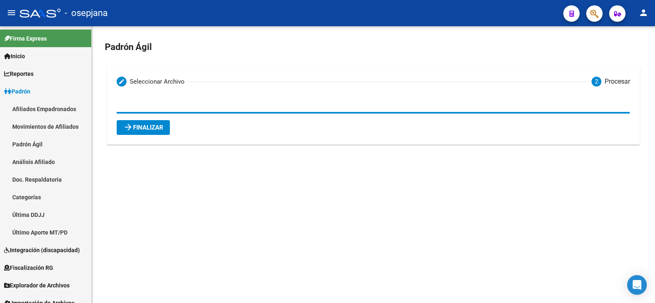
click at [155, 127] on span "arrow_forward Finalizar" at bounding box center [143, 127] width 40 height 7
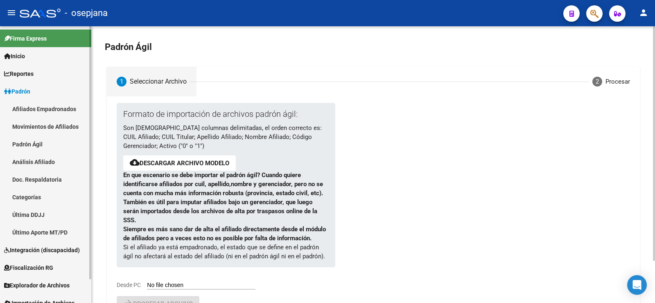
click at [18, 88] on span "Padrón" at bounding box center [17, 91] width 26 height 9
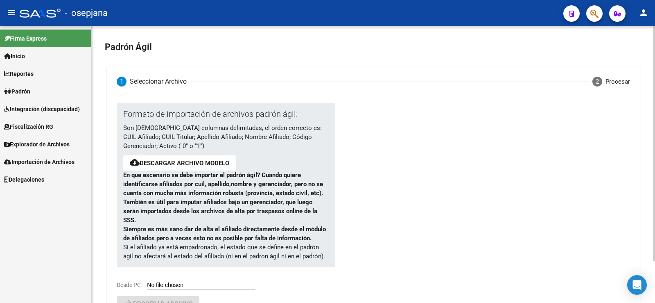
click at [33, 144] on span "Explorador de Archivos" at bounding box center [37, 144] width 66 height 9
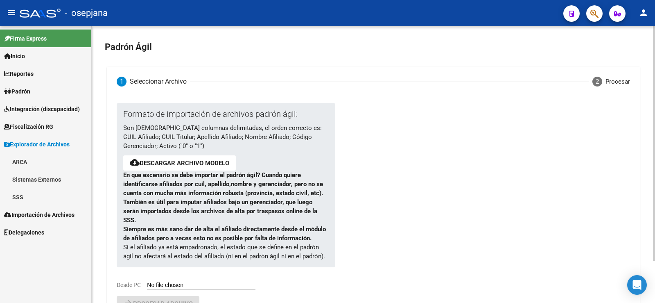
click at [20, 196] on link "SSS" at bounding box center [45, 197] width 91 height 18
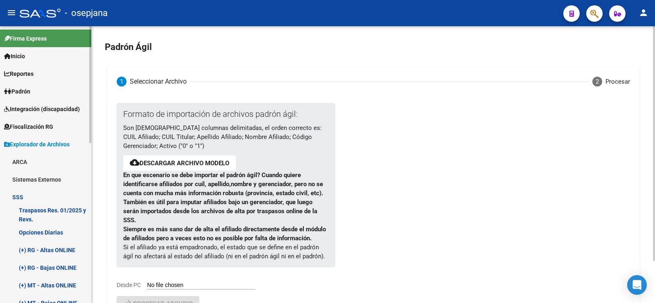
click at [46, 252] on link "(+) RG - Altas ONLINE" at bounding box center [45, 250] width 91 height 18
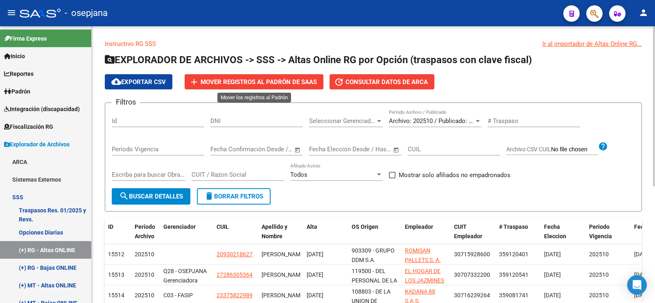
click at [254, 84] on span "Mover registros al PADRÓN de SAAS" at bounding box center [259, 81] width 116 height 7
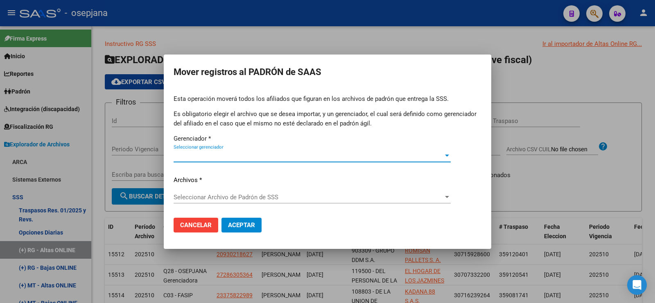
click at [232, 153] on span "Seleccionar gerenciador" at bounding box center [309, 155] width 270 height 7
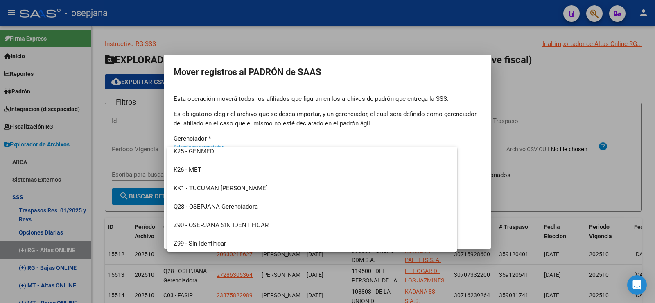
scroll to position [282, 0]
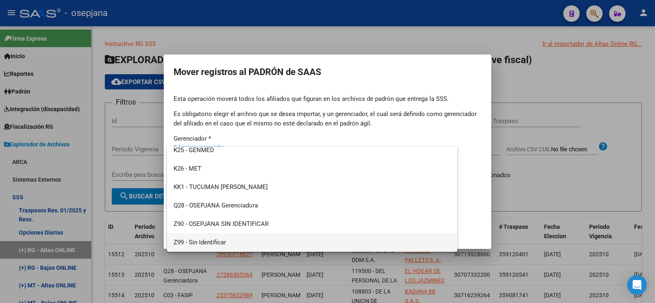
click at [220, 245] on span "Z99 - Sin Identificar" at bounding box center [312, 242] width 277 height 18
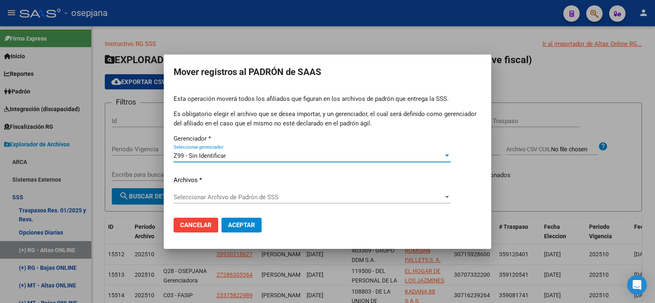
click at [219, 197] on span "Seleccionar Archivo de Padrón de SSS" at bounding box center [309, 196] width 270 height 7
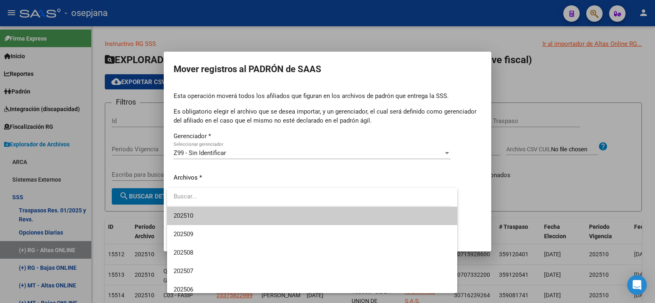
click at [202, 217] on span "202510" at bounding box center [312, 215] width 277 height 18
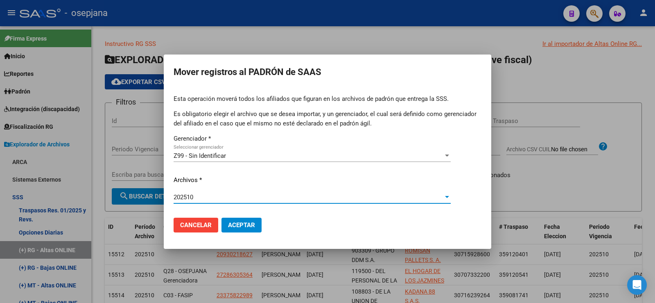
click at [248, 222] on span "Aceptar" at bounding box center [241, 224] width 27 height 7
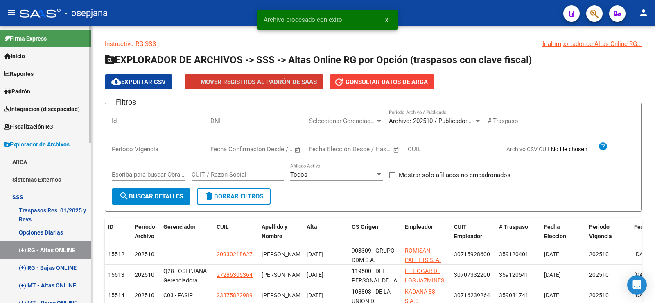
click at [45, 267] on link "(+) RG - Bajas ONLINE" at bounding box center [45, 267] width 91 height 18
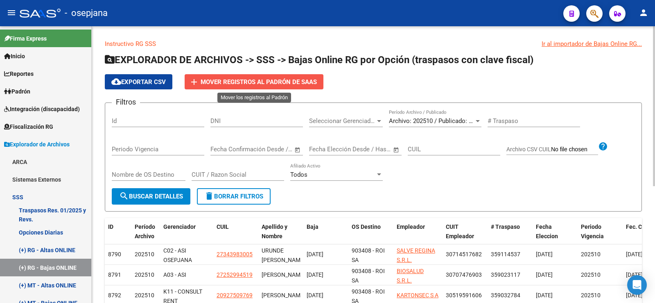
click at [249, 85] on span "Mover registros al PADRÓN de SAAS" at bounding box center [259, 81] width 116 height 7
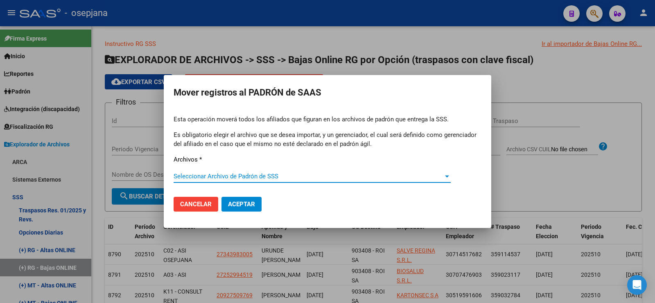
click at [214, 175] on span "Seleccionar Archivo de Padrón de SSS" at bounding box center [309, 175] width 270 height 7
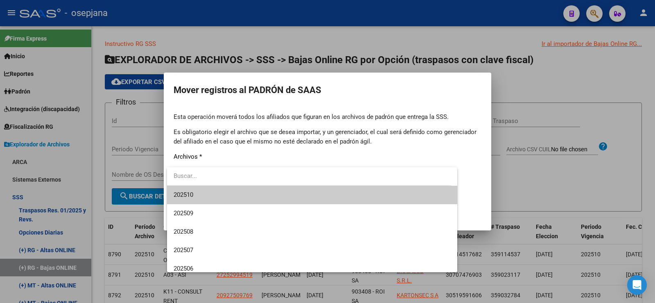
click at [198, 193] on span "202510" at bounding box center [312, 195] width 277 height 18
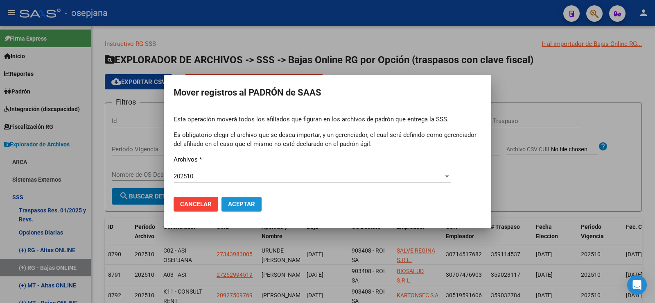
click at [247, 199] on button "Aceptar" at bounding box center [242, 204] width 40 height 15
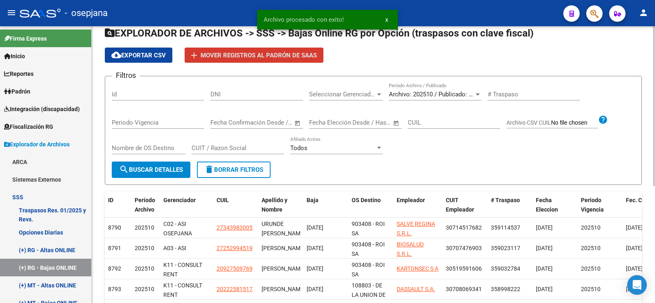
scroll to position [41, 0]
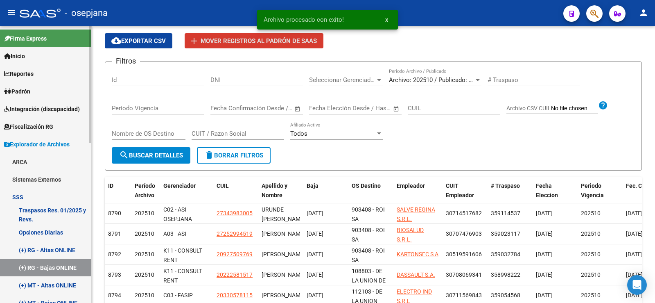
click at [57, 283] on link "(+) MT - Altas ONLINE" at bounding box center [45, 285] width 91 height 18
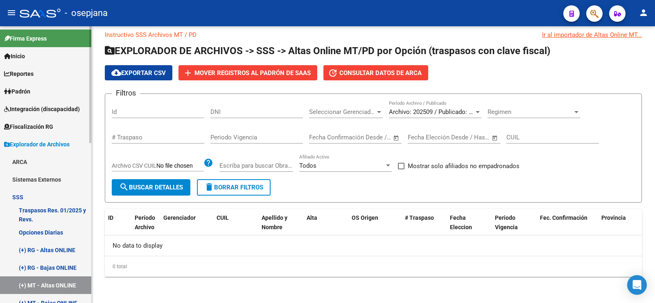
scroll to position [41, 0]
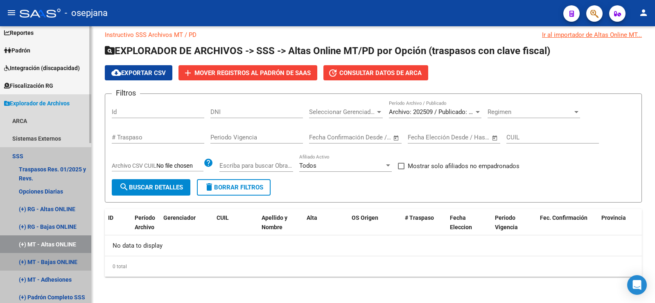
click at [53, 262] on link "(+) MT - Bajas ONLINE" at bounding box center [45, 262] width 91 height 18
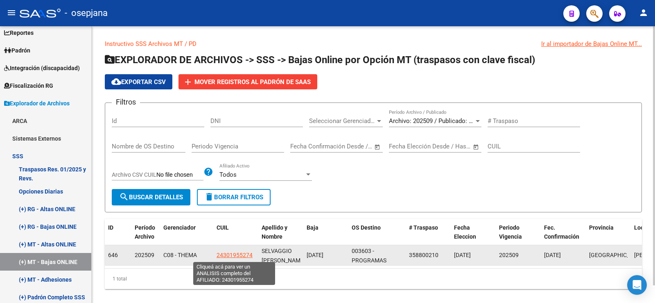
click at [238, 255] on span "24301955274" at bounding box center [235, 254] width 36 height 7
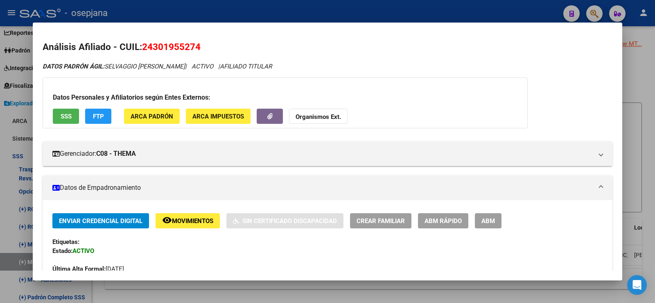
click at [330, 15] on div at bounding box center [327, 151] width 655 height 303
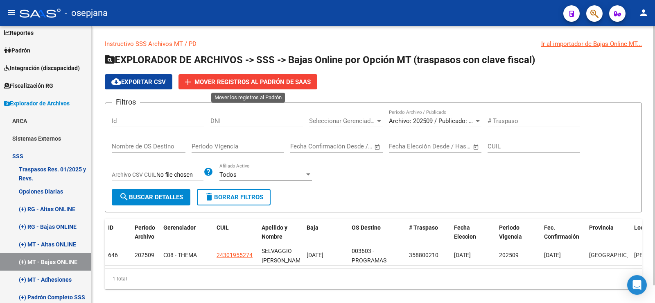
click at [241, 81] on span "Mover registros al PADRÓN de SAAS" at bounding box center [253, 81] width 116 height 7
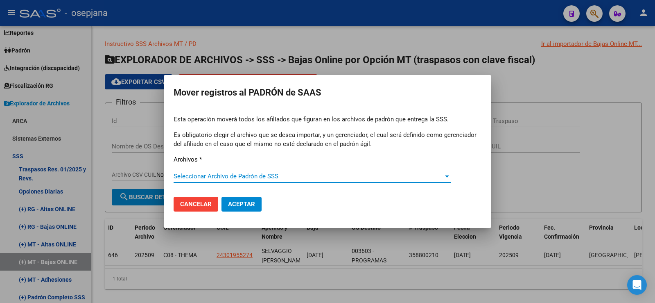
click at [249, 173] on span "Seleccionar Archivo de Padrón de SSS" at bounding box center [309, 175] width 270 height 7
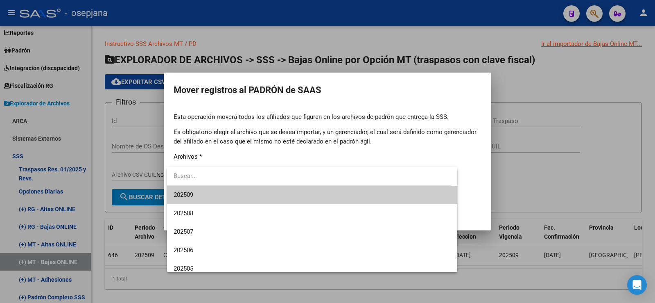
click at [202, 191] on span "202509" at bounding box center [312, 195] width 277 height 18
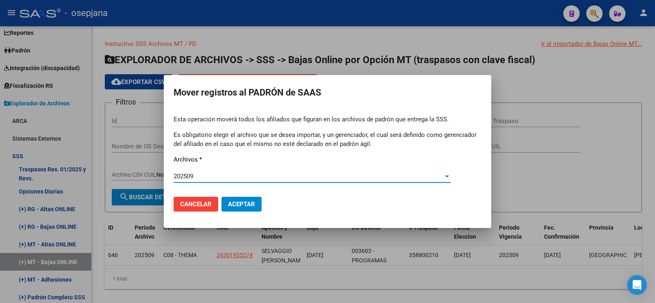
click at [238, 204] on span "Aceptar" at bounding box center [241, 203] width 27 height 7
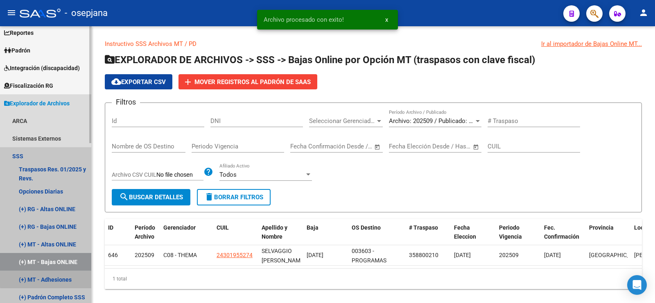
click at [56, 275] on link "(+) MT - Adhesiones" at bounding box center [45, 279] width 91 height 18
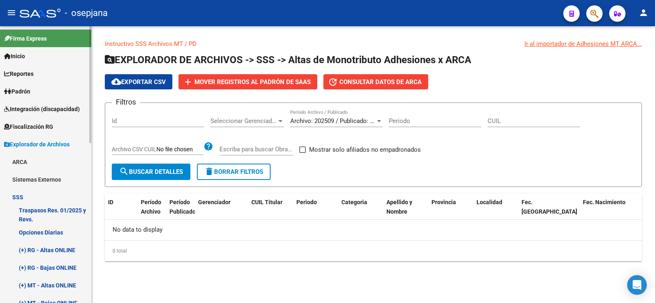
click at [42, 145] on span "Explorador de Archivos" at bounding box center [37, 144] width 66 height 9
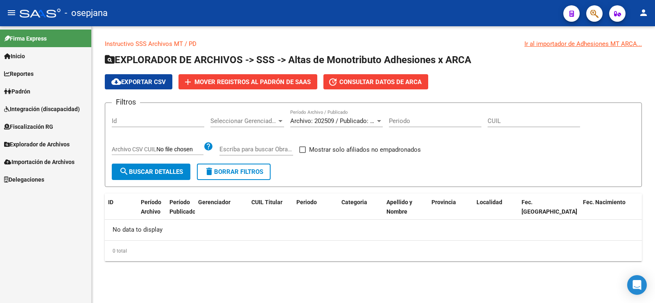
click at [27, 93] on span "Padrón" at bounding box center [17, 91] width 26 height 9
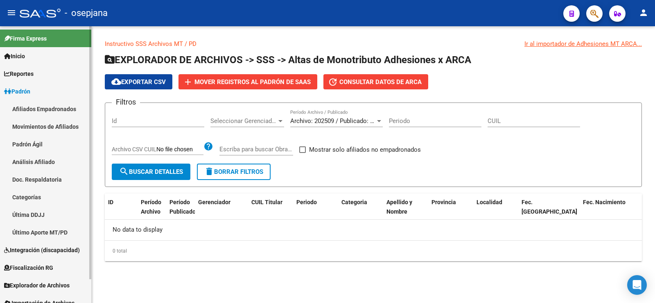
click at [39, 127] on link "Movimientos de Afiliados" at bounding box center [45, 127] width 91 height 18
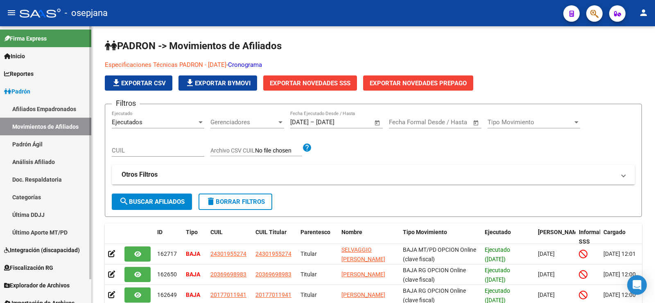
click at [45, 104] on link "Afiliados Empadronados" at bounding box center [45, 109] width 91 height 18
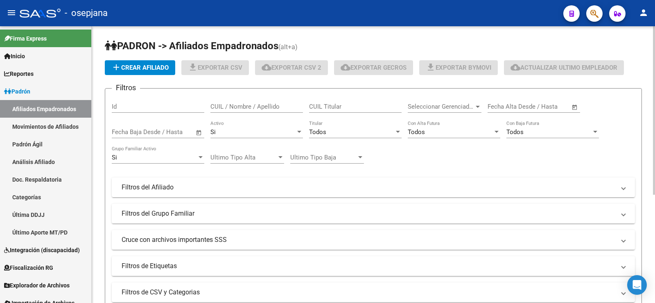
click at [337, 131] on div "Todos" at bounding box center [351, 131] width 85 height 7
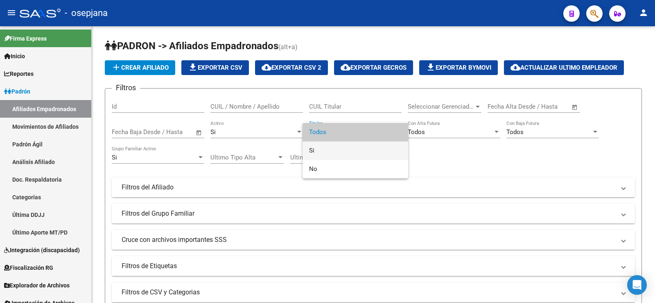
click at [328, 146] on span "Si" at bounding box center [355, 150] width 93 height 18
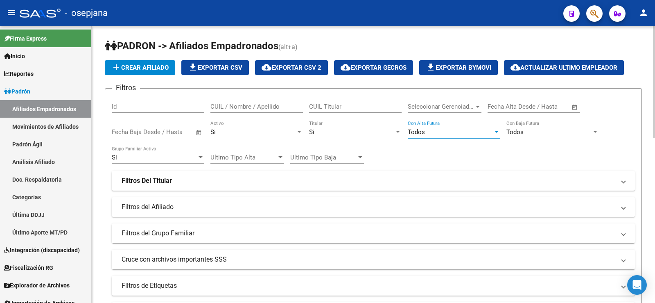
click at [429, 134] on div "Todos" at bounding box center [450, 131] width 85 height 7
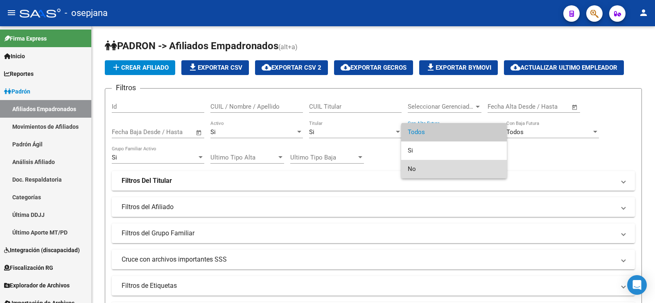
click at [420, 166] on span "No" at bounding box center [454, 169] width 93 height 18
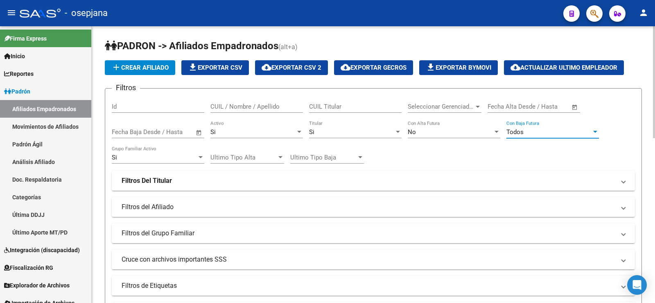
click at [532, 129] on div "Todos" at bounding box center [549, 131] width 85 height 7
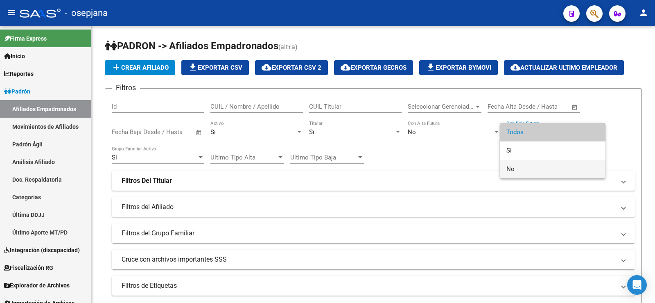
click at [519, 166] on span "No" at bounding box center [553, 169] width 93 height 18
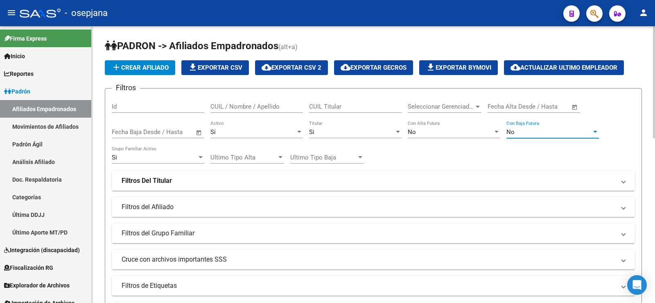
click at [462, 149] on div "Filtros Id CUIL / Nombre / Apellido CUIL Titular Seleccionar Gerenciador Selecc…" at bounding box center [373, 195] width 523 height 200
click at [466, 108] on span "Seleccionar Gerenciador" at bounding box center [441, 106] width 66 height 7
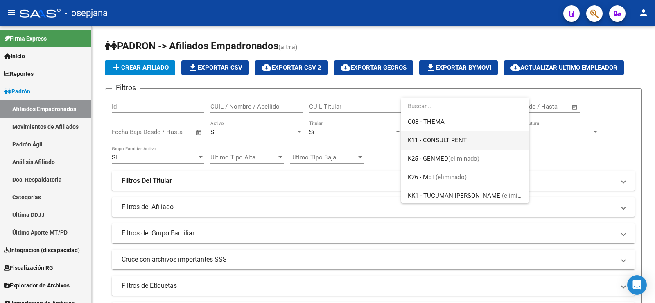
scroll to position [337, 0]
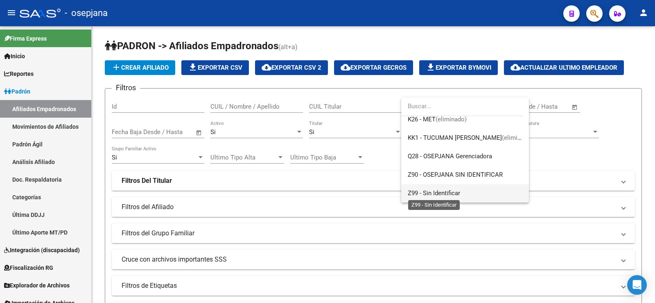
click at [438, 195] on span "Z99 - Sin Identificar" at bounding box center [434, 192] width 52 height 7
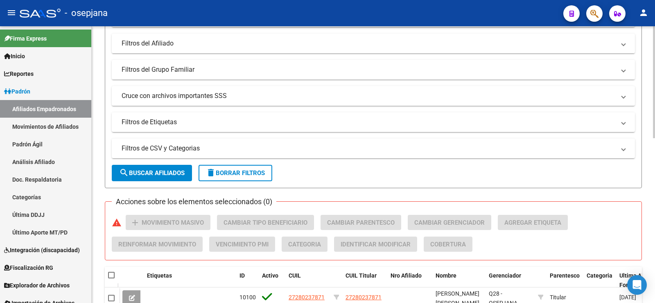
scroll to position [164, 0]
click at [161, 168] on button "search Buscar Afiliados" at bounding box center [152, 172] width 80 height 16
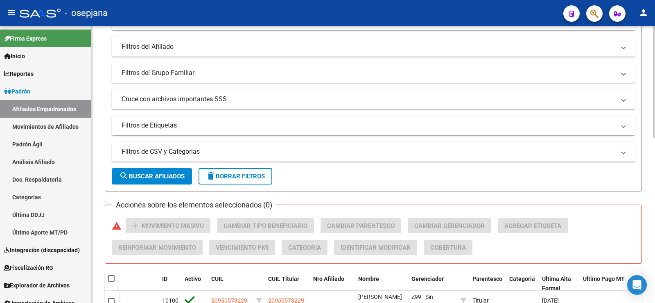
scroll to position [0, 0]
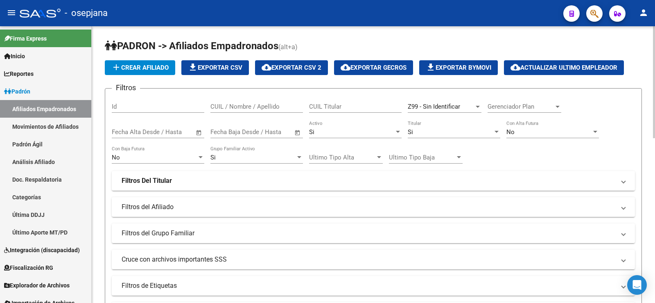
click at [152, 134] on input "text" at bounding box center [172, 131] width 40 height 7
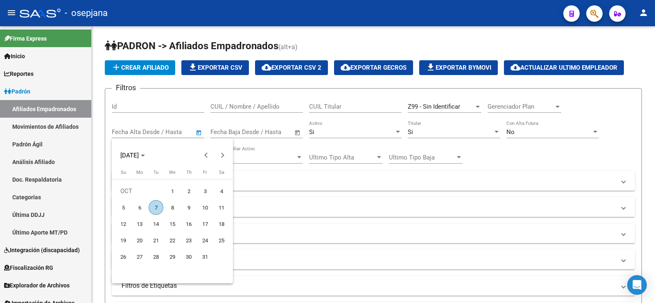
click at [174, 190] on span "1" at bounding box center [172, 190] width 15 height 15
type input "[DATE]"
click at [171, 189] on span "1" at bounding box center [172, 190] width 15 height 15
type input "01/10/2025"
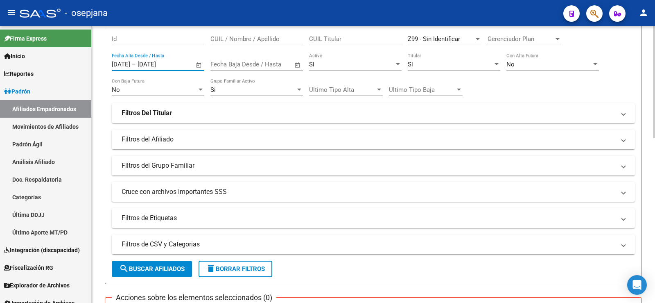
scroll to position [205, 0]
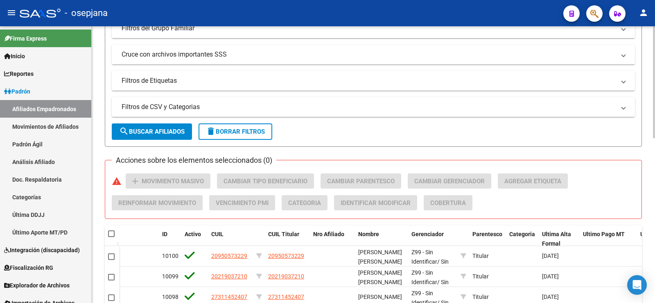
click at [170, 130] on span "search Buscar Afiliados" at bounding box center [152, 131] width 66 height 7
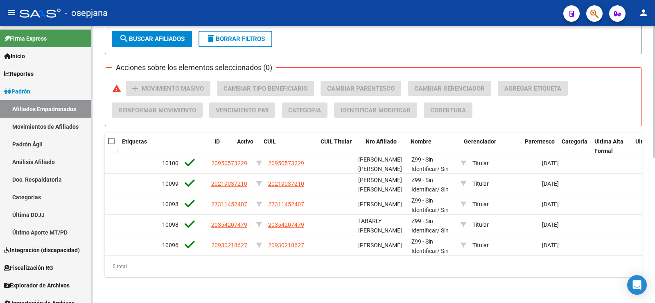
scroll to position [0, 0]
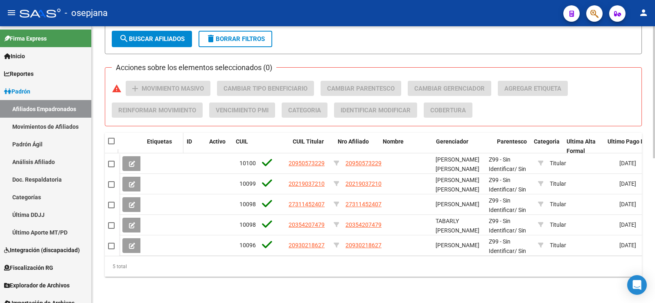
drag, startPoint x: 235, startPoint y: 141, endPoint x: 182, endPoint y: 145, distance: 53.0
click at [182, 145] on span at bounding box center [182, 146] width 4 height 27
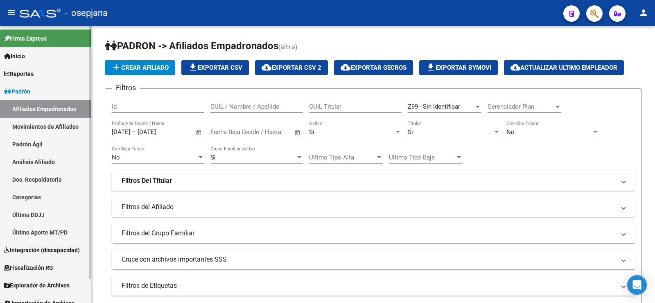
click at [25, 159] on link "Análisis Afiliado" at bounding box center [45, 162] width 91 height 18
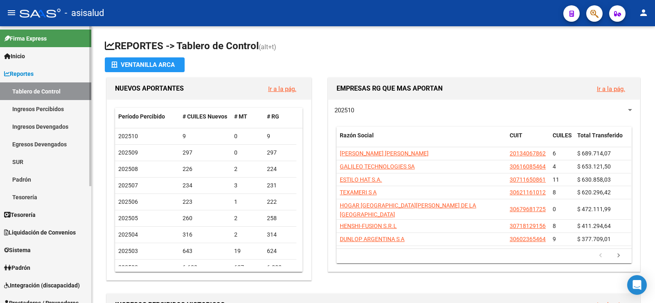
click at [27, 72] on span "Reportes" at bounding box center [18, 73] width 29 height 9
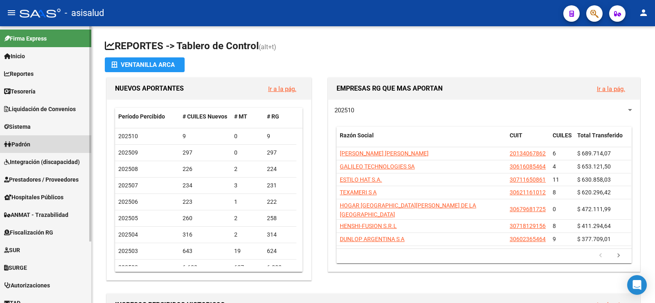
click at [27, 144] on span "Padrón" at bounding box center [17, 144] width 26 height 9
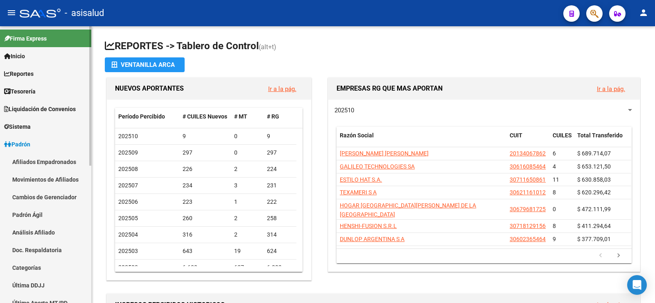
click at [39, 231] on link "Análisis Afiliado" at bounding box center [45, 232] width 91 height 18
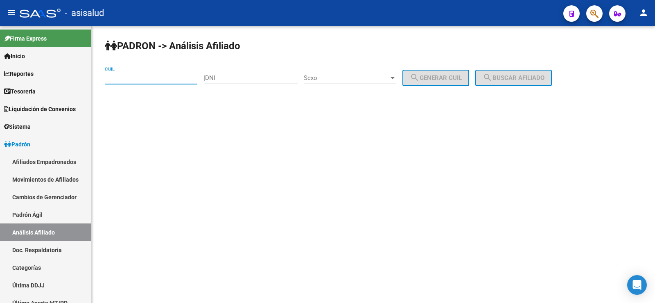
click at [146, 76] on input "CUIL" at bounding box center [151, 77] width 93 height 7
paste input "20-43782415-1"
type input "20-43782415-1"
click at [503, 79] on span "search Buscar afiliado" at bounding box center [514, 77] width 62 height 7
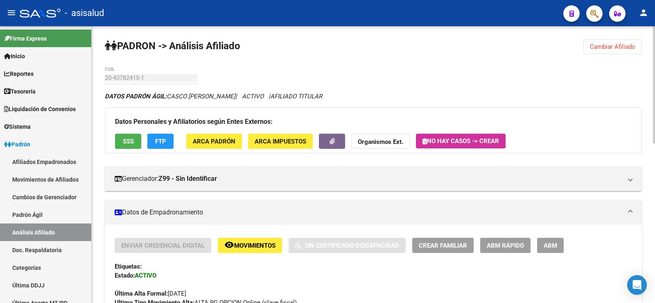
click at [162, 144] on span "FTP" at bounding box center [160, 141] width 11 height 7
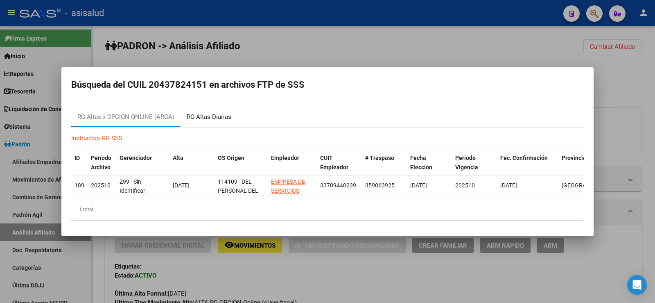
click at [210, 118] on div "RG Altas Diarias" at bounding box center [209, 116] width 45 height 9
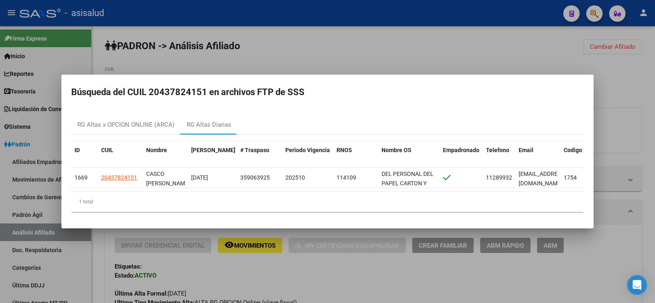
click at [365, 38] on div at bounding box center [327, 151] width 655 height 303
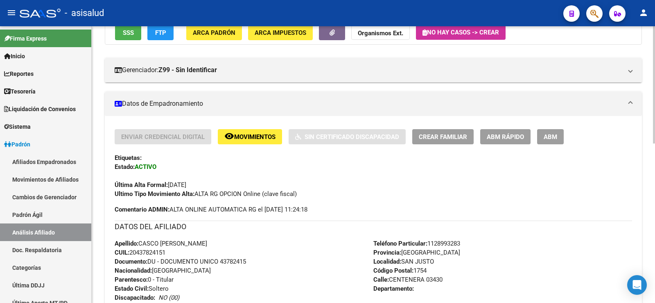
scroll to position [123, 0]
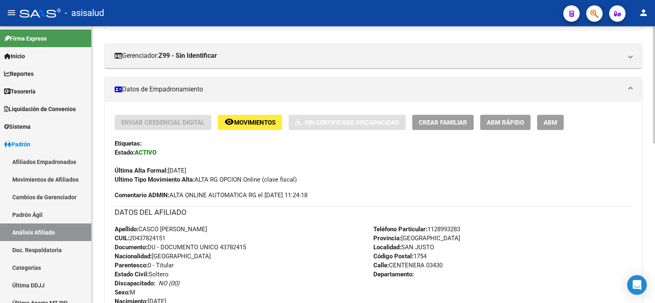
click at [152, 242] on div "Apellido: CASCO [PERSON_NAME]: 20437824151 Documento: DU - DOCUMENTO UNICO 4378…" at bounding box center [244, 269] width 259 height 90
click at [152, 238] on span "CUIL: 20437824151" at bounding box center [140, 237] width 51 height 7
copy span "20437824151"
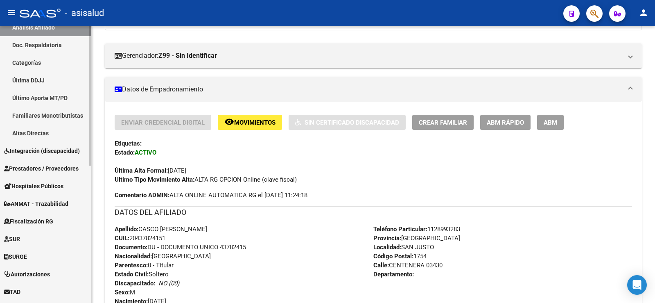
scroll to position [273, 0]
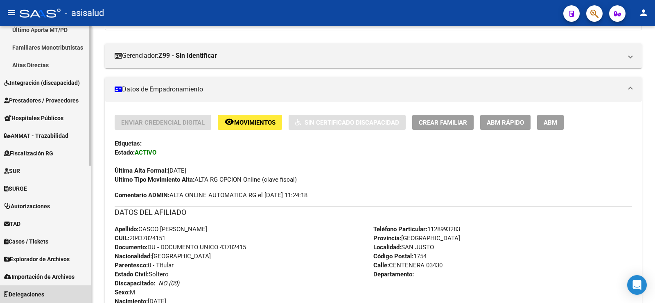
click at [35, 295] on span "Delegaciones" at bounding box center [24, 294] width 40 height 9
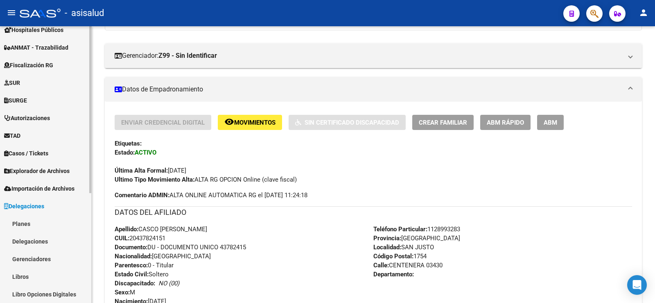
scroll to position [167, 0]
click at [46, 260] on link "Gerenciadores" at bounding box center [45, 259] width 91 height 18
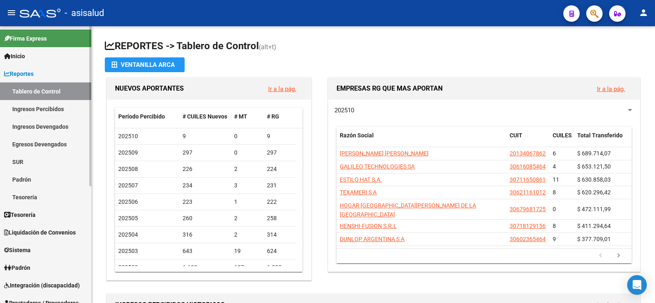
click at [34, 69] on span "Reportes" at bounding box center [18, 73] width 29 height 9
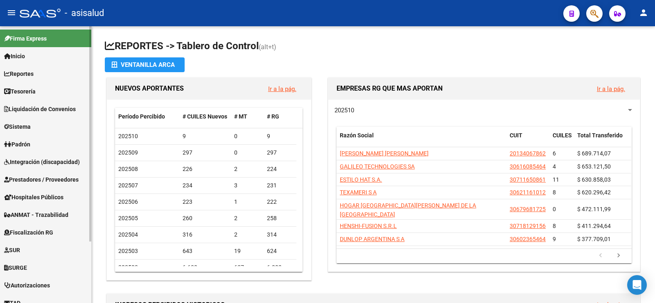
click at [20, 143] on span "Padrón" at bounding box center [17, 144] width 26 height 9
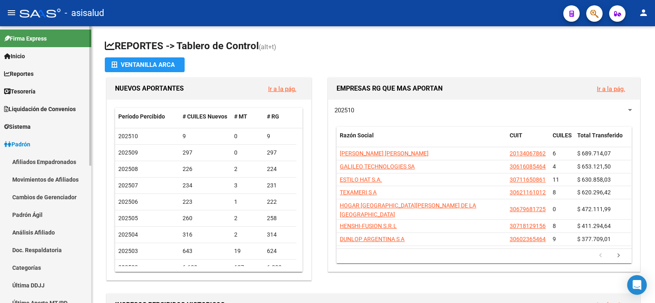
click at [36, 233] on link "Análisis Afiliado" at bounding box center [45, 232] width 91 height 18
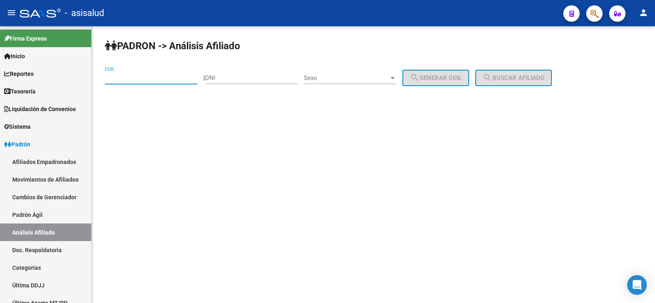
click at [140, 79] on input "CUIL" at bounding box center [151, 77] width 93 height 7
paste input "27-23553618-3"
type input "27-23553618-3"
click at [510, 81] on button "search Buscar afiliado" at bounding box center [513, 78] width 77 height 16
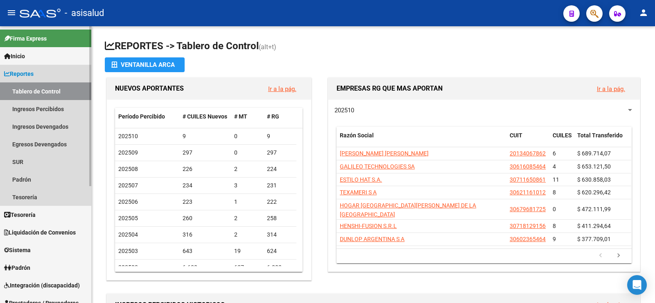
click at [22, 74] on span "Reportes" at bounding box center [18, 73] width 29 height 9
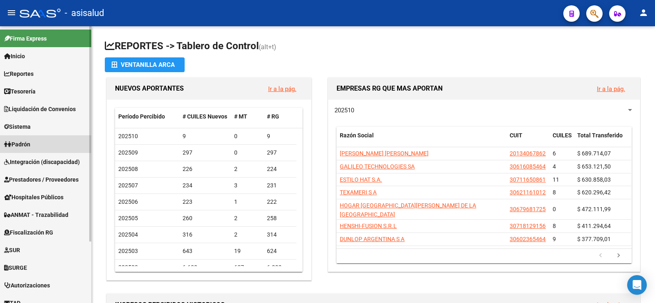
click at [39, 141] on link "Padrón" at bounding box center [45, 144] width 91 height 18
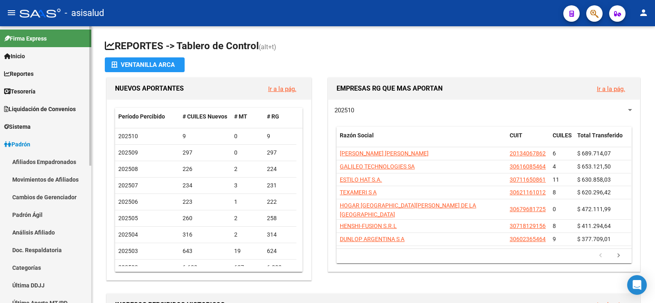
click at [46, 228] on link "Análisis Afiliado" at bounding box center [45, 232] width 91 height 18
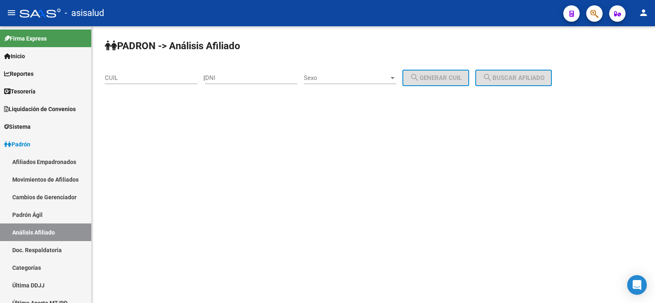
click at [143, 76] on input "CUIL" at bounding box center [151, 77] width 93 height 7
paste input "20-23720705-0"
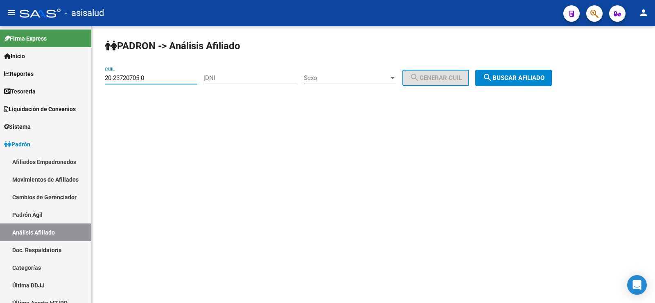
type input "20-23720705-0"
click at [539, 83] on button "search Buscar afiliado" at bounding box center [513, 78] width 77 height 16
